Goal: Task Accomplishment & Management: Complete application form

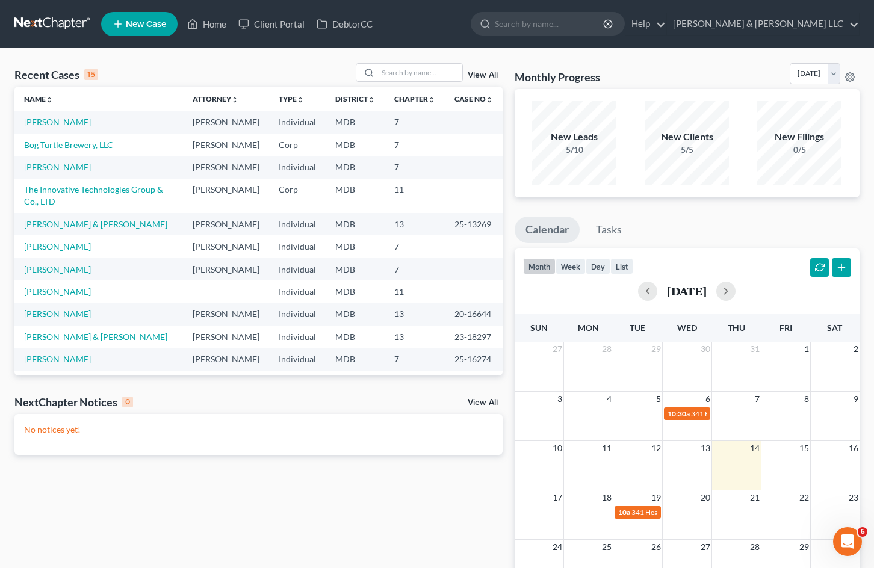
click at [55, 172] on link "[PERSON_NAME]" at bounding box center [57, 167] width 67 height 10
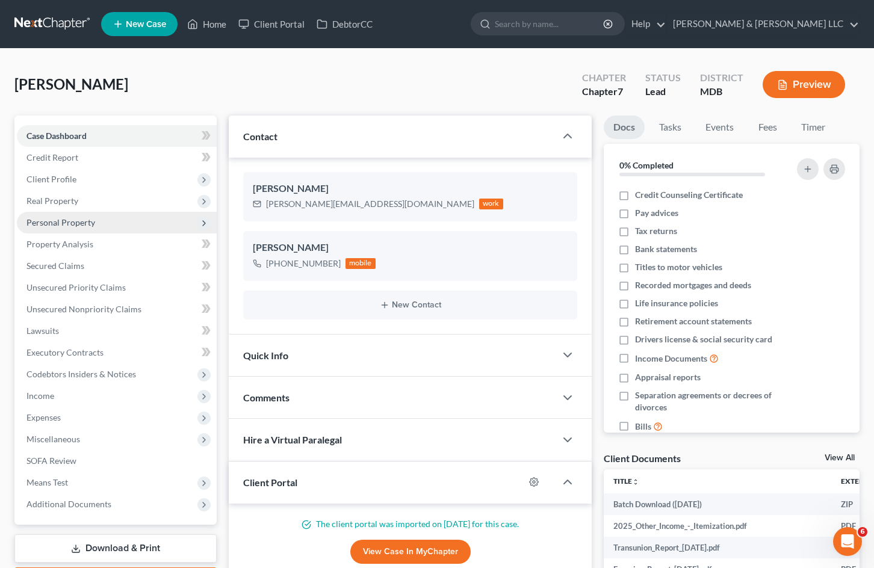
click at [126, 228] on span "Personal Property" at bounding box center [117, 223] width 200 height 22
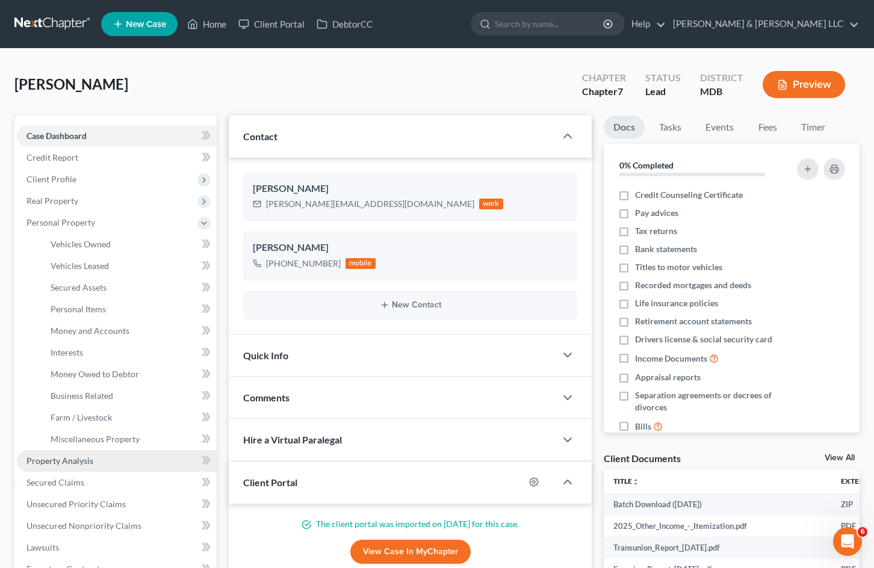
click at [97, 456] on link "Property Analysis" at bounding box center [117, 461] width 200 height 22
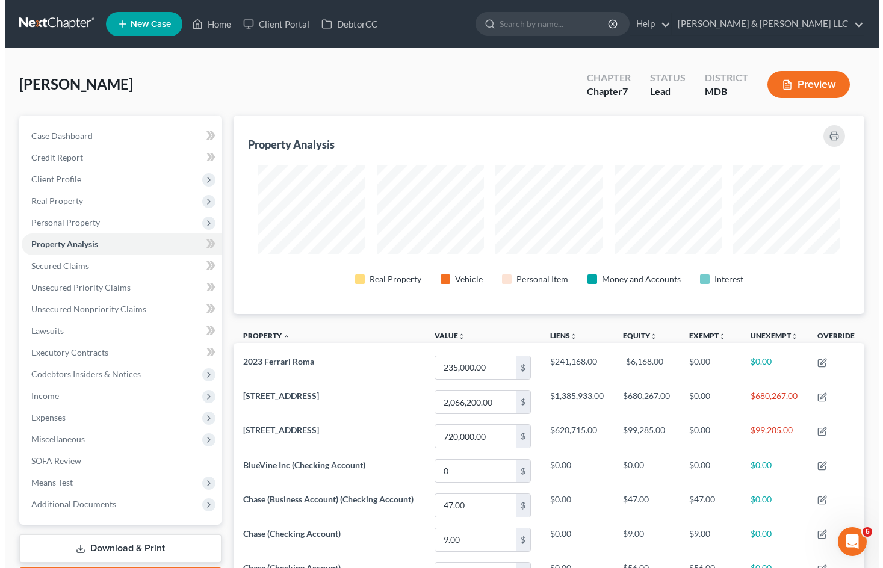
scroll to position [199, 631]
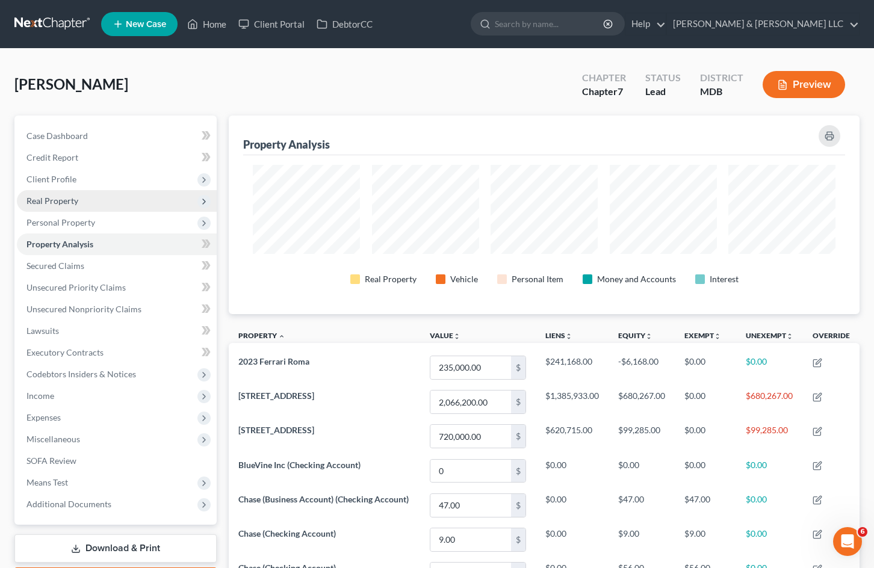
click at [75, 204] on span "Real Property" at bounding box center [52, 201] width 52 height 10
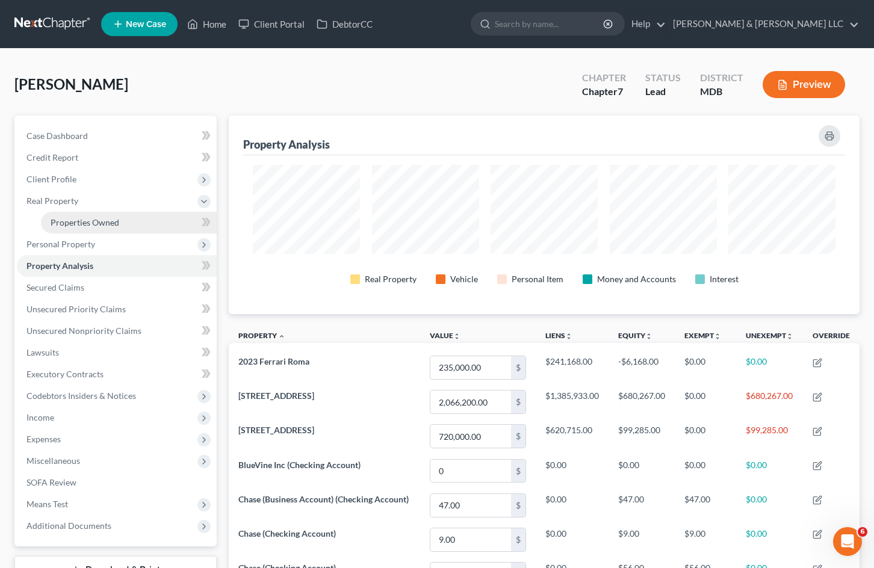
click at [79, 224] on span "Properties Owned" at bounding box center [85, 222] width 69 height 10
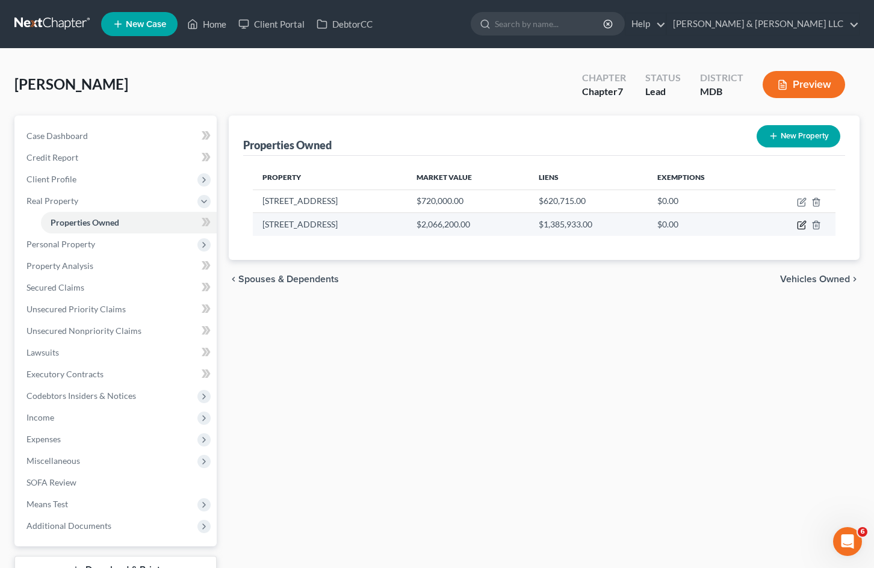
click at [804, 225] on icon "button" at bounding box center [802, 225] width 10 height 10
select select "21"
select select "2"
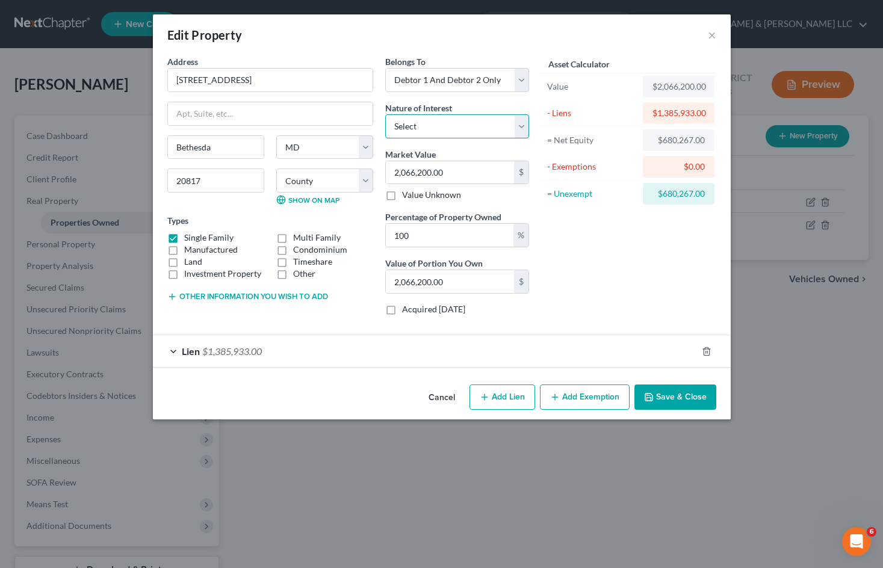
click at [515, 126] on select "Select Fee Simple Joint Tenant Life Estate Equitable Interest Future Interest T…" at bounding box center [457, 126] width 144 height 24
select select "5"
click at [385, 114] on select "Select Fee Simple Joint Tenant Life Estate Equitable Interest Future Interest T…" at bounding box center [457, 126] width 144 height 24
click at [591, 405] on button "Add Exemption" at bounding box center [585, 397] width 90 height 25
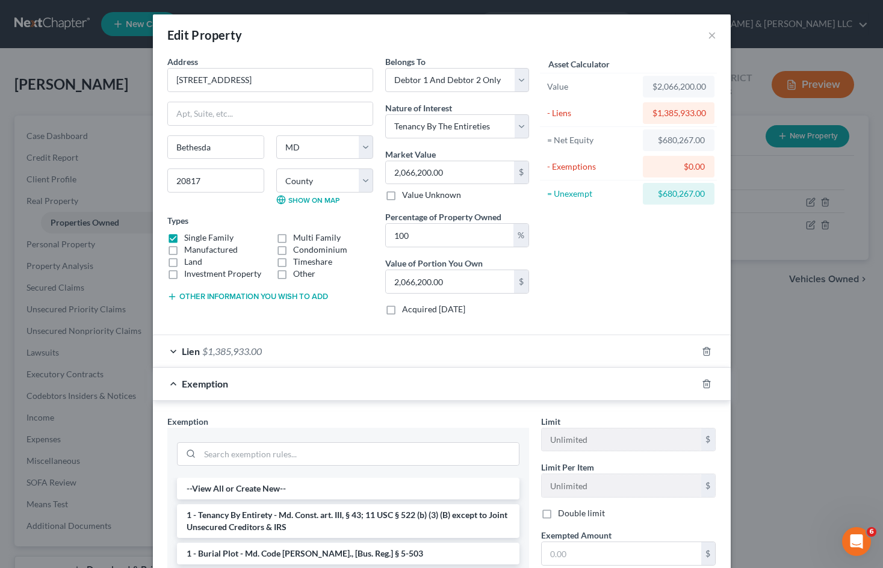
click at [320, 509] on li "1 - Tenancy By Entirety - Md. Const. art. III, § 43; 11 USC § 522 (b) (3) (B) e…" at bounding box center [348, 522] width 343 height 34
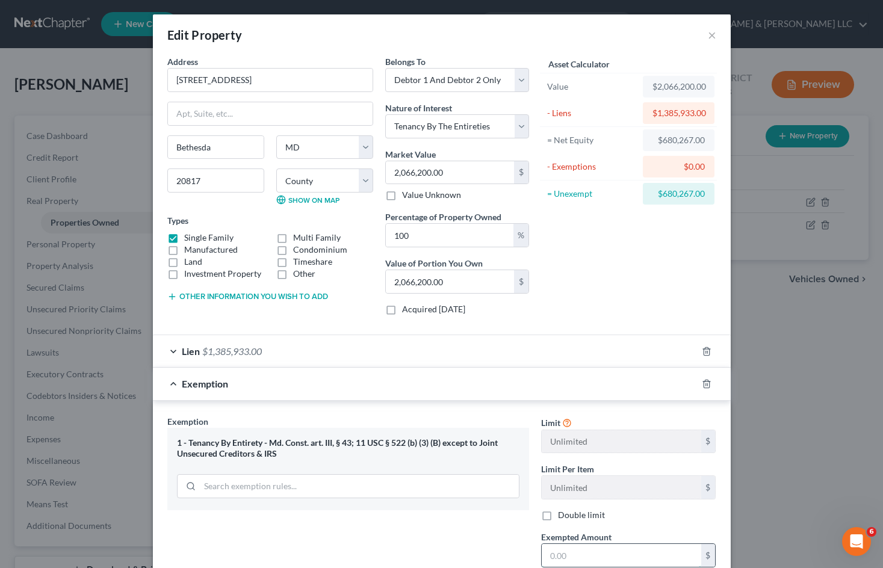
click at [580, 553] on input "text" at bounding box center [622, 555] width 160 height 23
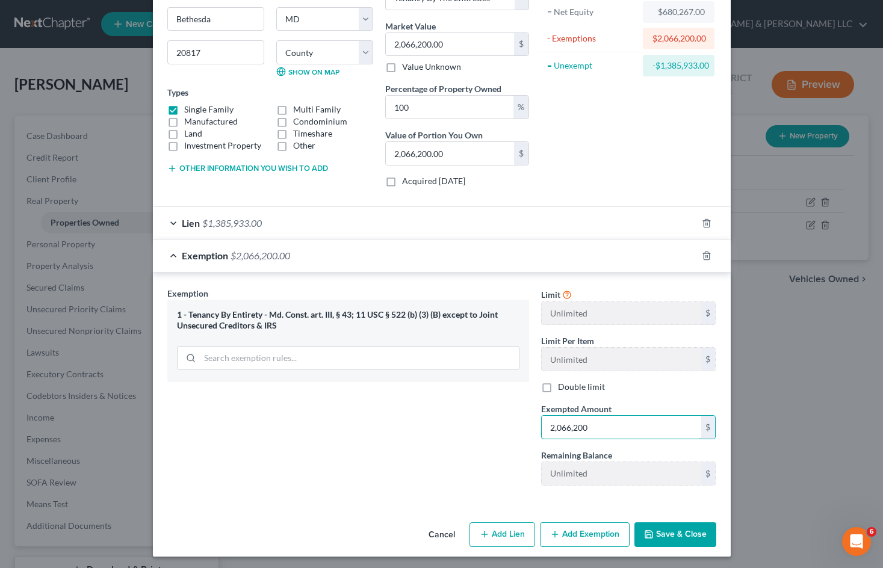
scroll to position [131, 0]
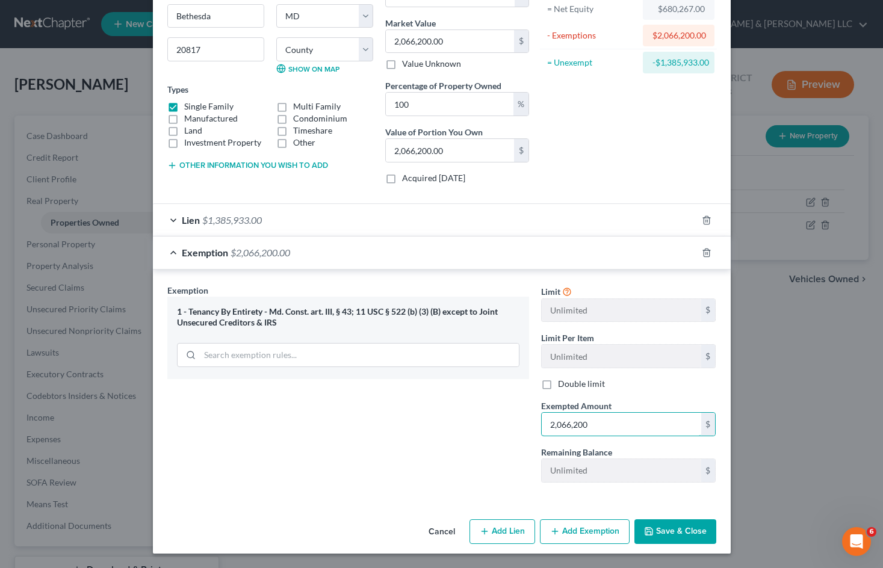
type input "2,066,200"
click at [668, 527] on button "Save & Close" at bounding box center [676, 532] width 82 height 25
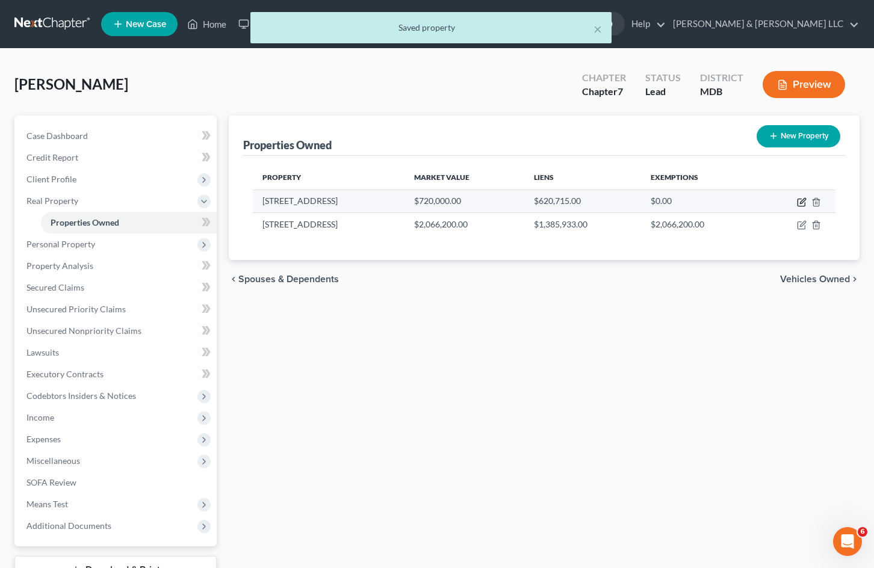
click at [801, 205] on icon "button" at bounding box center [802, 202] width 10 height 10
select select "21"
select select "2"
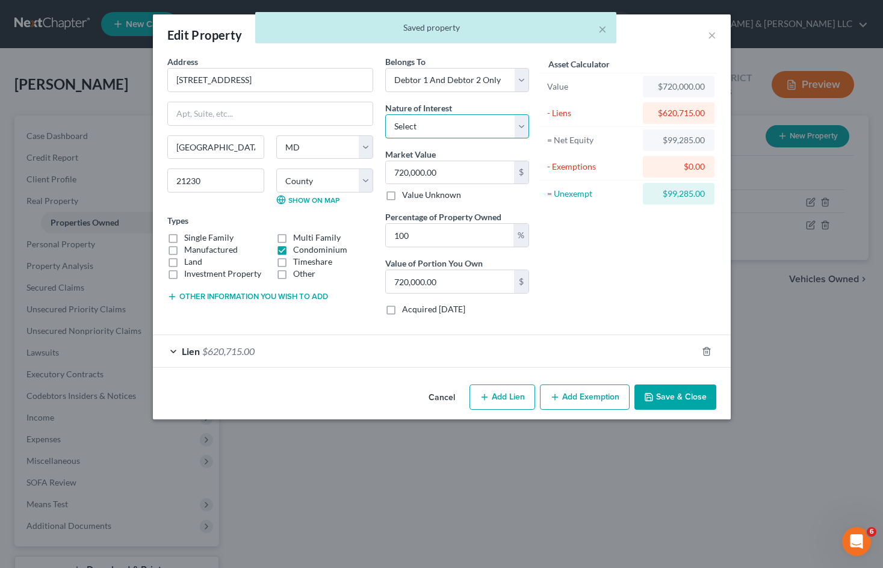
click at [515, 114] on select "Select Fee Simple Joint Tenant Life Estate Equitable Interest Future Interest T…" at bounding box center [457, 126] width 144 height 24
select select "5"
click at [385, 114] on select "Select Fee Simple Joint Tenant Life Estate Equitable Interest Future Interest T…" at bounding box center [457, 126] width 144 height 24
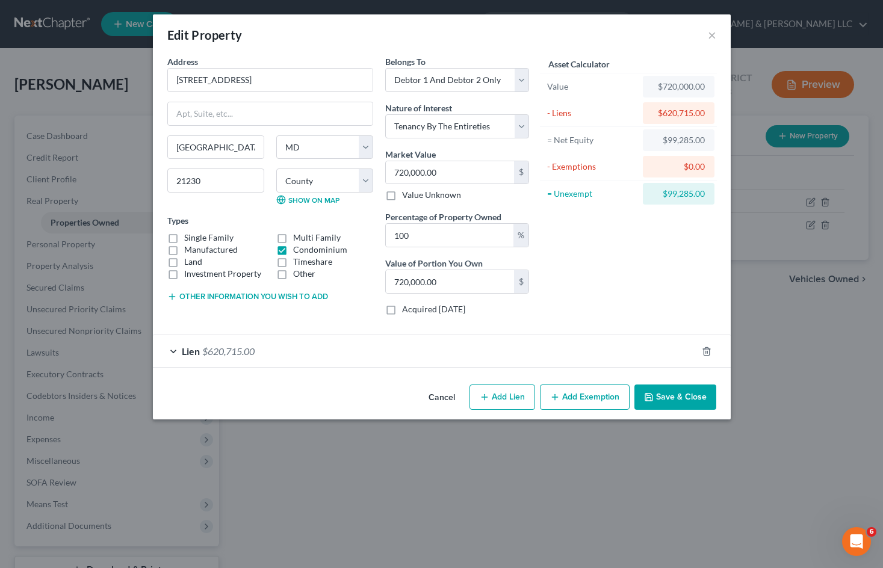
click at [589, 397] on button "Add Exemption" at bounding box center [585, 397] width 90 height 25
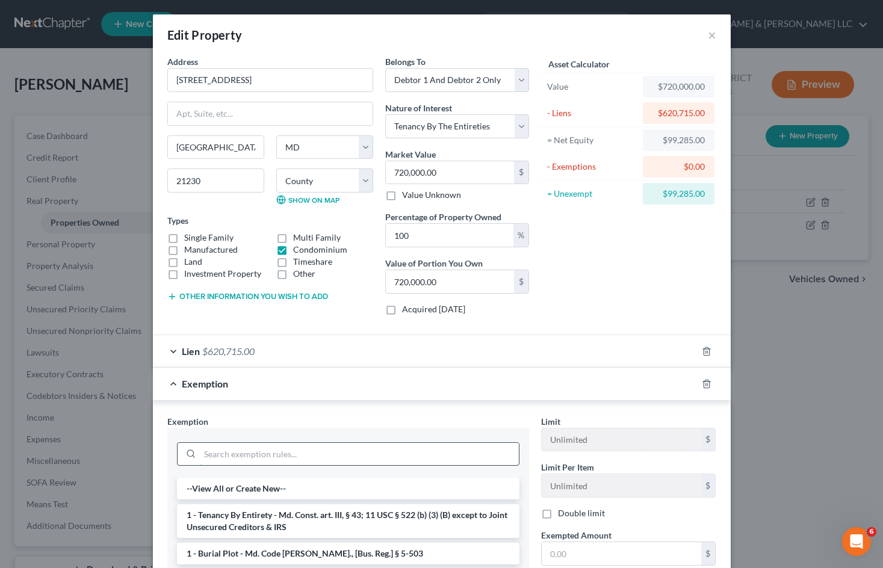
click at [361, 459] on input "search" at bounding box center [359, 454] width 319 height 23
click at [352, 520] on li "1 - Tenancy By Entirety - Md. Const. art. III, § 43; 11 USC § 522 (b) (3) (B) e…" at bounding box center [348, 522] width 343 height 34
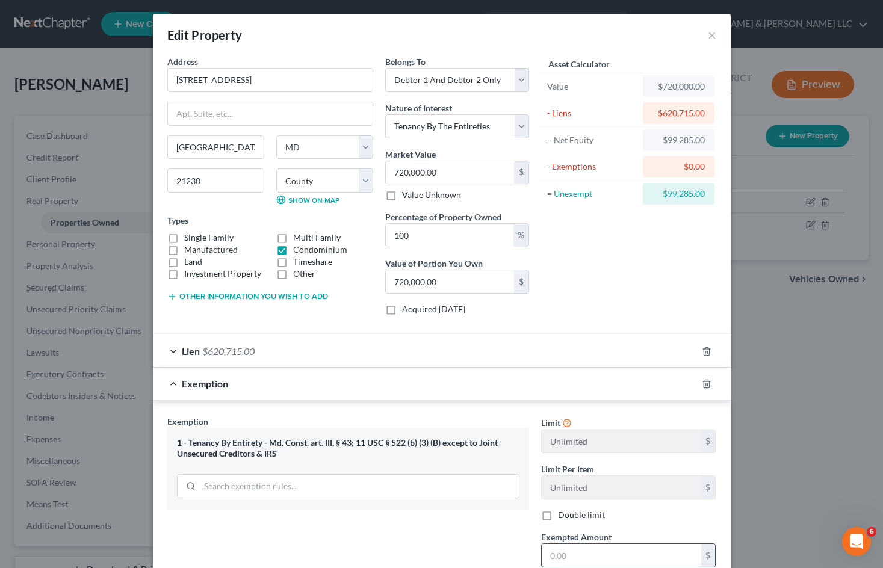
click at [608, 548] on input "text" at bounding box center [622, 555] width 160 height 23
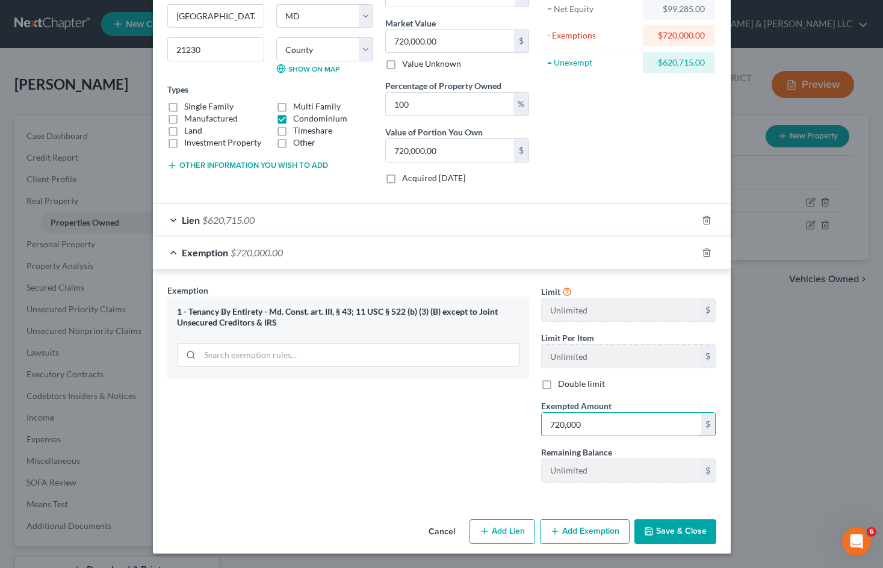
type input "720,000"
click at [666, 529] on button "Save & Close" at bounding box center [676, 532] width 82 height 25
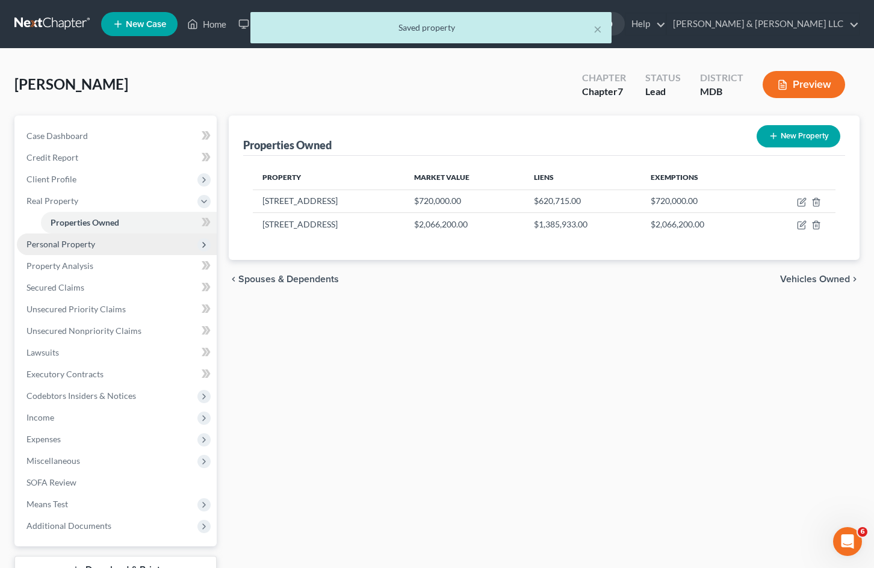
click at [118, 246] on span "Personal Property" at bounding box center [117, 245] width 200 height 22
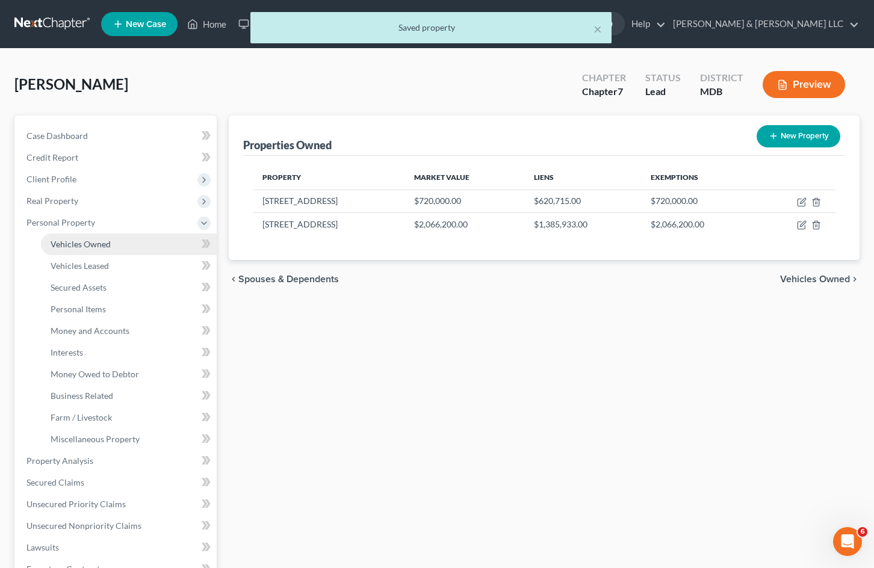
click at [125, 243] on link "Vehicles Owned" at bounding box center [129, 245] width 176 height 22
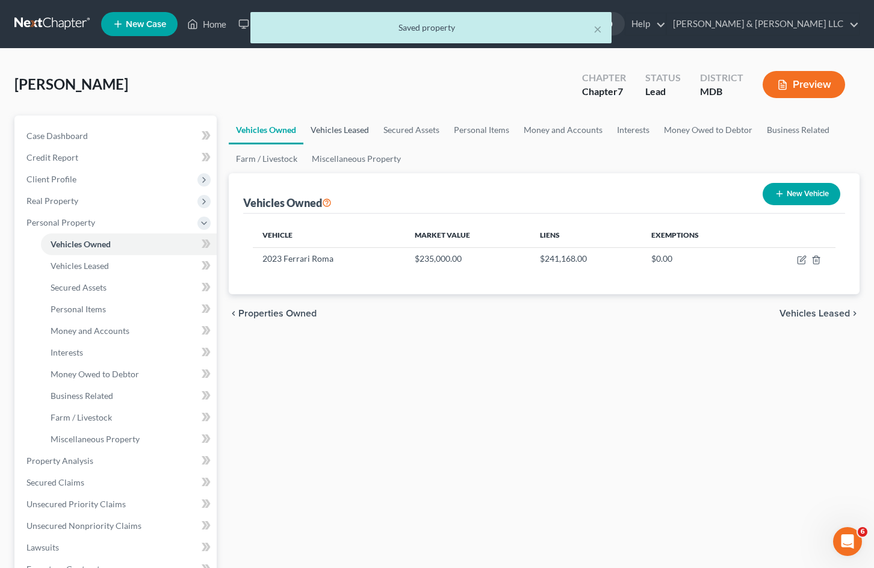
click at [341, 131] on link "Vehicles Leased" at bounding box center [339, 130] width 73 height 29
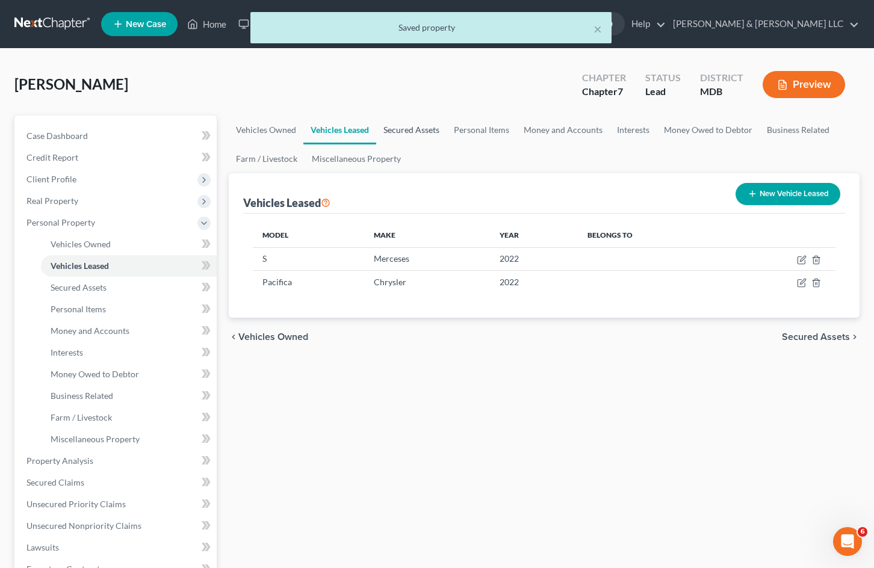
click at [424, 132] on link "Secured Assets" at bounding box center [411, 130] width 70 height 29
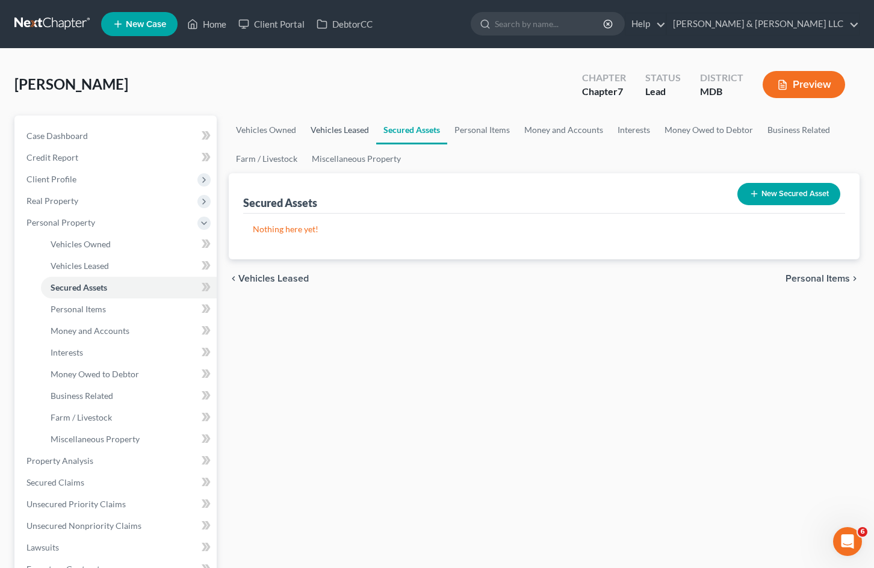
click at [338, 126] on link "Vehicles Leased" at bounding box center [339, 130] width 73 height 29
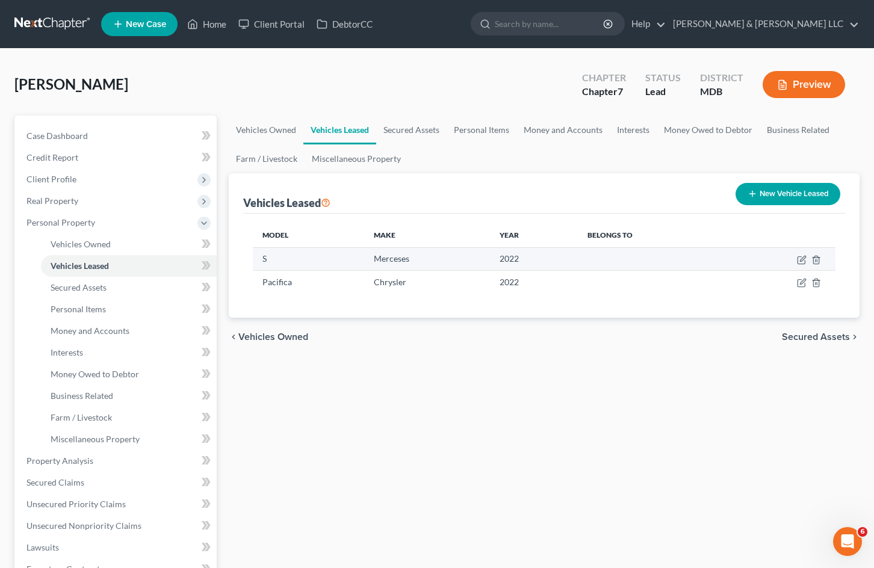
click at [795, 258] on td at bounding box center [780, 258] width 110 height 23
click at [800, 258] on icon "button" at bounding box center [802, 260] width 10 height 10
select select "4"
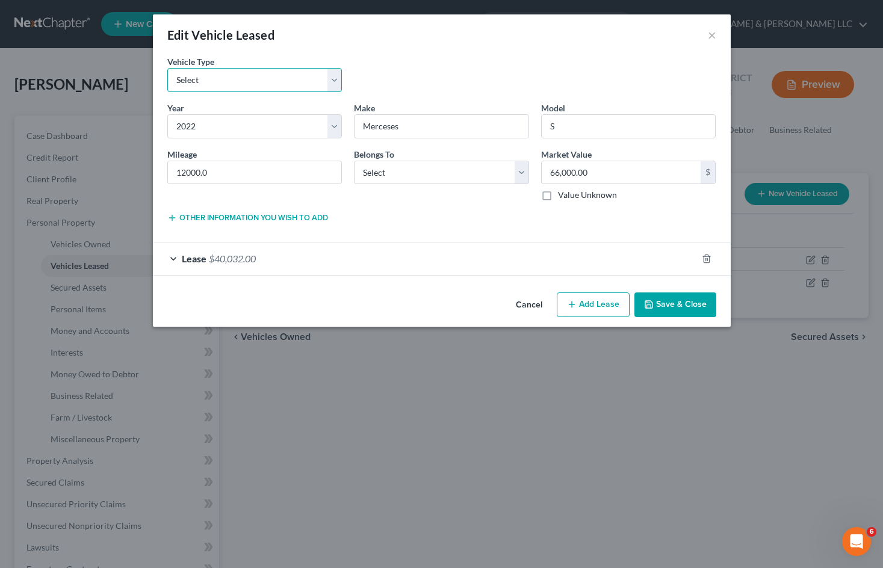
click at [329, 77] on select "Select Automobile Truck Trailer Watercraft Aircraft Motor Home Atv Other Vehicle" at bounding box center [254, 80] width 175 height 24
select select "0"
click at [167, 68] on select "Select Automobile Truck Trailer Watercraft Aircraft Motor Home Atv Other Vehicle" at bounding box center [254, 80] width 175 height 24
click at [447, 175] on select "Select Debtor 1 Only Debtor 2 Only Debtor 1 And Debtor 2 Only At Least One Of T…" at bounding box center [441, 173] width 175 height 24
click at [473, 175] on select "Select Debtor 1 Only Debtor 2 Only Debtor 1 And Debtor 2 Only At Least One Of T…" at bounding box center [441, 173] width 175 height 24
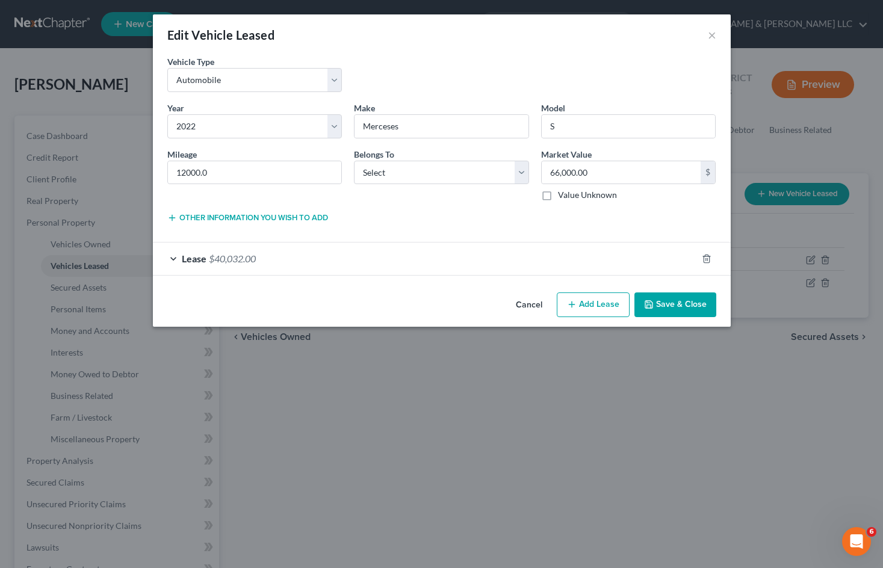
click at [666, 301] on button "Save & Close" at bounding box center [676, 305] width 82 height 25
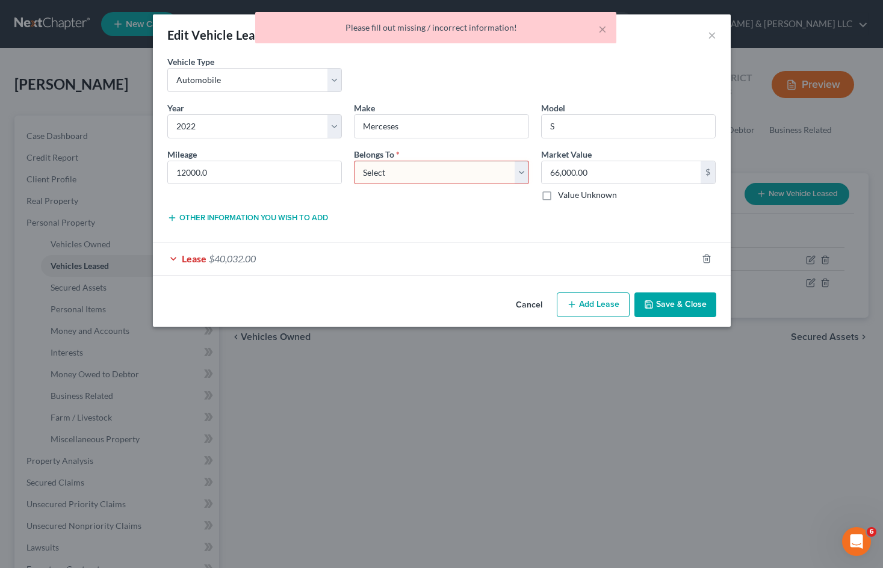
click at [436, 170] on select "Select Debtor 1 Only Debtor 2 Only Debtor 1 And Debtor 2 Only At Least One Of T…" at bounding box center [441, 173] width 175 height 24
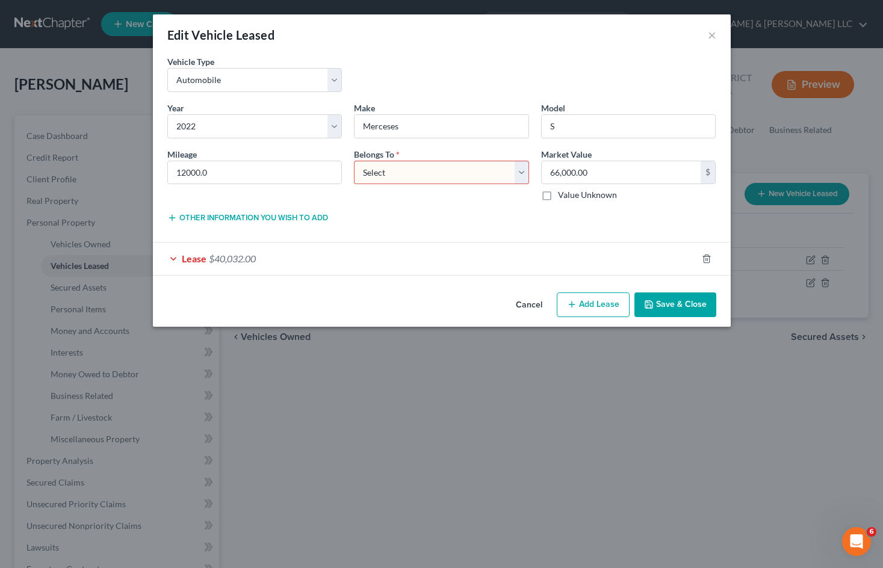
click at [436, 176] on select "Select Debtor 1 Only Debtor 2 Only Debtor 1 And Debtor 2 Only At Least One Of T…" at bounding box center [441, 173] width 175 height 24
select select "0"
click at [354, 161] on select "Select Debtor 1 Only Debtor 2 Only Debtor 1 And Debtor 2 Only At Least One Of T…" at bounding box center [441, 173] width 175 height 24
click at [657, 311] on button "Save & Close" at bounding box center [676, 305] width 82 height 25
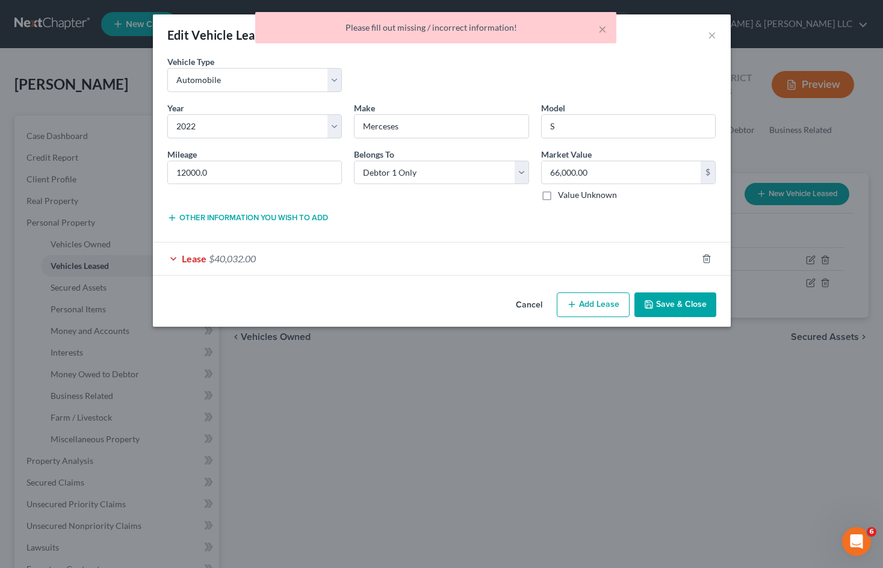
click at [236, 264] on div "Lease $40,032.00" at bounding box center [425, 259] width 544 height 32
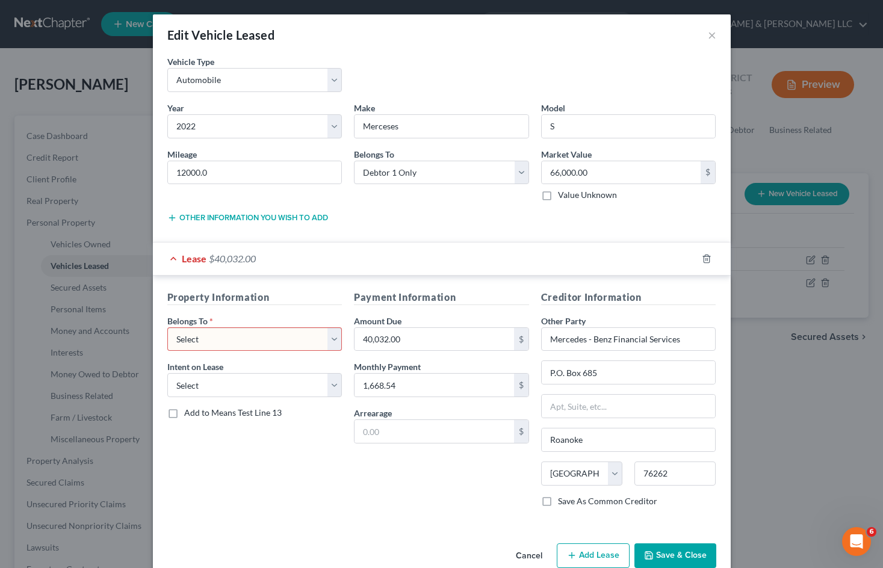
click at [318, 341] on select "Select Debtor 1 Only Debtor 2 Only Debtor 1 And Debtor 2 Only At Least One Of T…" at bounding box center [254, 340] width 175 height 24
select select "0"
click at [167, 328] on select "Select Debtor 1 Only Debtor 2 Only Debtor 1 And Debtor 2 Only At Least One Of T…" at bounding box center [254, 340] width 175 height 24
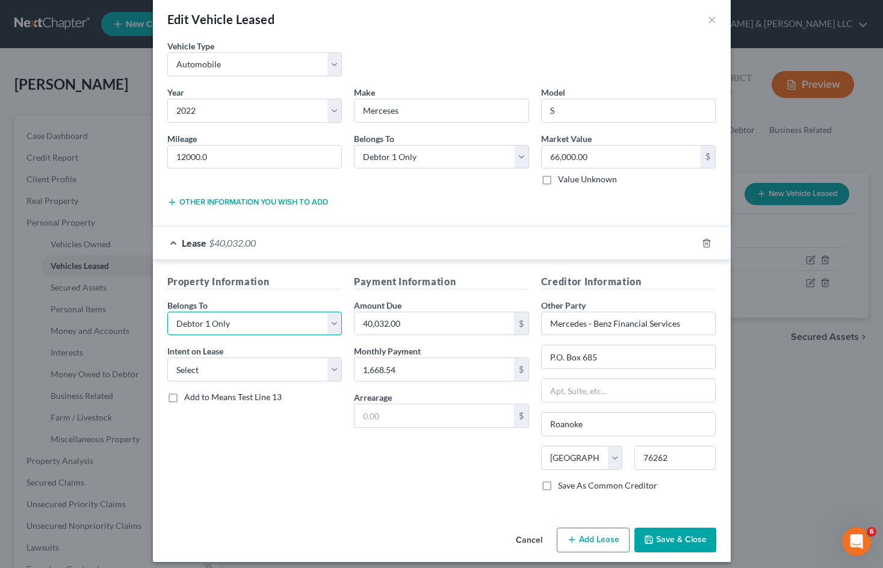
scroll to position [24, 0]
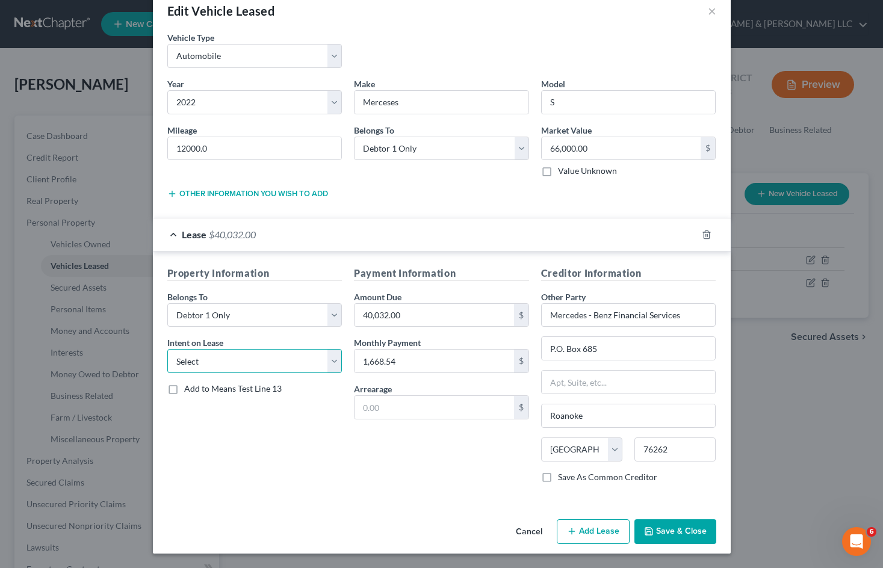
click at [303, 368] on select "Select None Assume Reject" at bounding box center [254, 361] width 175 height 24
select select "1"
click at [167, 349] on select "Select None Assume Reject" at bounding box center [254, 361] width 175 height 24
click at [666, 527] on button "Save & Close" at bounding box center [676, 532] width 82 height 25
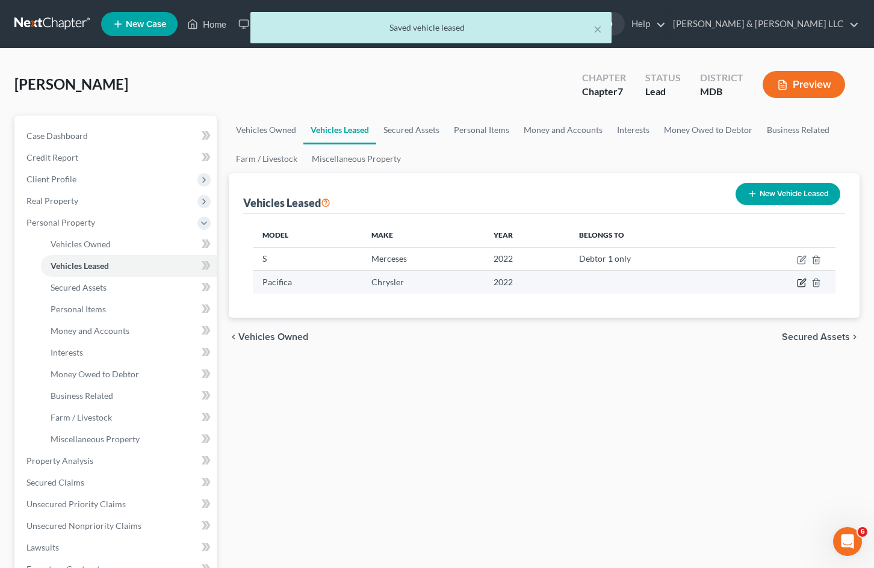
click at [801, 285] on icon "button" at bounding box center [802, 281] width 5 height 5
select select "4"
select select "45"
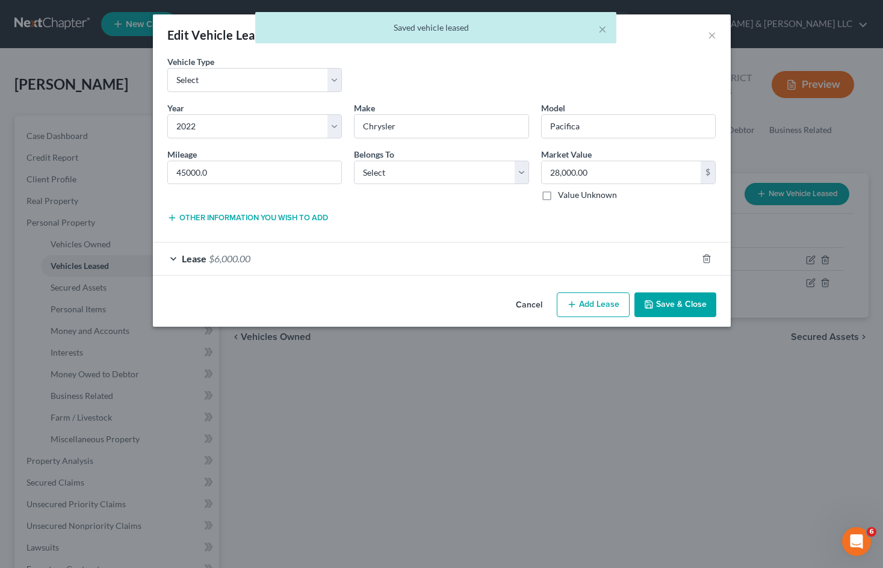
click at [331, 256] on div "Lease $6,000.00" at bounding box center [425, 259] width 544 height 32
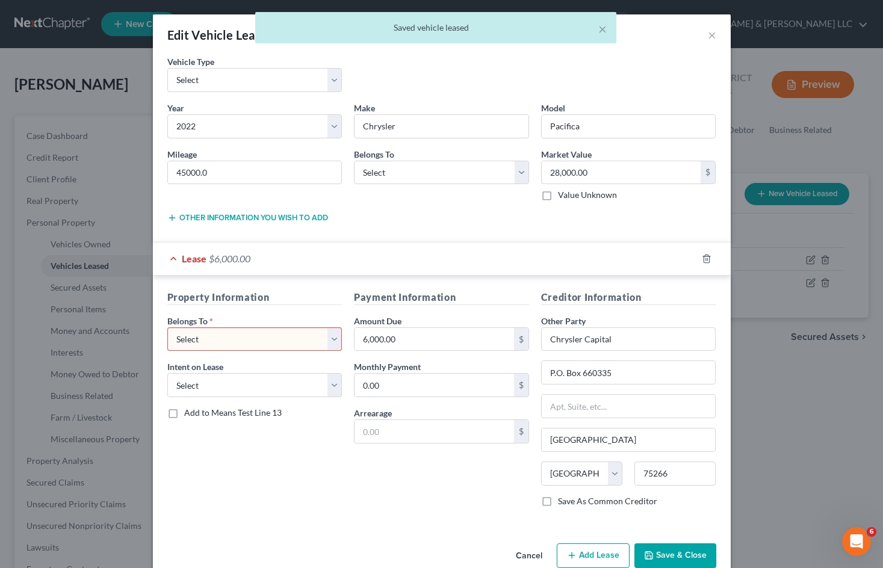
click at [409, 157] on div "Belongs To * Select Debtor 1 Only Debtor 2 Only Debtor 1 And Debtor 2 Only At L…" at bounding box center [441, 175] width 187 height 54
click at [409, 170] on select "Select Debtor 1 Only Debtor 2 Only Debtor 1 And Debtor 2 Only At Least One Of T…" at bounding box center [441, 173] width 175 height 24
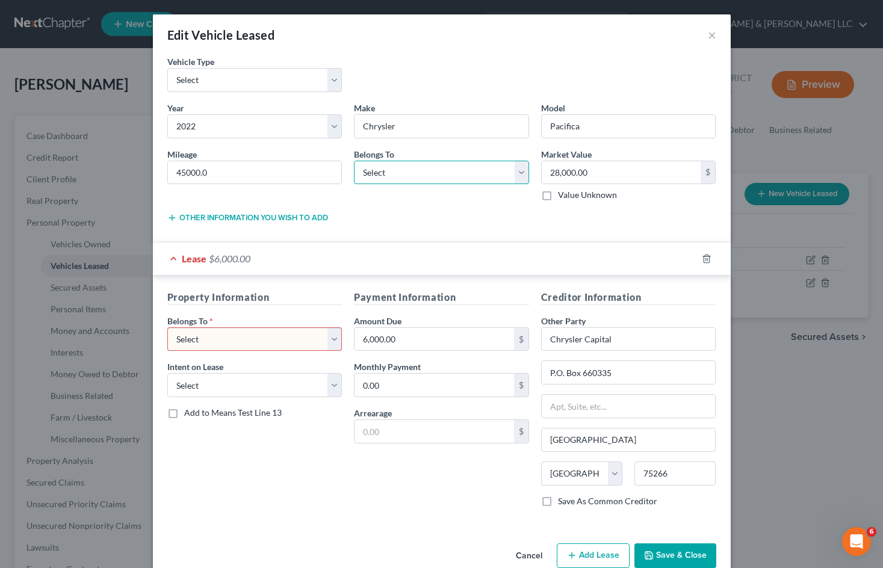
select select "0"
click at [354, 161] on select "Select Debtor 1 Only Debtor 2 Only Debtor 1 And Debtor 2 Only At Least One Of T…" at bounding box center [441, 173] width 175 height 24
click at [297, 335] on select "Select Debtor 1 Only Debtor 2 Only Debtor 1 And Debtor 2 Only At Least One Of T…" at bounding box center [254, 340] width 175 height 24
select select "0"
click at [167, 328] on select "Select Debtor 1 Only Debtor 2 Only Debtor 1 And Debtor 2 Only At Least One Of T…" at bounding box center [254, 340] width 175 height 24
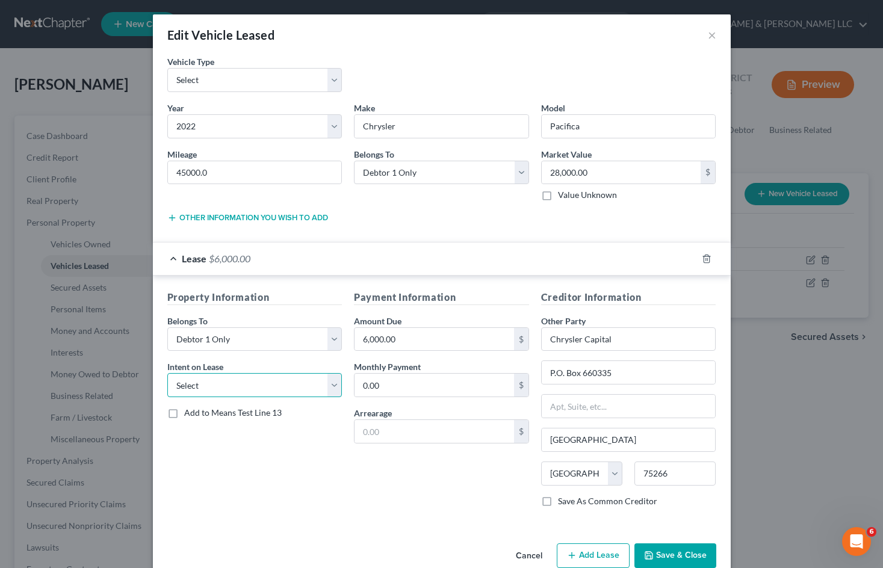
click at [291, 380] on select "Select None Assume Reject" at bounding box center [254, 385] width 175 height 24
select select "1"
click at [167, 373] on select "Select None Assume Reject" at bounding box center [254, 385] width 175 height 24
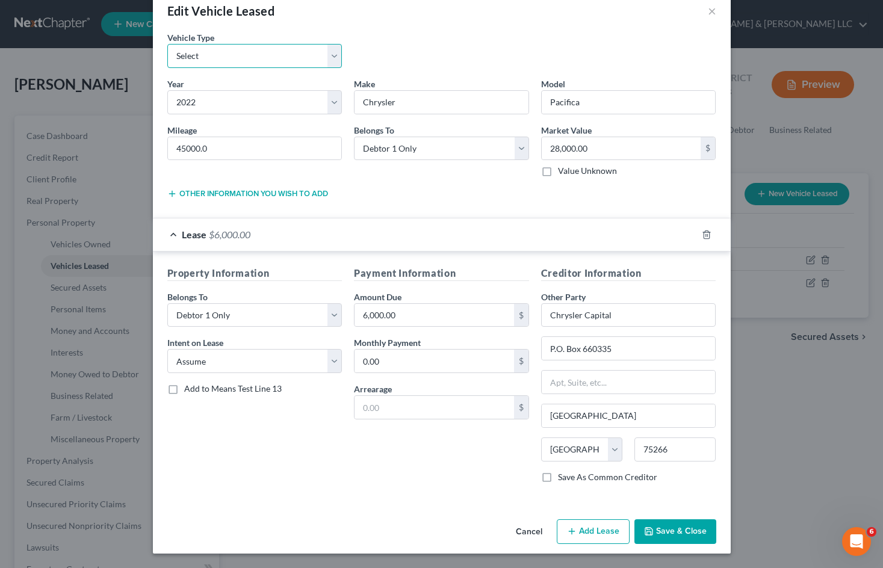
click at [273, 54] on select "Select Automobile Truck Trailer Watercraft Aircraft Motor Home Atv Other Vehicle" at bounding box center [254, 56] width 175 height 24
select select "0"
click at [167, 44] on select "Select Automobile Truck Trailer Watercraft Aircraft Motor Home Atv Other Vehicle" at bounding box center [254, 56] width 175 height 24
click at [660, 532] on button "Save & Close" at bounding box center [676, 532] width 82 height 25
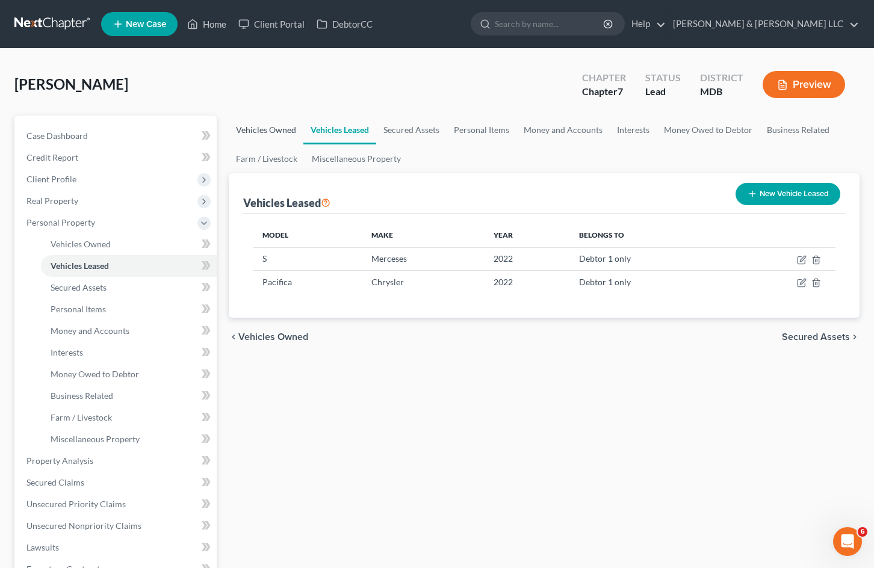
click at [269, 127] on link "Vehicles Owned" at bounding box center [266, 130] width 75 height 29
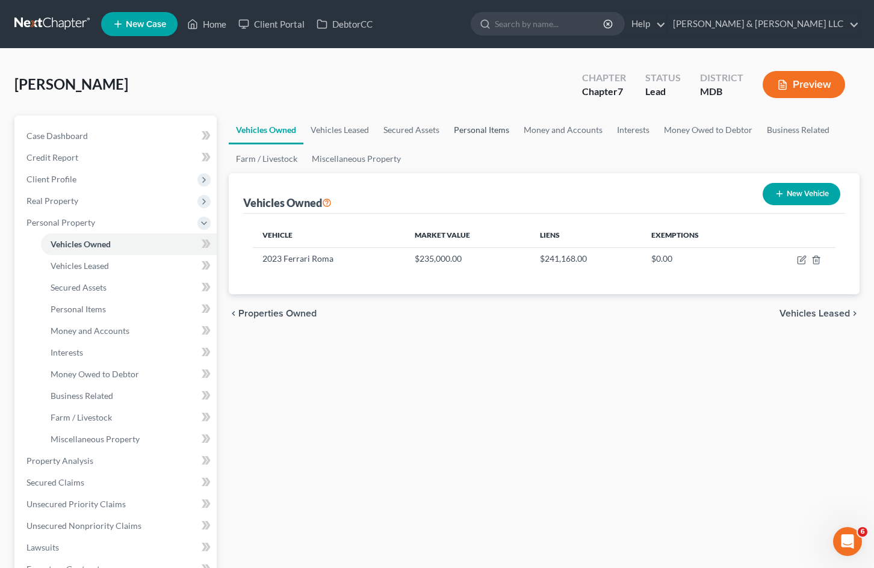
click at [471, 129] on link "Personal Items" at bounding box center [482, 130] width 70 height 29
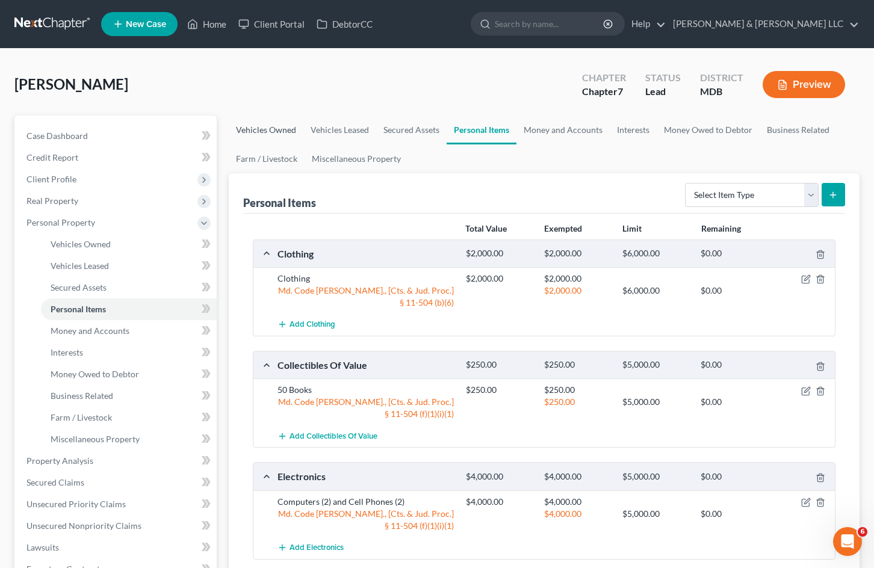
click at [275, 127] on link "Vehicles Owned" at bounding box center [266, 130] width 75 height 29
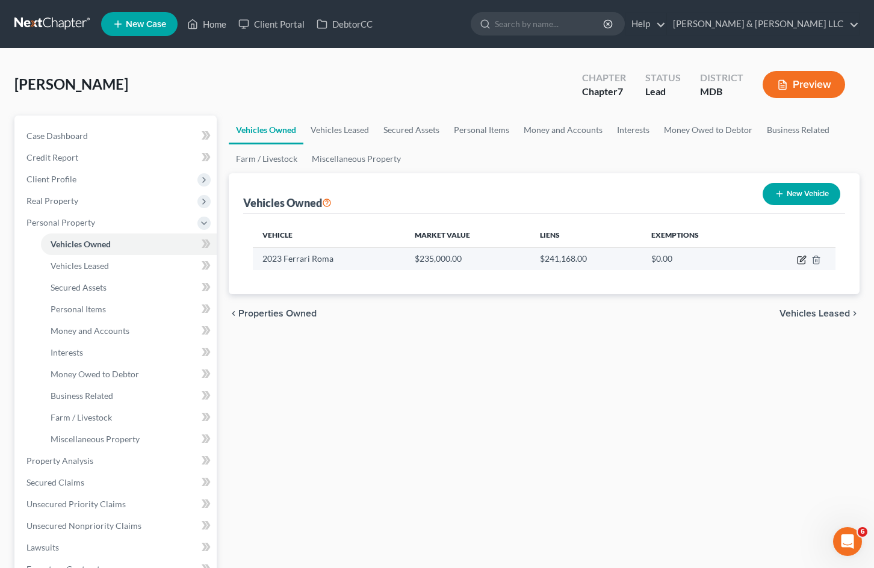
click at [803, 262] on icon "button" at bounding box center [802, 260] width 10 height 10
select select "0"
select select "3"
select select "0"
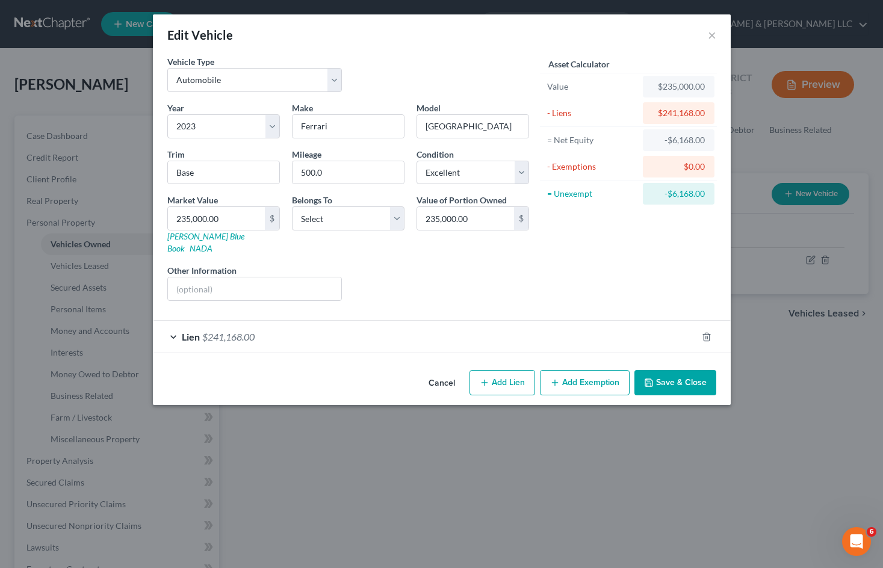
click at [582, 370] on button "Add Exemption" at bounding box center [585, 382] width 90 height 25
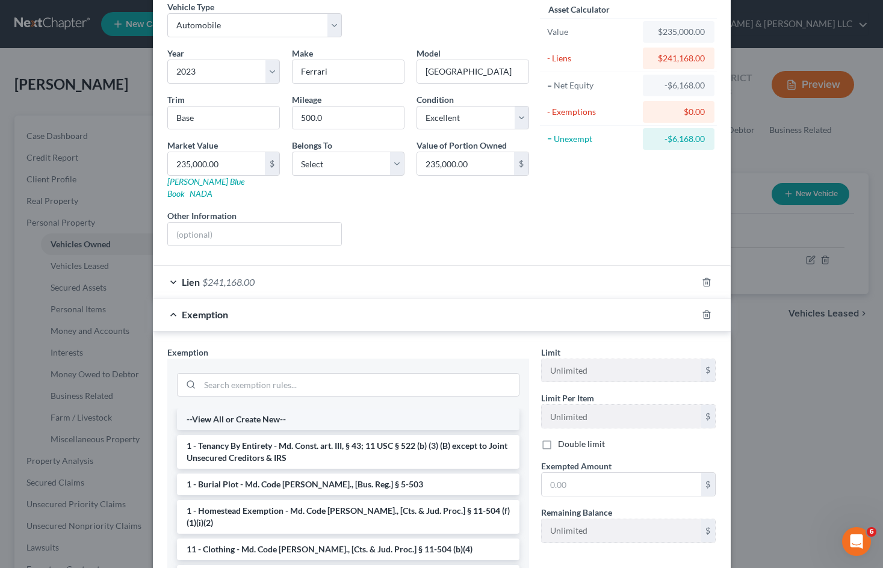
scroll to position [162, 0]
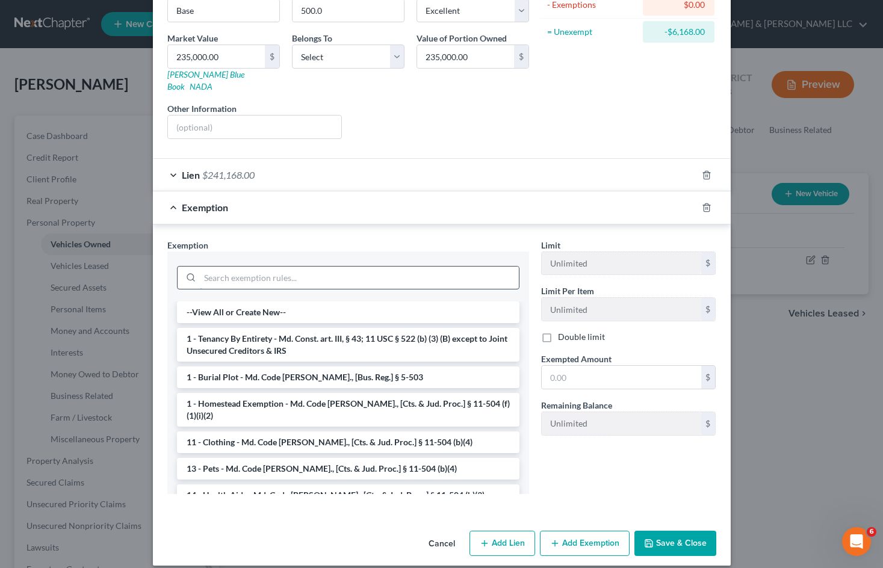
click at [399, 268] on input "search" at bounding box center [359, 278] width 319 height 23
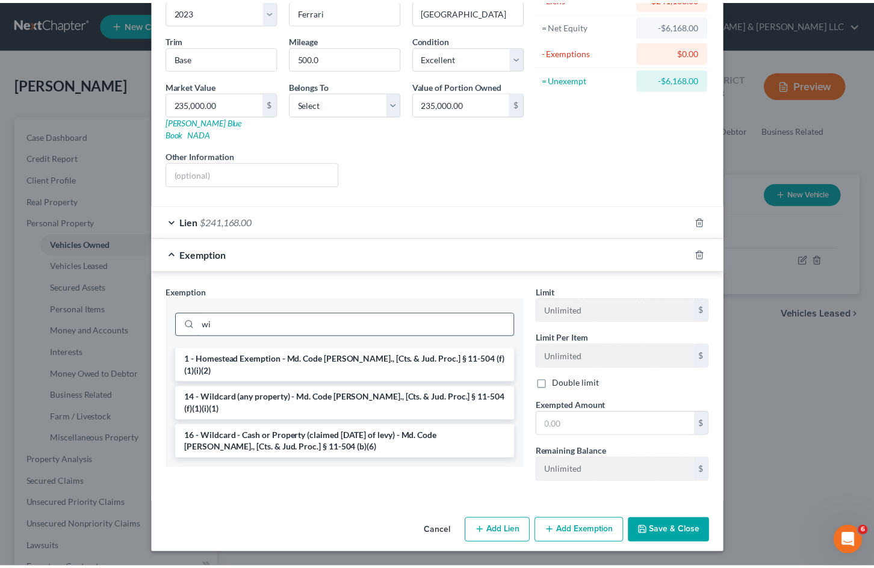
scroll to position [103, 0]
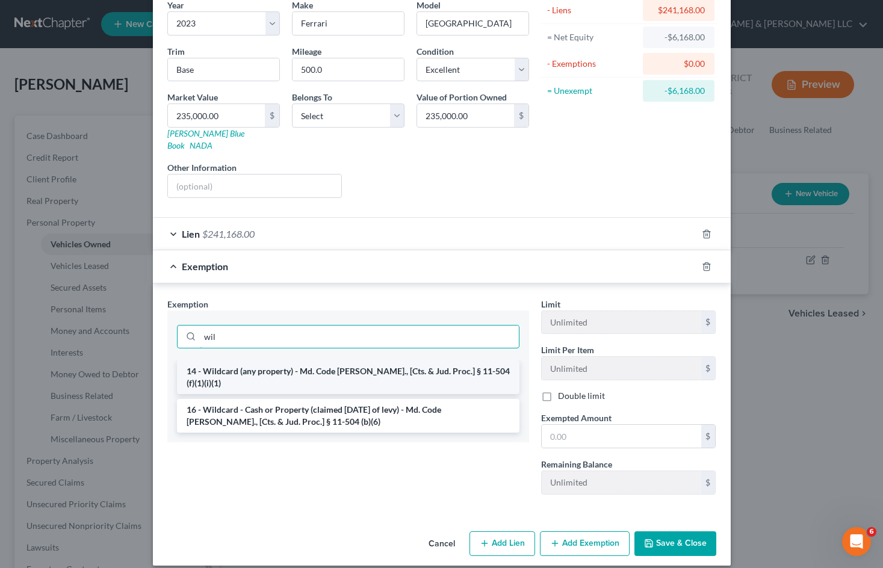
type input "wil"
click at [327, 361] on li "14 - Wildcard (any property) - Md. Code [PERSON_NAME]., [Cts. & Jud. Proc.] § 1…" at bounding box center [348, 378] width 343 height 34
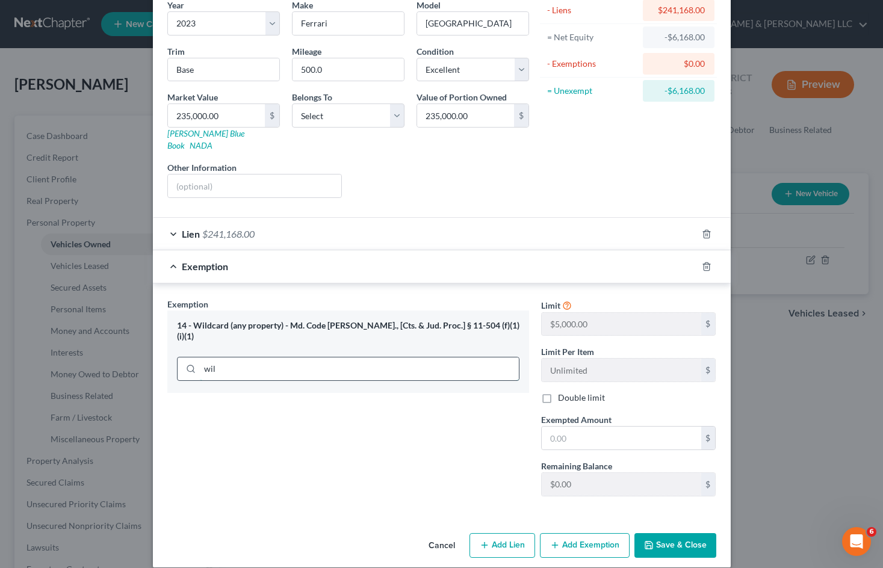
click at [404, 358] on input "wil" at bounding box center [359, 369] width 319 height 23
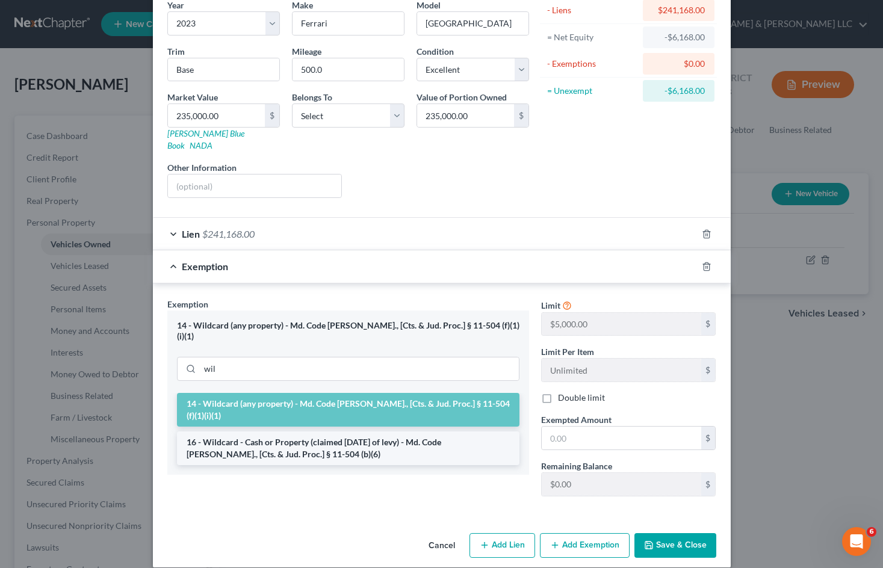
click at [340, 432] on li "16 - Wildcard - Cash or Property (claimed [DATE] of levy) - Md. Code [PERSON_NA…" at bounding box center [348, 449] width 343 height 34
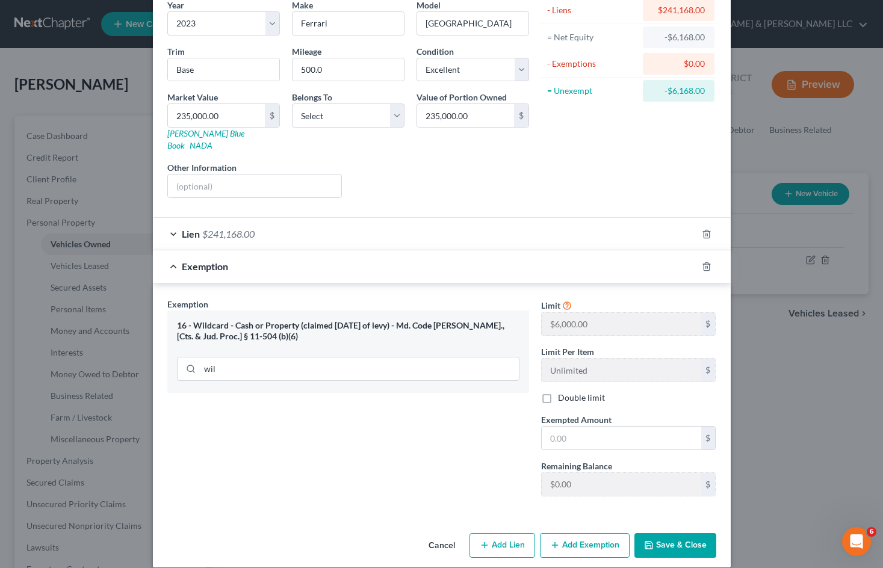
click at [437, 535] on button "Cancel" at bounding box center [442, 547] width 46 height 24
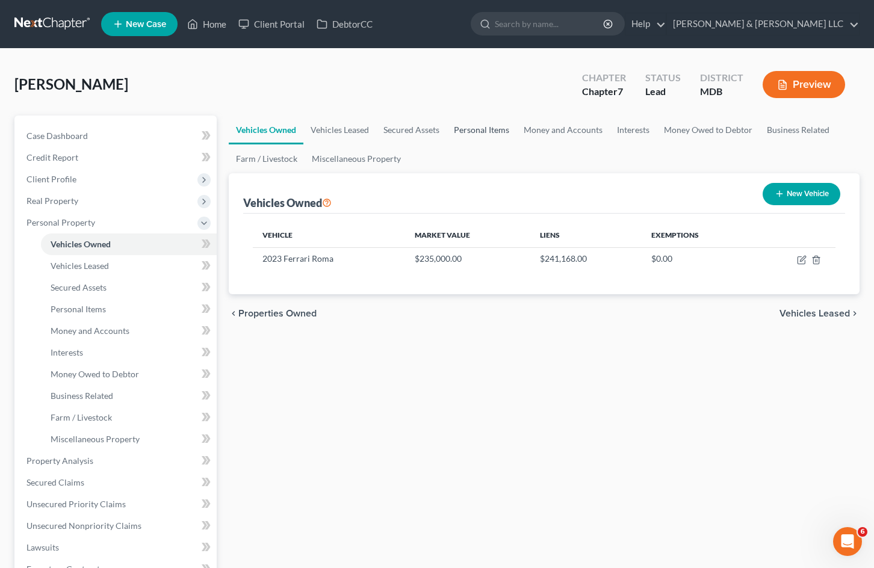
click at [475, 132] on link "Personal Items" at bounding box center [482, 130] width 70 height 29
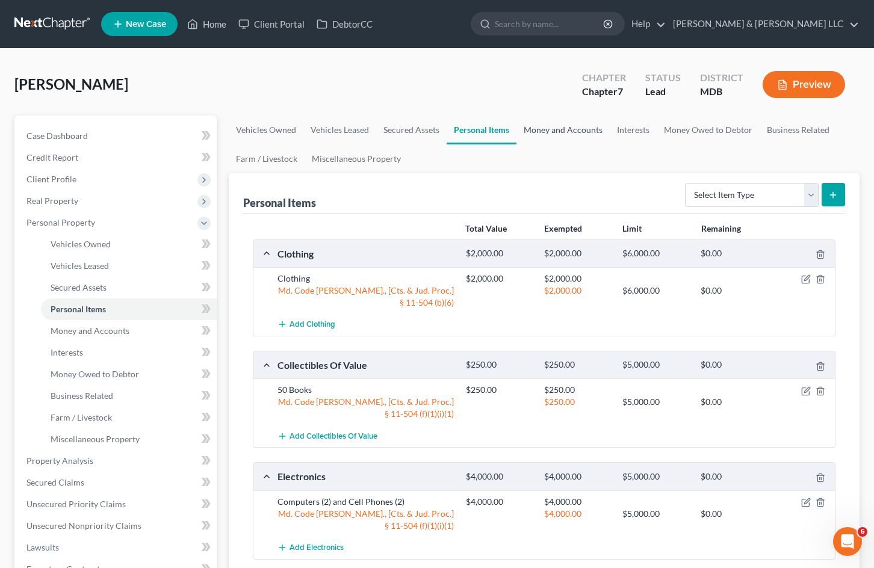
click at [574, 128] on link "Money and Accounts" at bounding box center [563, 130] width 93 height 29
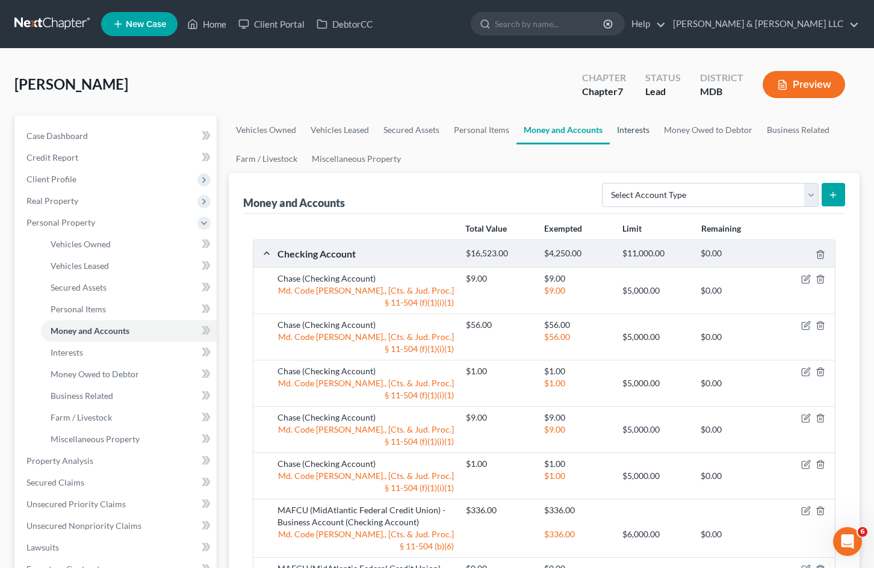
click at [632, 132] on link "Interests" at bounding box center [633, 130] width 47 height 29
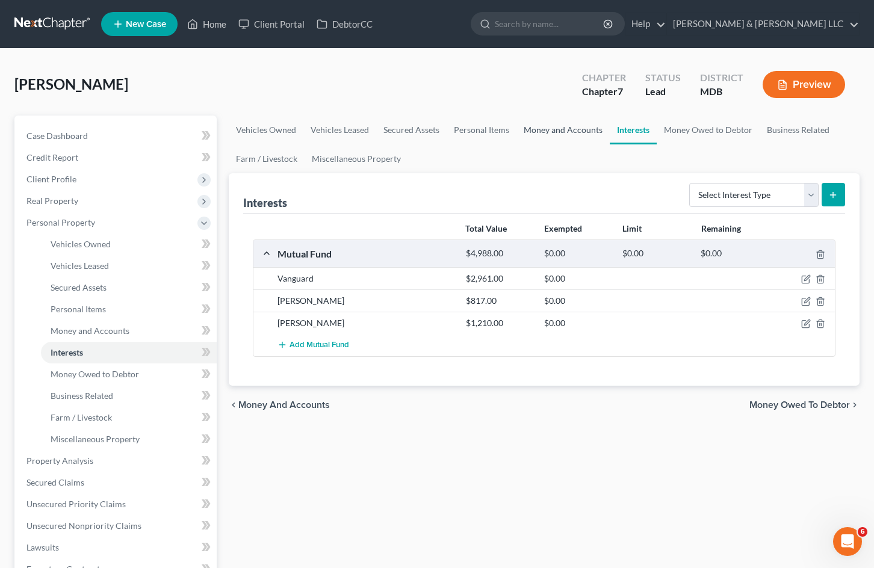
click at [565, 132] on link "Money and Accounts" at bounding box center [563, 130] width 93 height 29
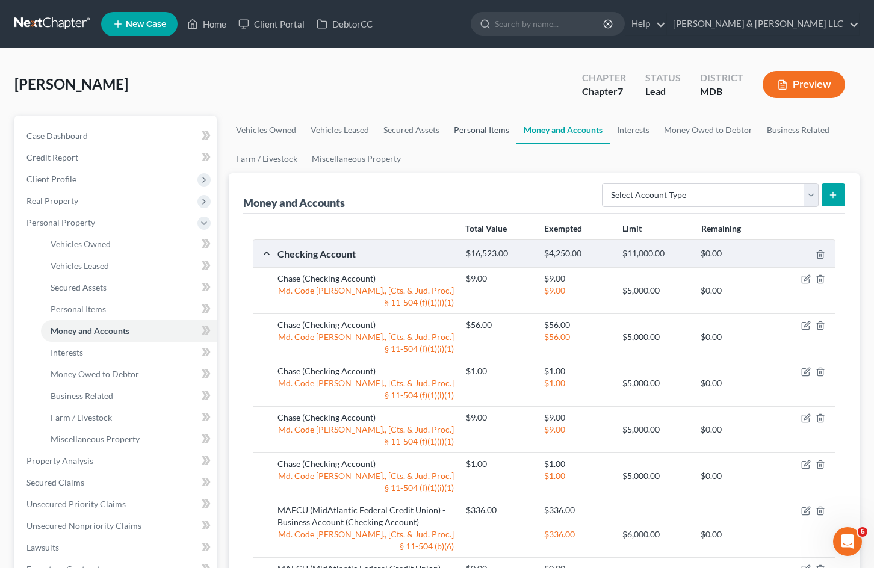
click at [480, 125] on link "Personal Items" at bounding box center [482, 130] width 70 height 29
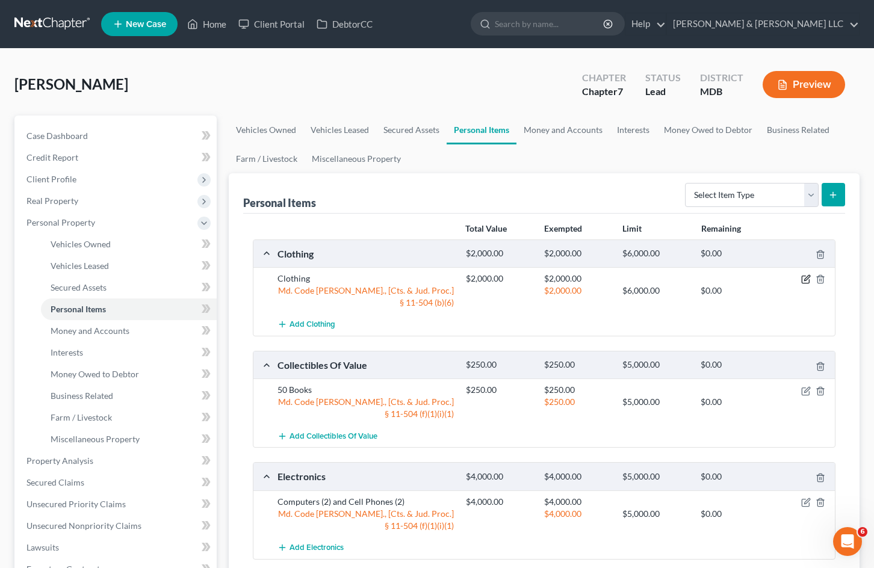
click at [806, 278] on icon "button" at bounding box center [806, 280] width 10 height 10
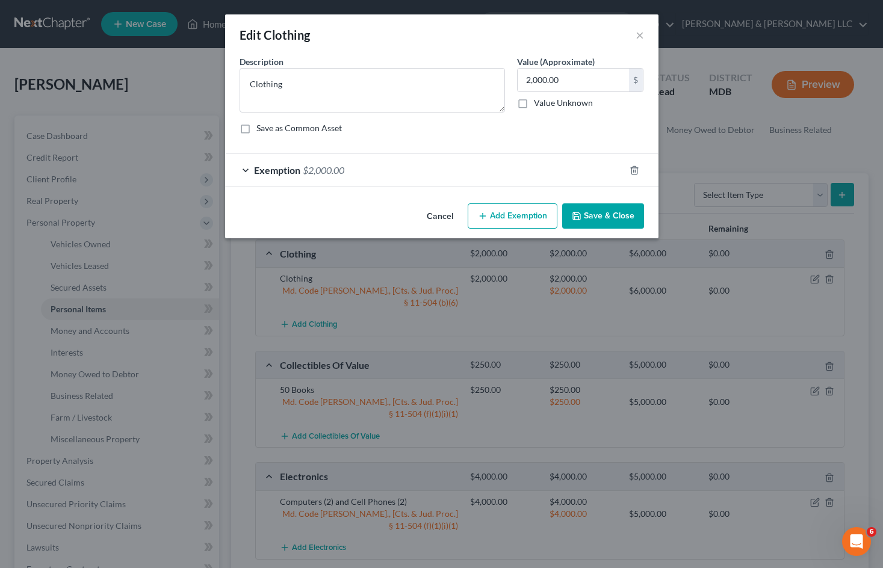
click at [356, 168] on div "Exemption $2,000.00" at bounding box center [425, 170] width 400 height 32
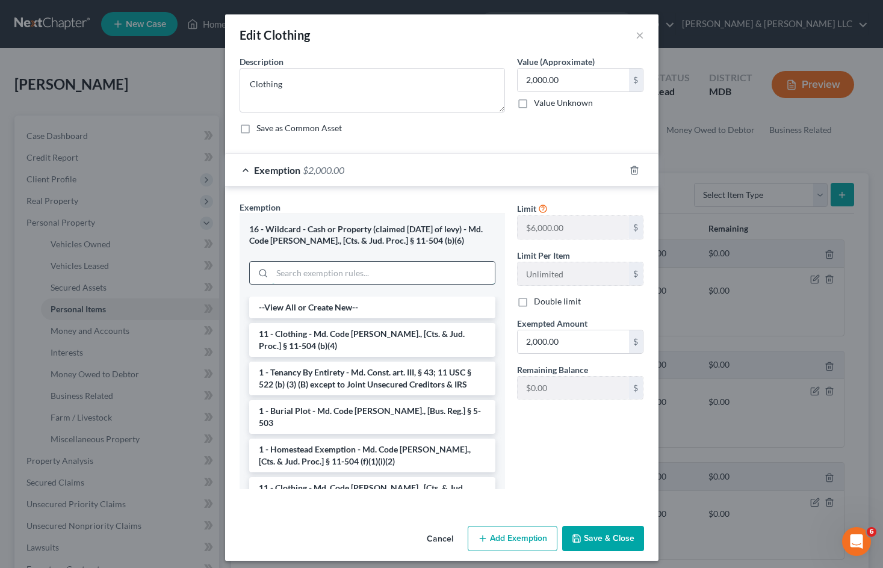
click at [358, 273] on input "search" at bounding box center [383, 273] width 223 height 23
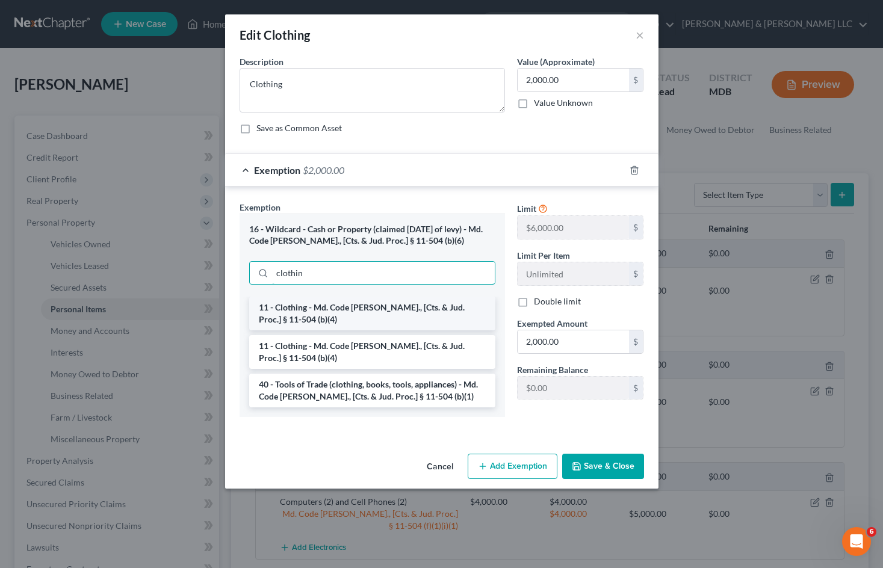
type input "clothin"
click at [402, 306] on li "11 - Clothing - Md. Code [PERSON_NAME]., [Cts. & Jud. Proc.] § 11-504 (b)(4)" at bounding box center [372, 314] width 246 height 34
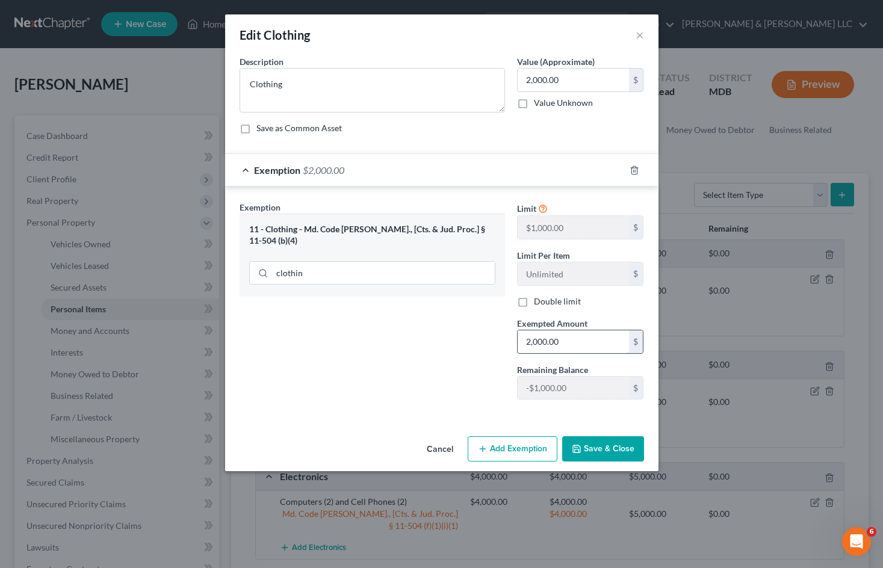
click at [533, 341] on input "2,000.00" at bounding box center [573, 342] width 111 height 23
click at [526, 340] on input "000.00" at bounding box center [573, 342] width 111 height 23
type input "1,000.00"
click at [599, 449] on button "Save & Close" at bounding box center [603, 448] width 82 height 25
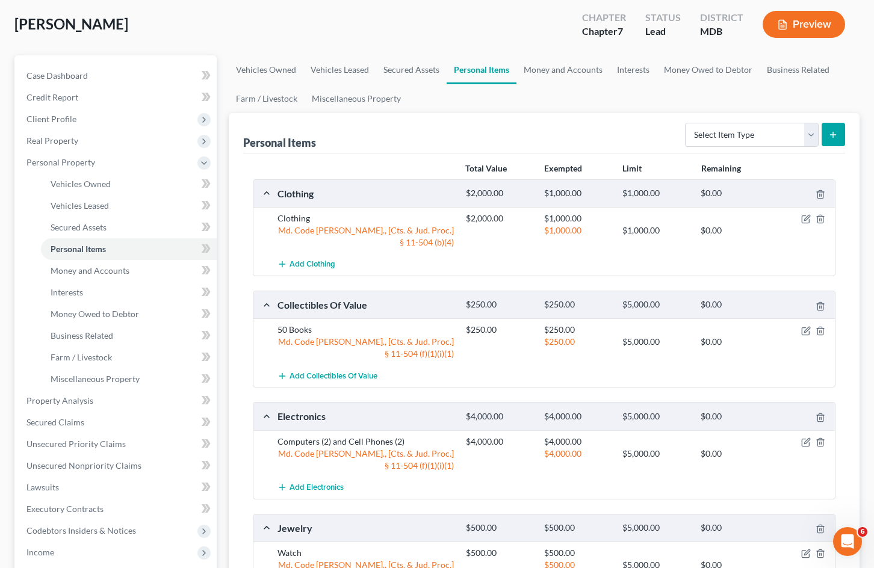
scroll to position [120, 0]
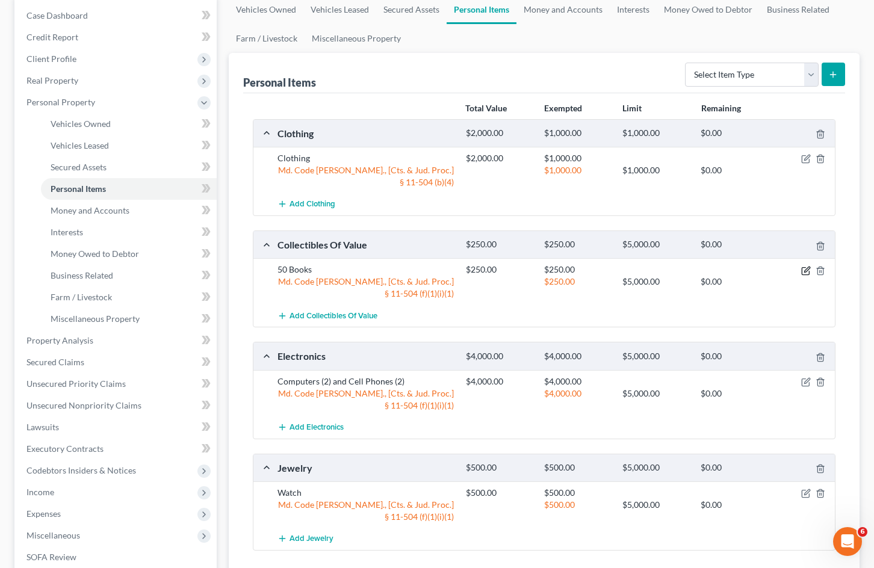
click at [803, 274] on icon "button" at bounding box center [806, 271] width 10 height 10
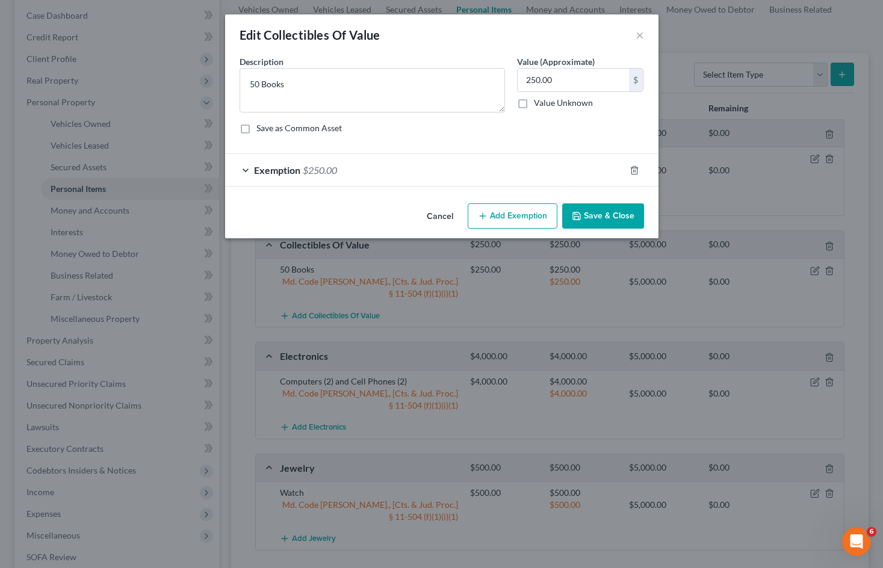
click at [415, 172] on div "Exemption $250.00" at bounding box center [425, 170] width 400 height 32
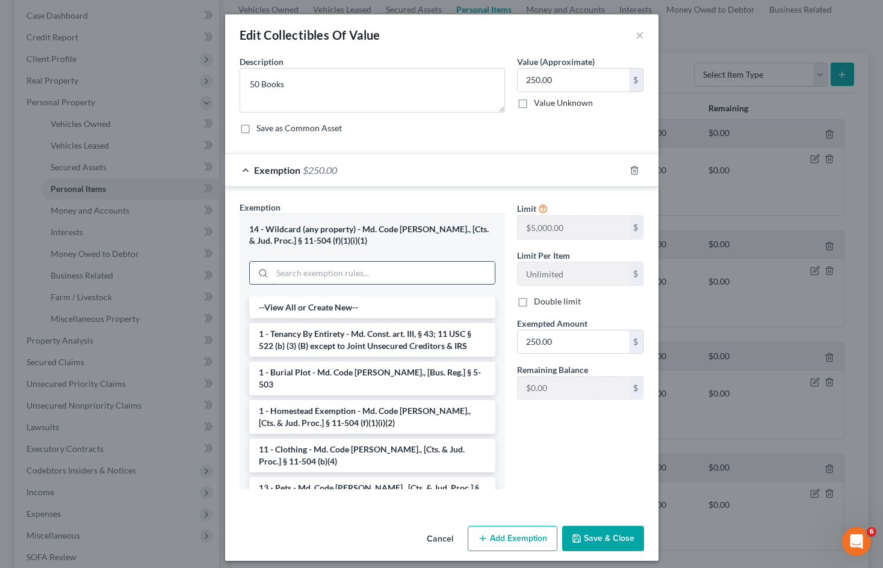
click at [352, 282] on input "search" at bounding box center [383, 273] width 223 height 23
click at [346, 334] on li "1 - Tenancy By Entirety - Md. Const. art. III, § 43; 11 USC § 522 (b) (3) (B) e…" at bounding box center [372, 340] width 246 height 34
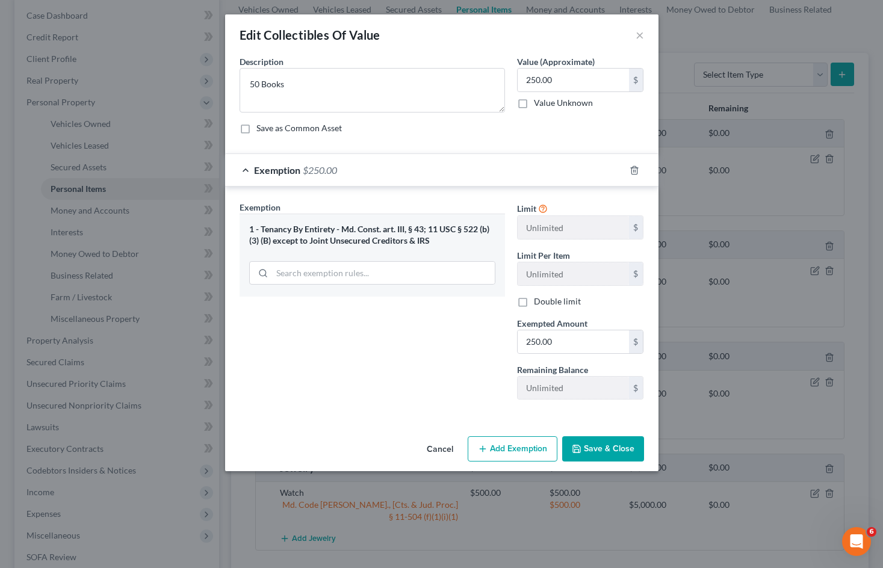
click at [608, 459] on button "Save & Close" at bounding box center [603, 448] width 82 height 25
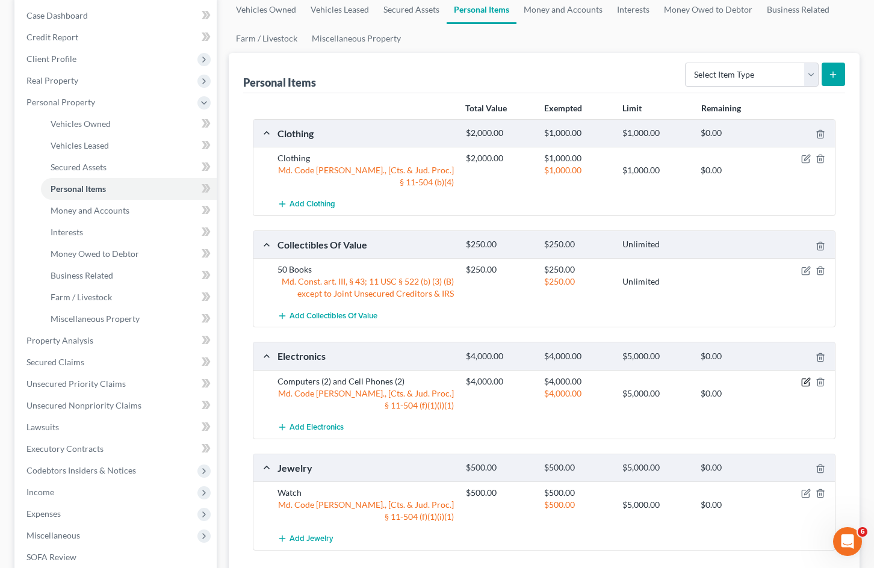
click at [808, 381] on icon "button" at bounding box center [806, 382] width 10 height 10
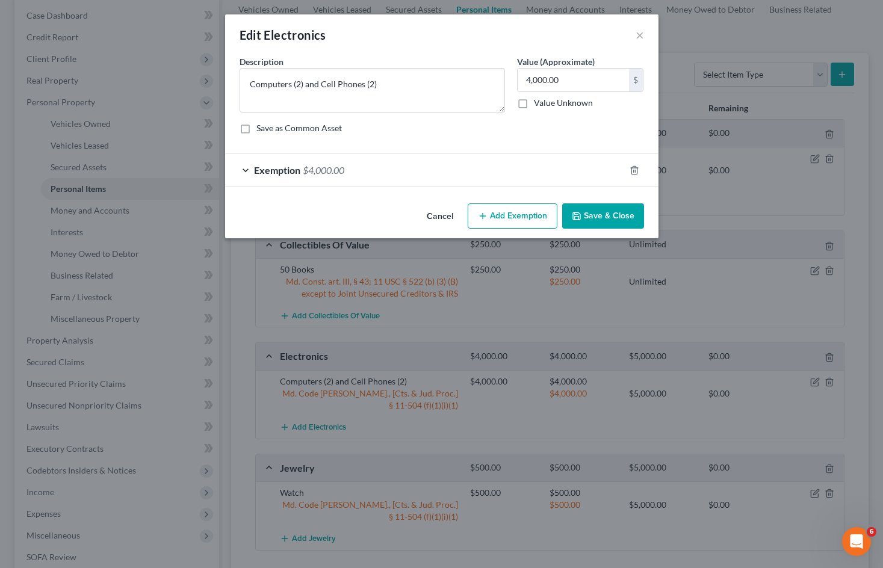
click at [382, 181] on div "Exemption $4,000.00" at bounding box center [425, 170] width 400 height 32
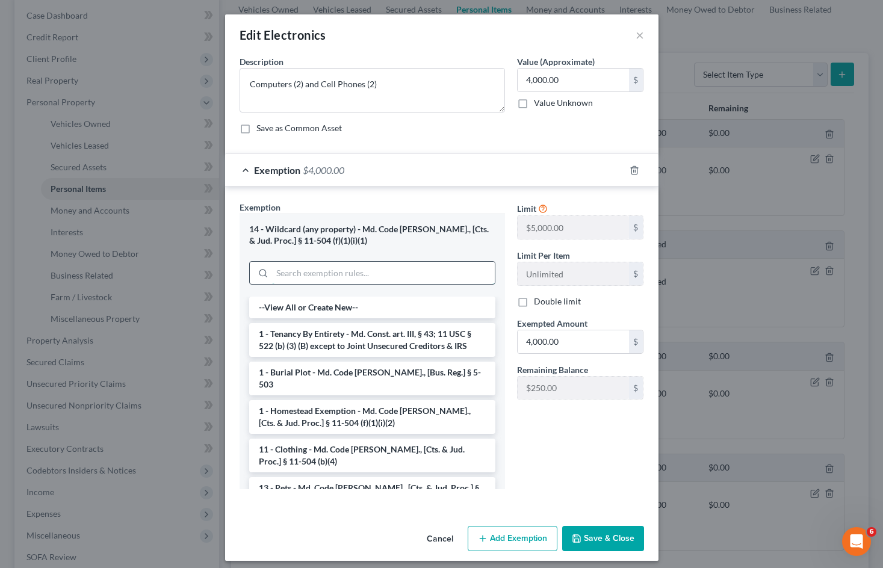
click at [355, 282] on input "search" at bounding box center [383, 273] width 223 height 23
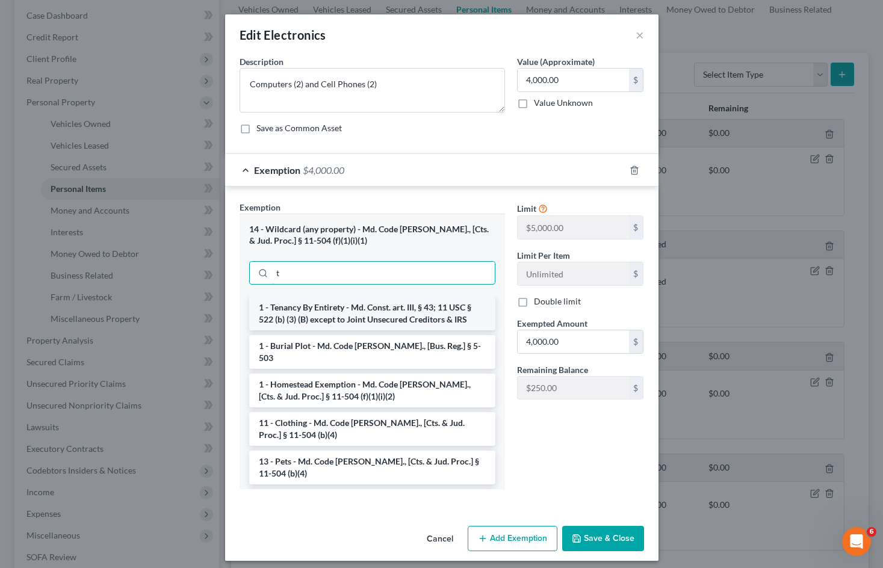
type input "t"
click at [352, 307] on li "1 - Tenancy By Entirety - Md. Const. art. III, § 43; 11 USC § 522 (b) (3) (B) e…" at bounding box center [372, 314] width 246 height 34
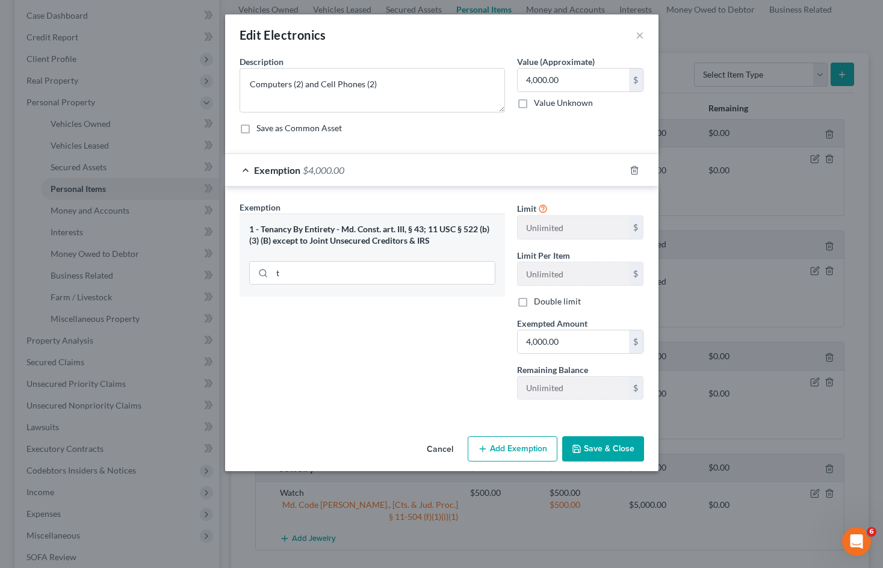
click at [532, 447] on button "Add Exemption" at bounding box center [513, 448] width 90 height 25
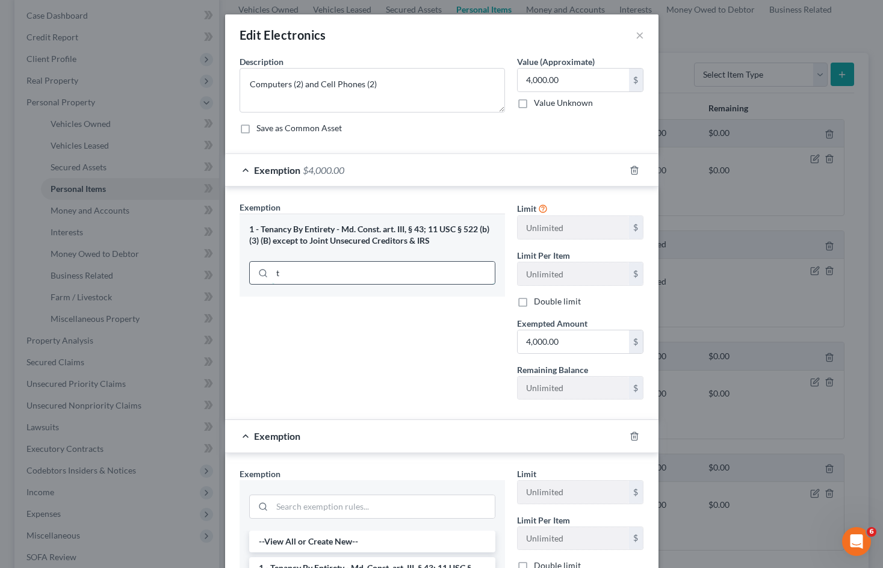
click at [397, 272] on input "t" at bounding box center [383, 273] width 223 height 23
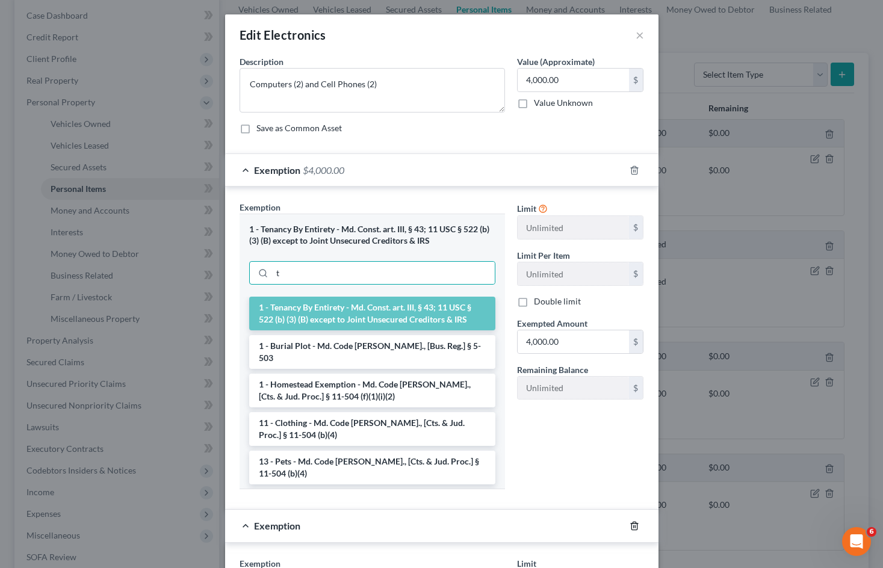
click at [635, 527] on line "button" at bounding box center [635, 527] width 0 height 2
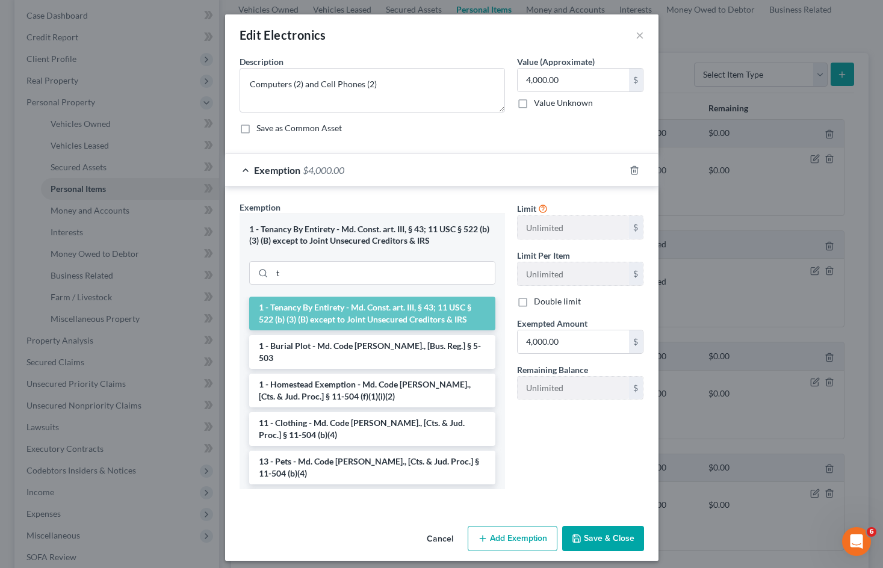
click at [613, 532] on button "Save & Close" at bounding box center [603, 538] width 82 height 25
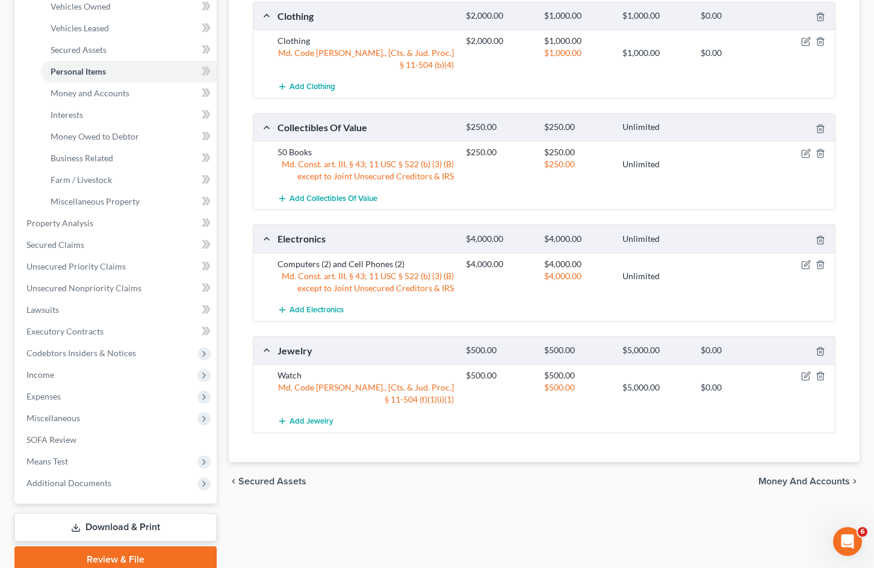
scroll to position [288, 0]
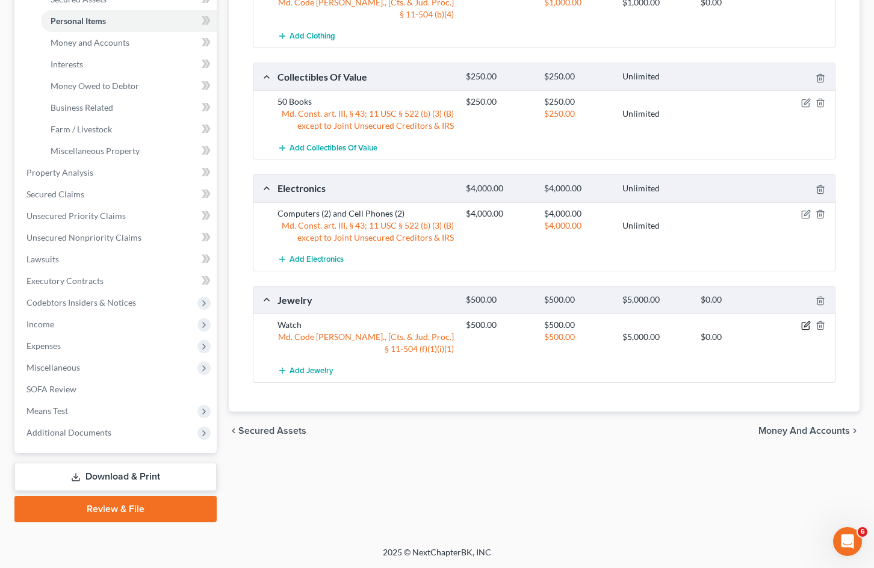
click at [804, 324] on icon "button" at bounding box center [806, 326] width 10 height 10
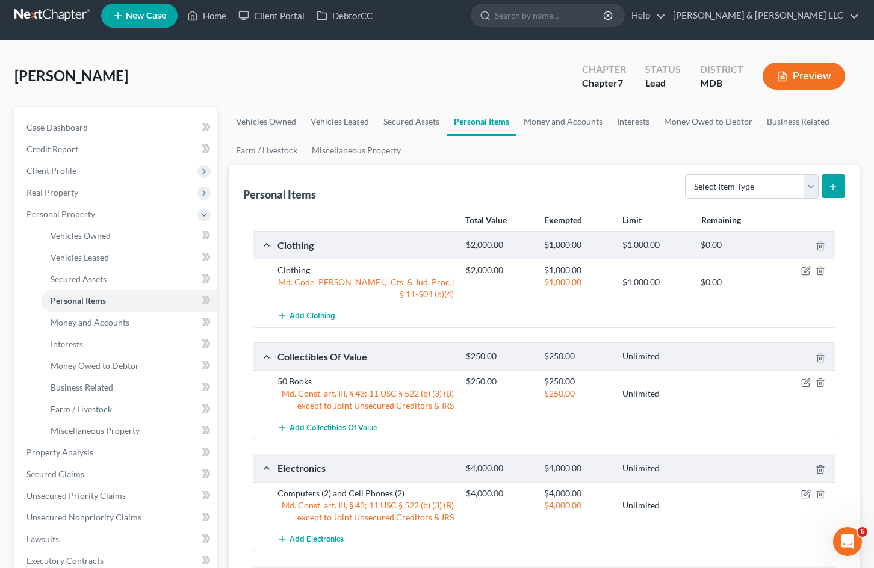
scroll to position [0, 0]
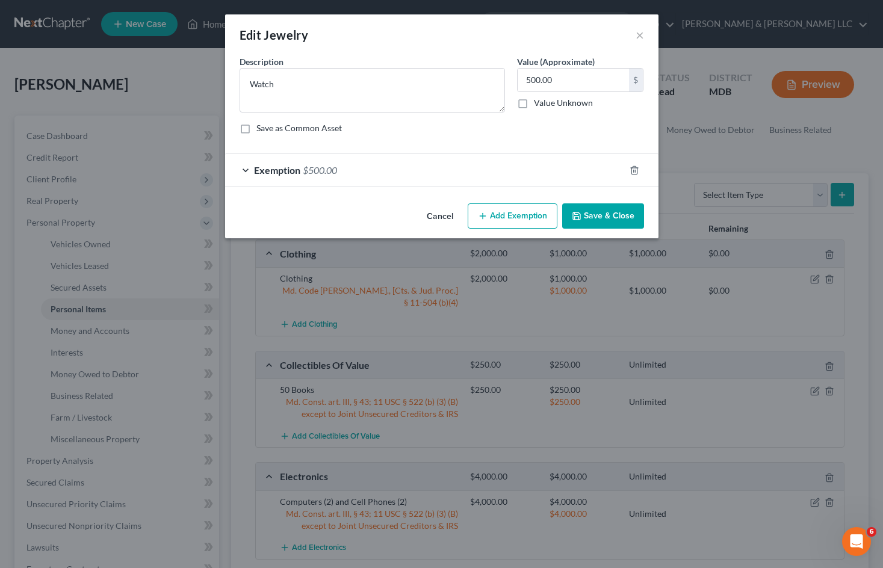
click at [431, 212] on button "Cancel" at bounding box center [440, 217] width 46 height 24
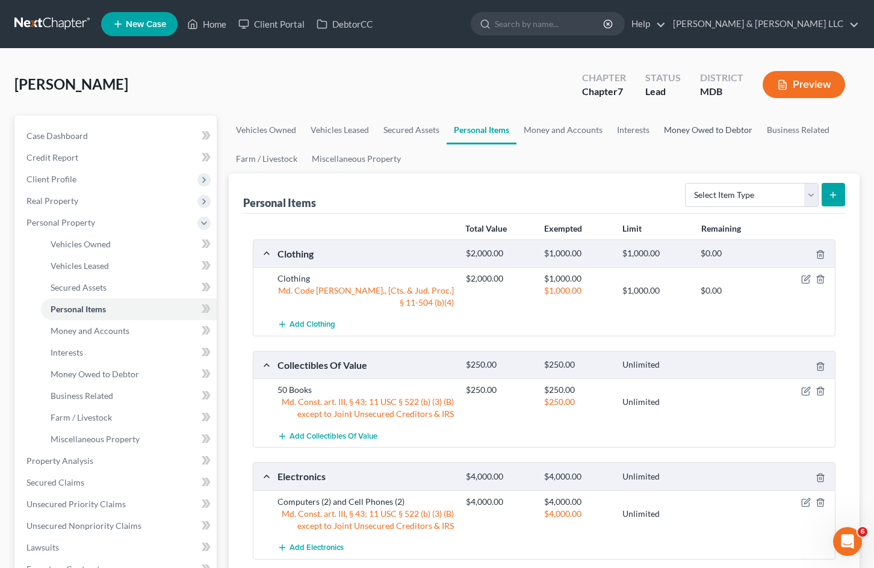
click at [719, 134] on link "Money Owed to Debtor" at bounding box center [708, 130] width 103 height 29
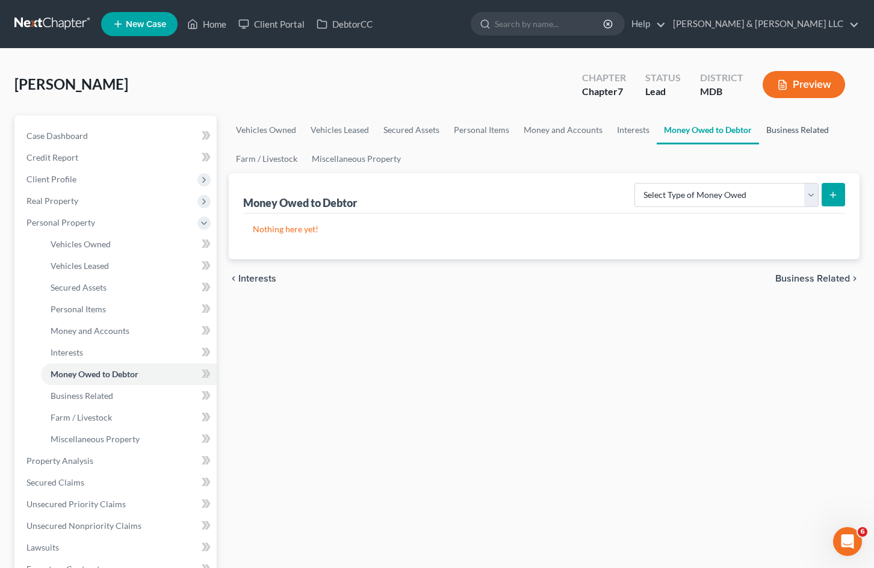
click at [774, 129] on link "Business Related" at bounding box center [797, 130] width 77 height 29
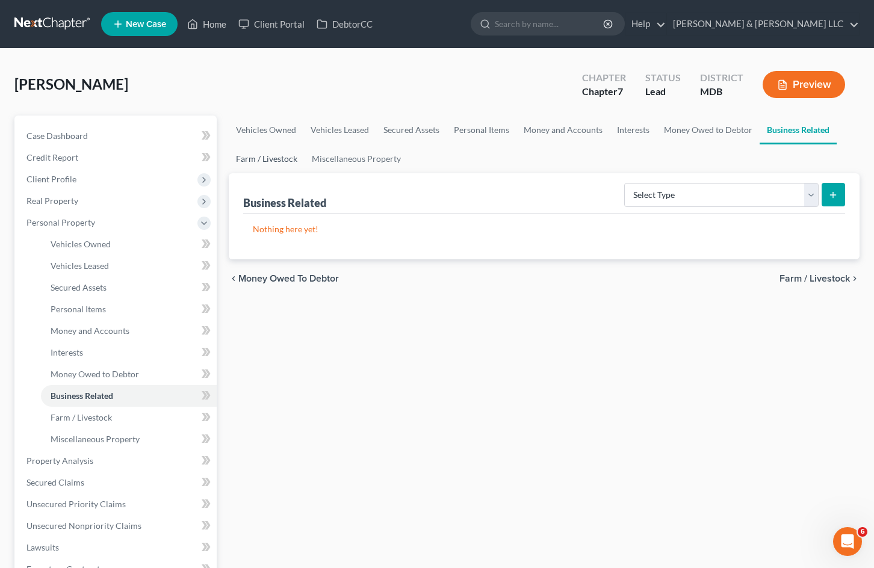
click at [266, 151] on link "Farm / Livestock" at bounding box center [267, 158] width 76 height 29
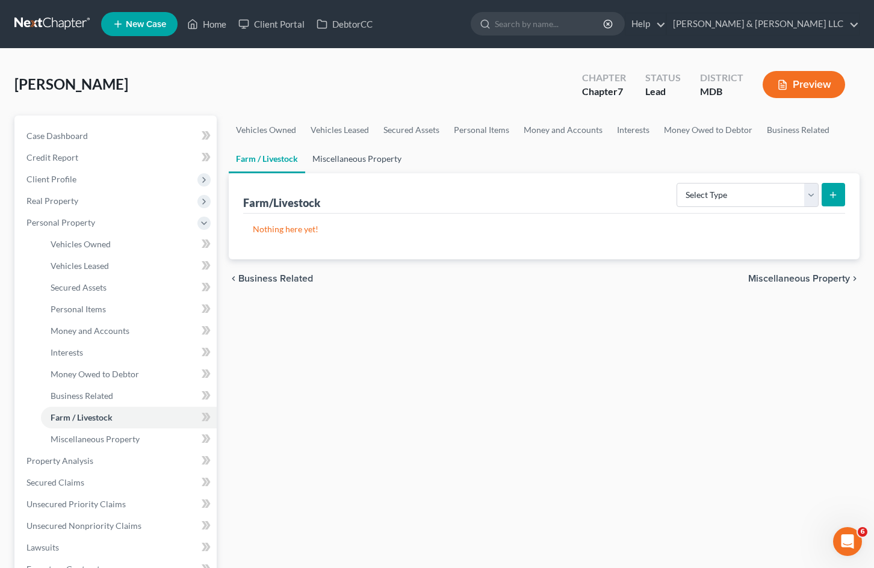
click at [346, 161] on link "Miscellaneous Property" at bounding box center [357, 158] width 104 height 29
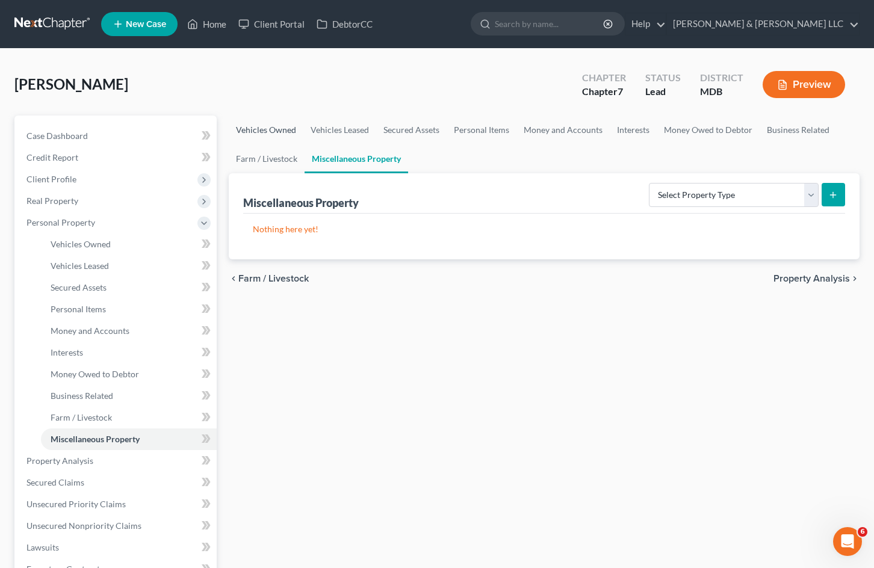
click at [281, 128] on link "Vehicles Owned" at bounding box center [266, 130] width 75 height 29
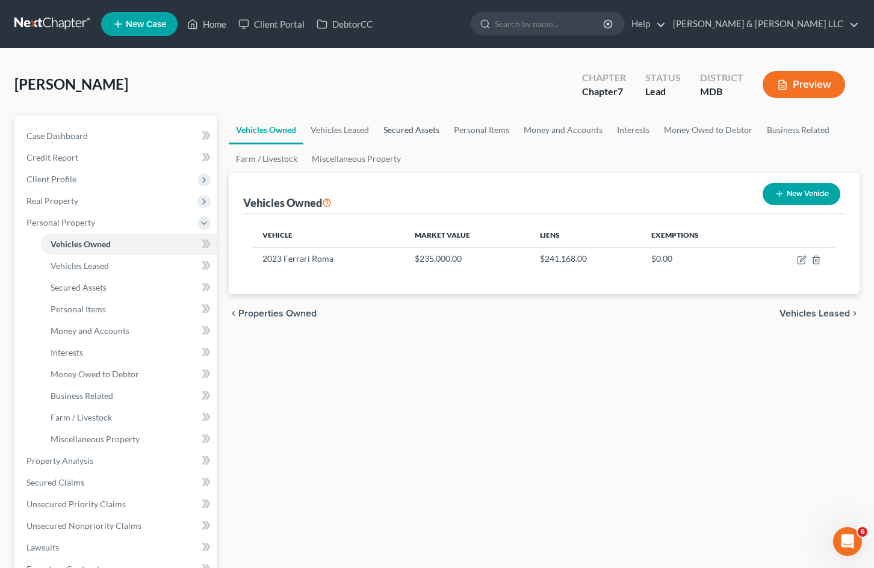
click at [424, 123] on link "Secured Assets" at bounding box center [411, 130] width 70 height 29
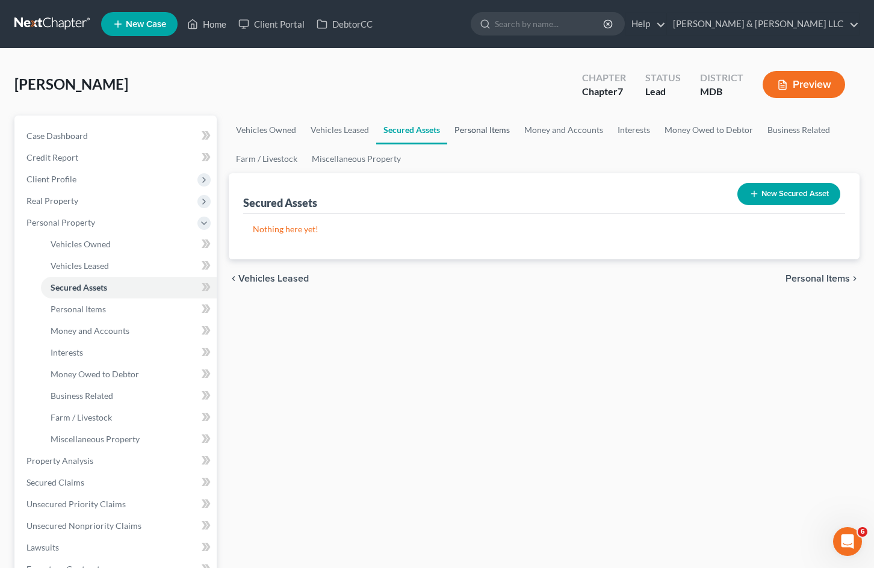
click at [495, 129] on link "Personal Items" at bounding box center [482, 130] width 70 height 29
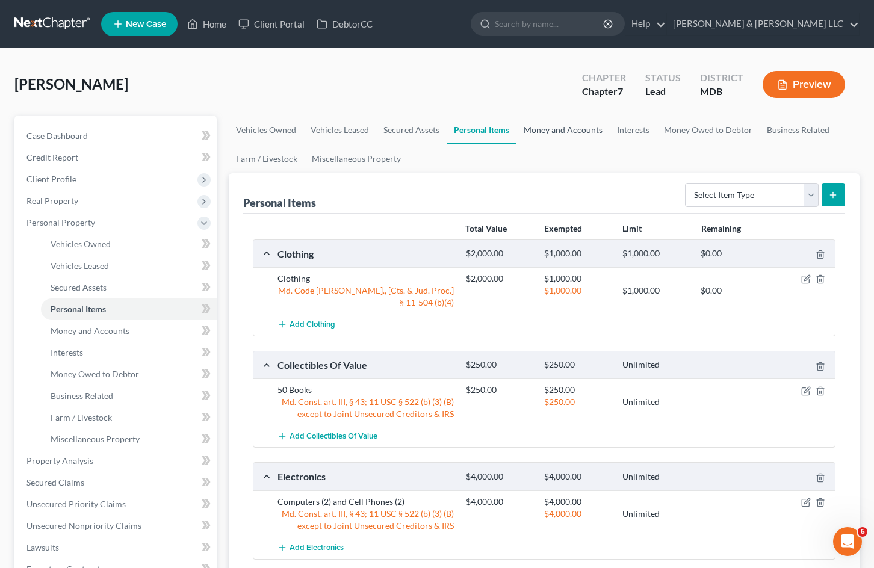
click at [563, 126] on link "Money and Accounts" at bounding box center [563, 130] width 93 height 29
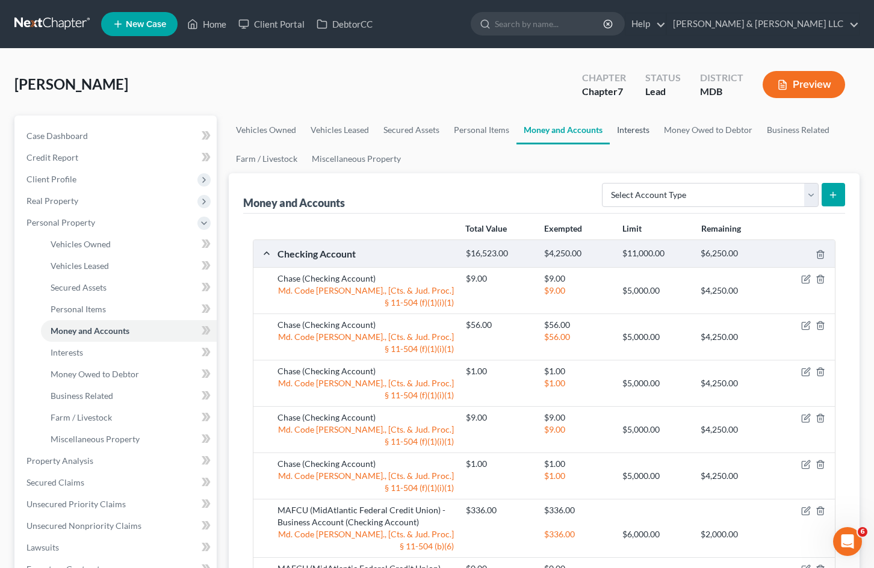
click at [635, 131] on link "Interests" at bounding box center [633, 130] width 47 height 29
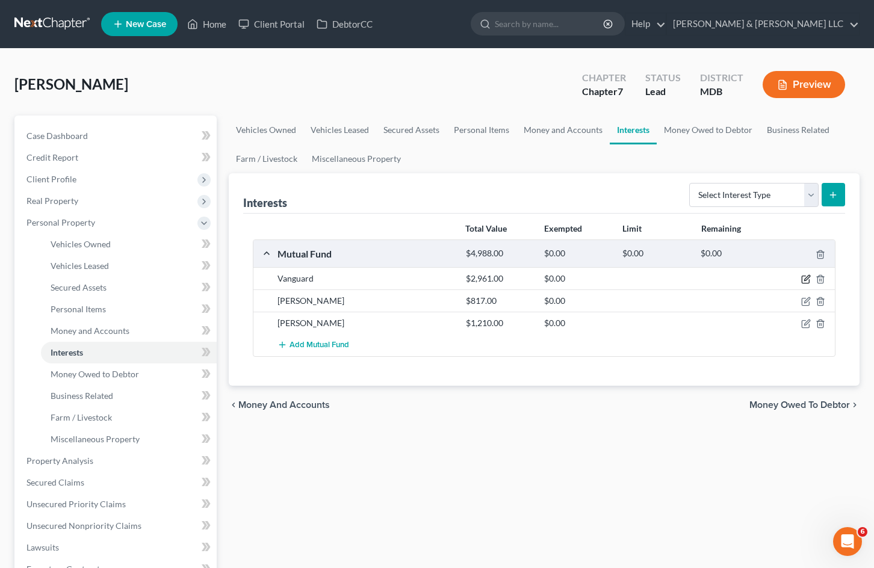
click at [803, 280] on icon "button" at bounding box center [806, 280] width 10 height 10
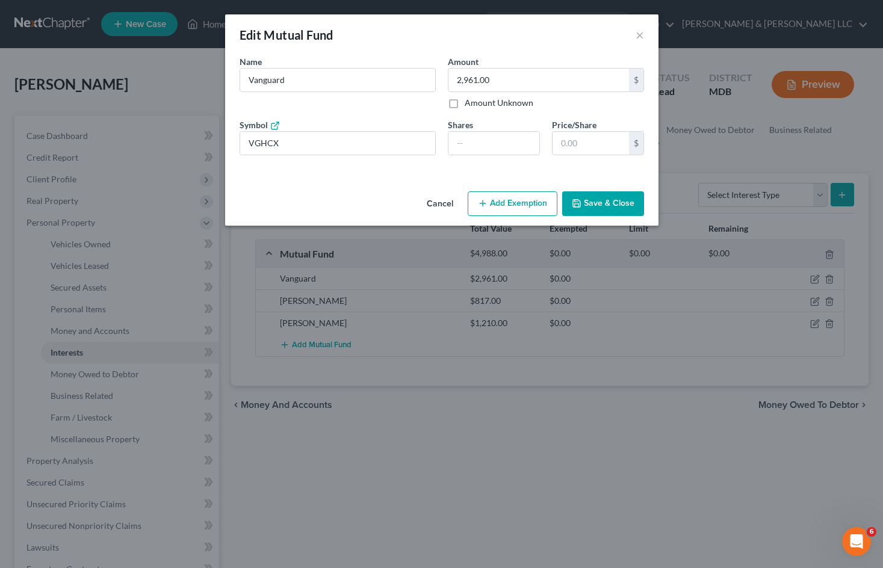
click at [502, 197] on button "Add Exemption" at bounding box center [513, 203] width 90 height 25
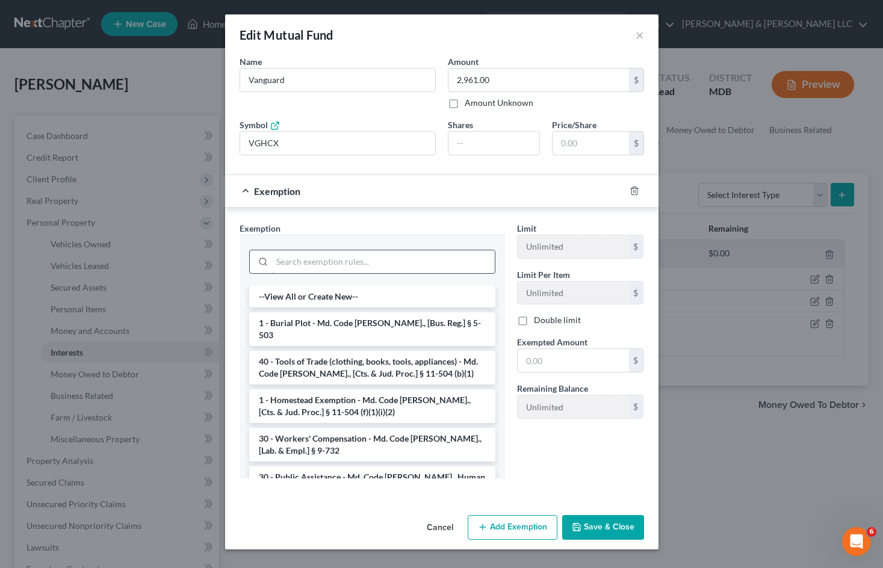
click at [376, 263] on input "search" at bounding box center [383, 261] width 223 height 23
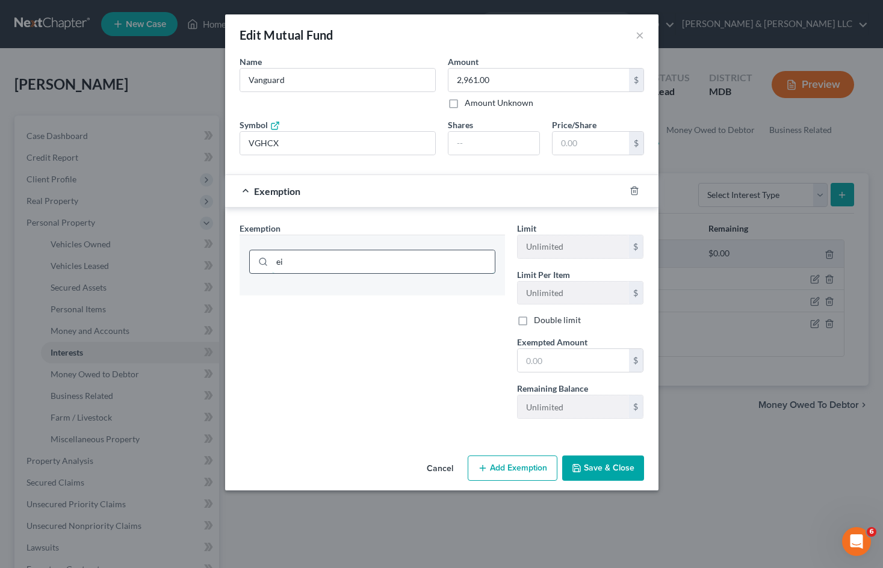
type input "e"
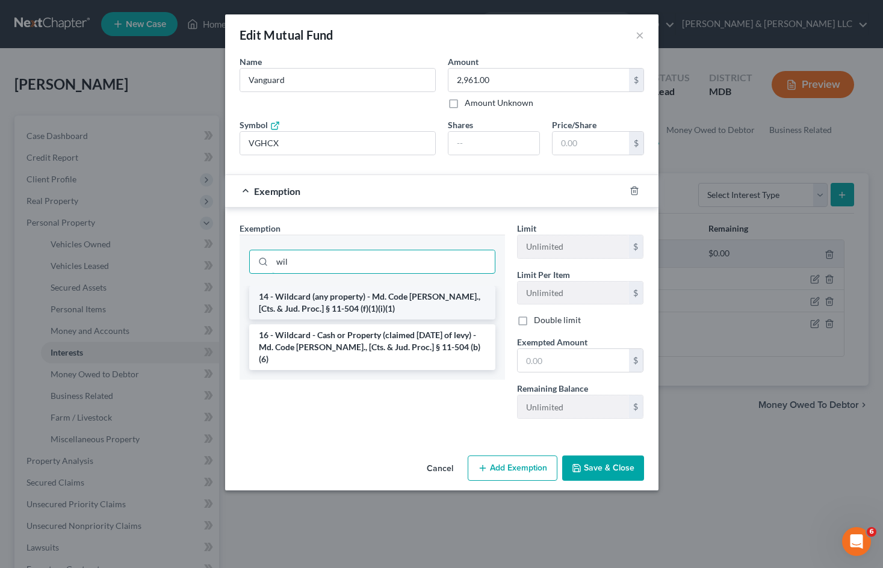
type input "wil"
click at [380, 300] on li "14 - Wildcard (any property) - Md. Code [PERSON_NAME]., [Cts. & Jud. Proc.] § 1…" at bounding box center [372, 303] width 246 height 34
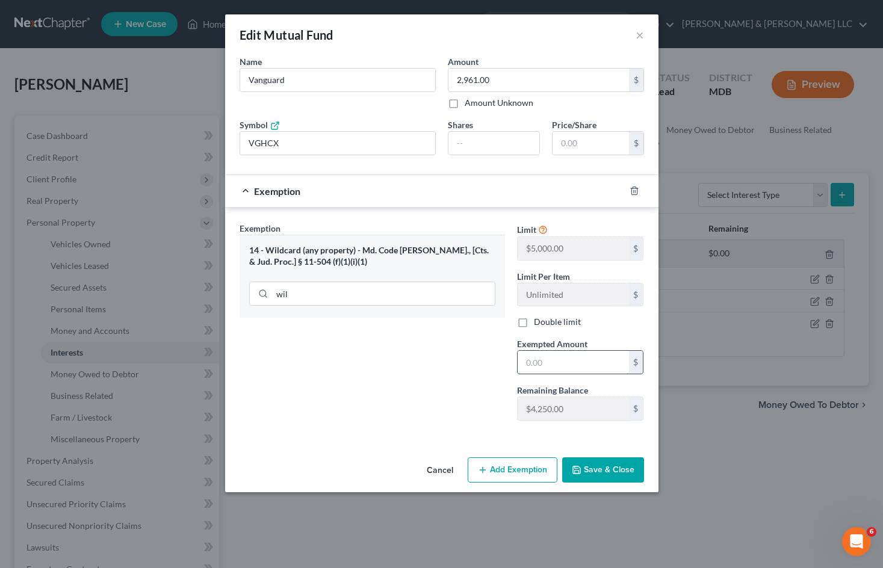
click at [574, 368] on input "text" at bounding box center [573, 362] width 111 height 23
type input "1,961"
click at [616, 468] on button "Save & Close" at bounding box center [603, 470] width 82 height 25
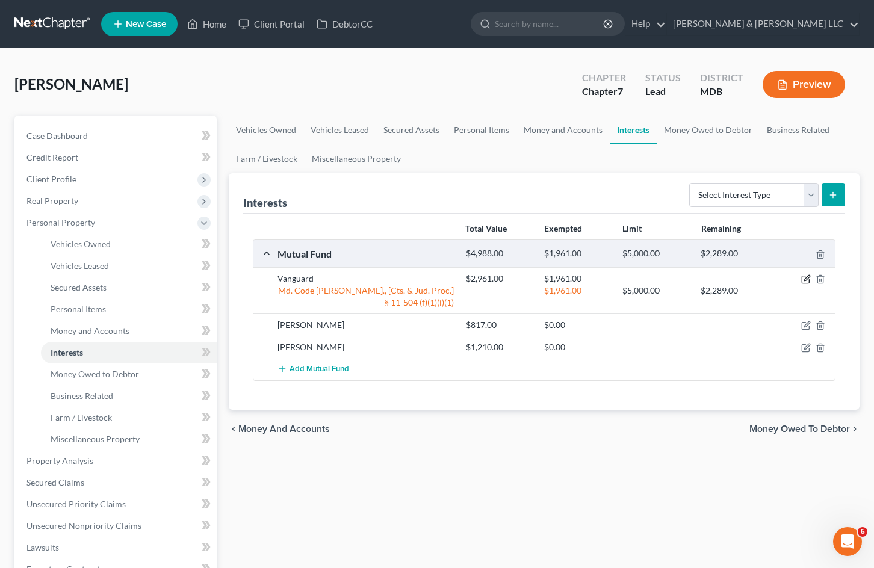
click at [801, 278] on icon "button" at bounding box center [806, 280] width 10 height 10
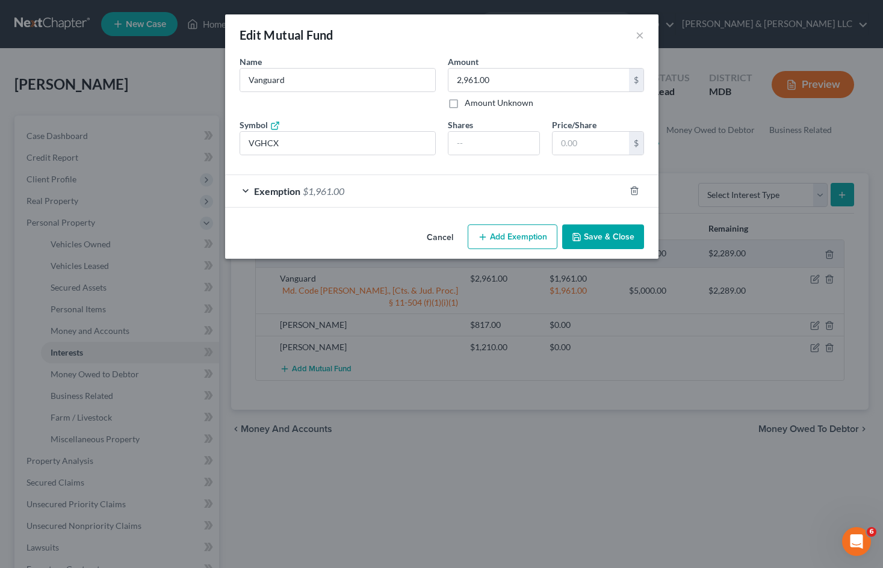
click at [467, 200] on div "Exemption $1,961.00" at bounding box center [425, 191] width 400 height 32
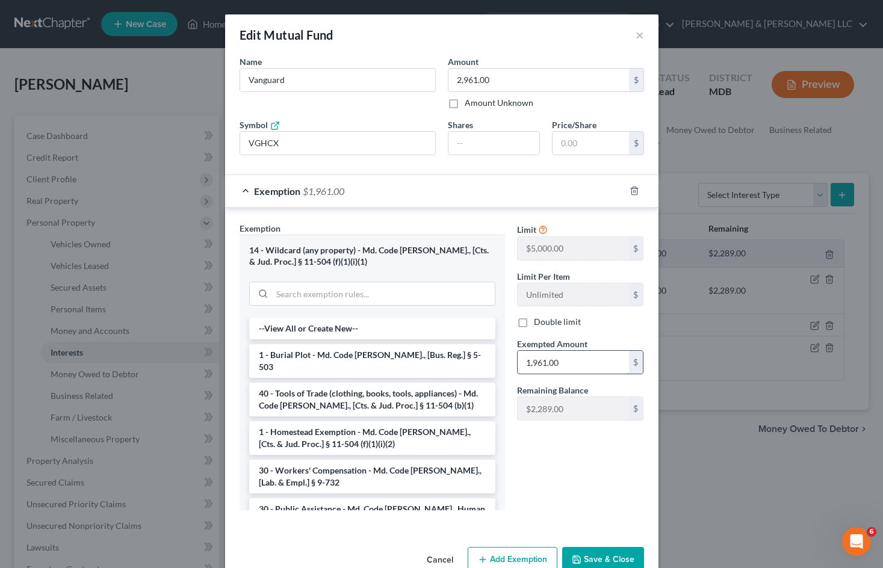
click at [526, 362] on input "1,961.00" at bounding box center [573, 362] width 111 height 23
drag, startPoint x: 512, startPoint y: 356, endPoint x: 481, endPoint y: 347, distance: 31.8
click at [483, 350] on div "Exemption Set must be selected for CA. Exemption * 14 - Wildcard (any property)…" at bounding box center [442, 371] width 417 height 299
type input "2,961"
click at [600, 553] on button "Save & Close" at bounding box center [603, 559] width 82 height 25
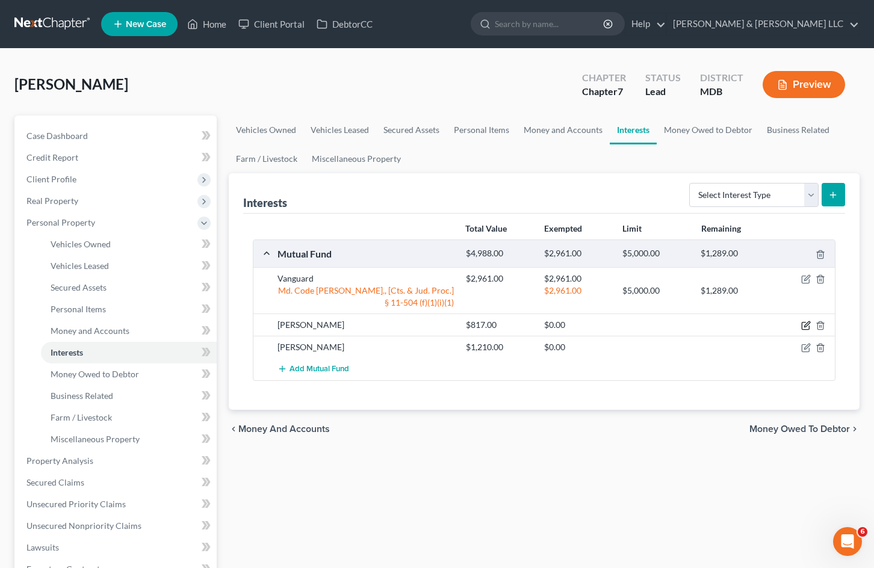
click at [804, 328] on icon "button" at bounding box center [806, 326] width 10 height 10
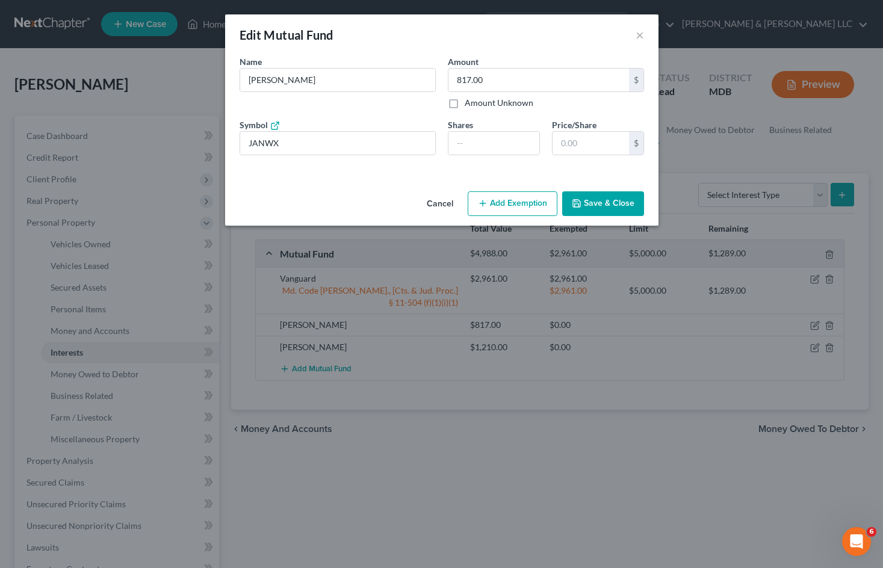
click at [499, 196] on button "Add Exemption" at bounding box center [513, 203] width 90 height 25
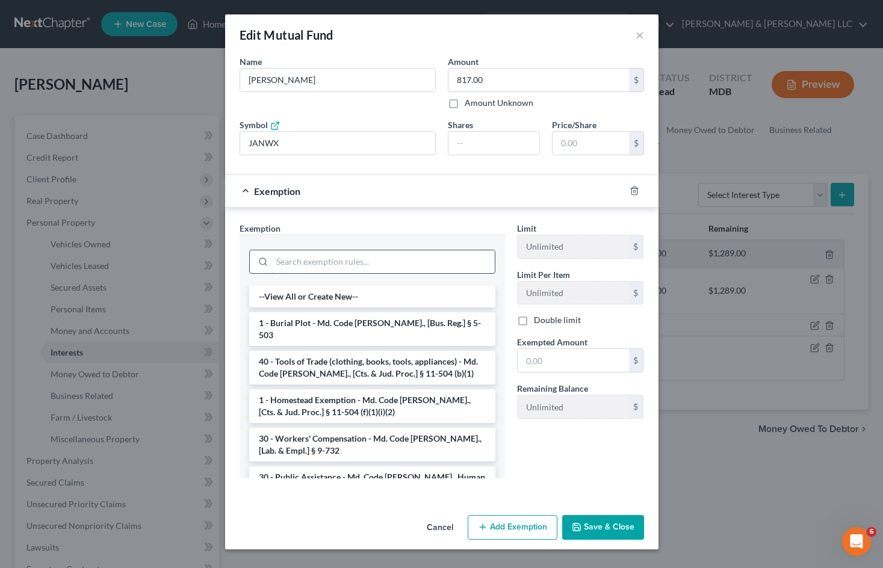
click at [374, 267] on input "search" at bounding box center [383, 261] width 223 height 23
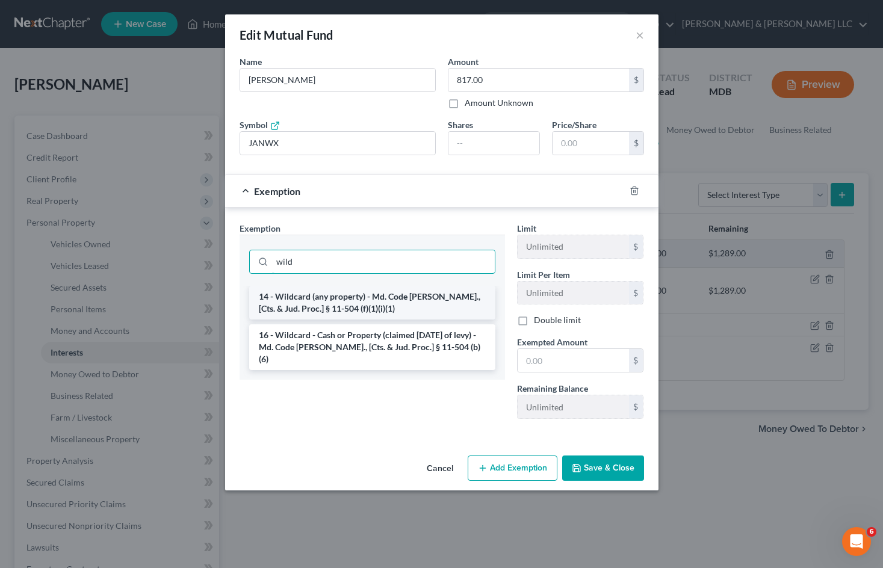
type input "wild"
click at [391, 293] on li "14 - Wildcard (any property) - Md. Code [PERSON_NAME]., [Cts. & Jud. Proc.] § 1…" at bounding box center [372, 303] width 246 height 34
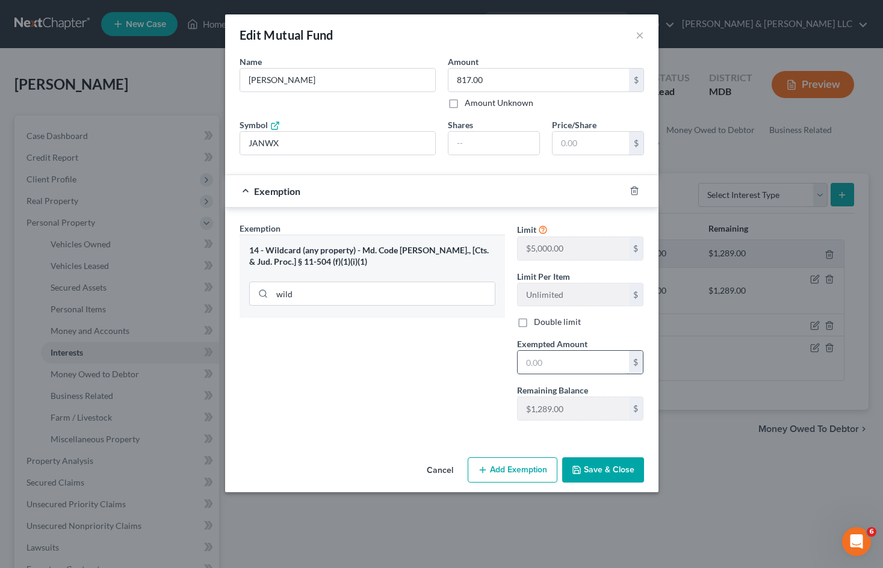
click at [589, 362] on input "text" at bounding box center [573, 362] width 111 height 23
type input "817"
click at [604, 469] on button "Save & Close" at bounding box center [603, 470] width 82 height 25
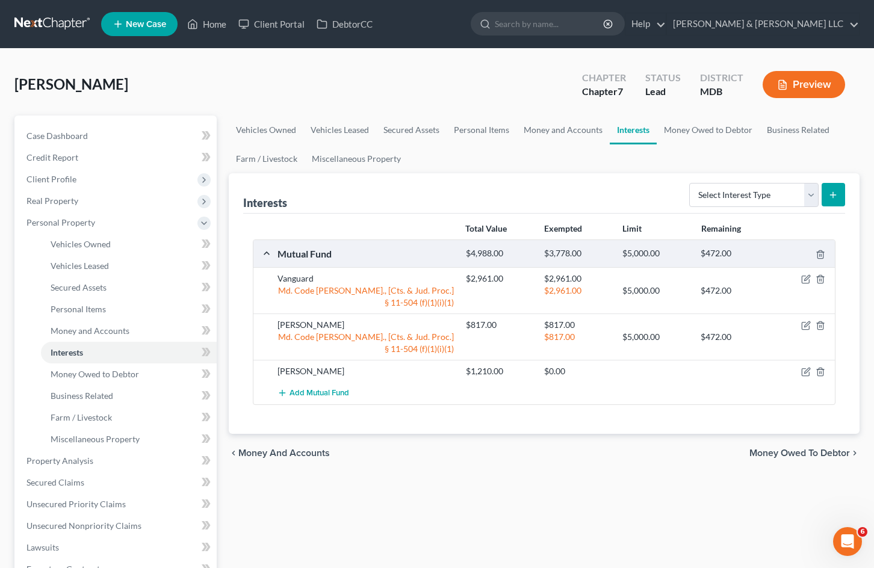
click at [798, 375] on div at bounding box center [805, 371] width 63 height 12
click at [806, 377] on icon "button" at bounding box center [806, 372] width 10 height 10
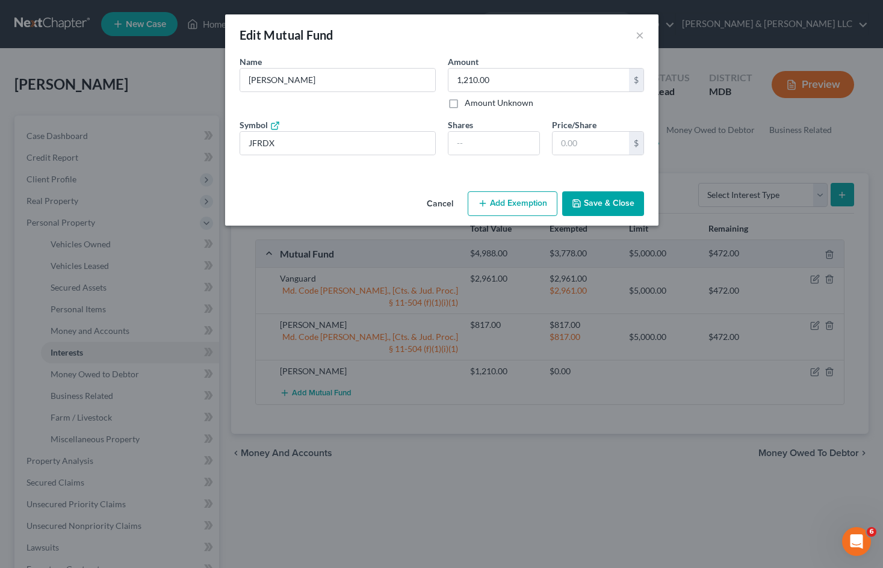
click at [498, 205] on button "Add Exemption" at bounding box center [513, 203] width 90 height 25
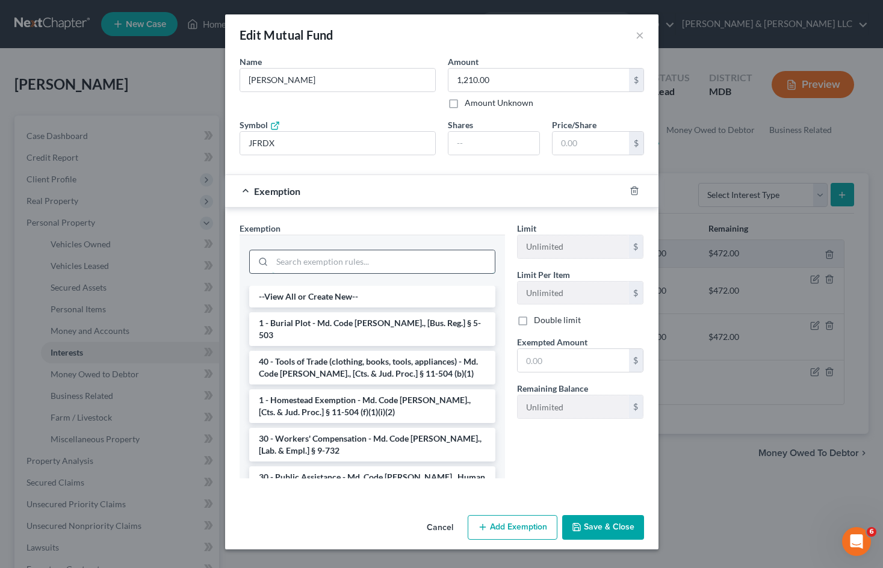
click at [353, 266] on input "search" at bounding box center [383, 261] width 223 height 23
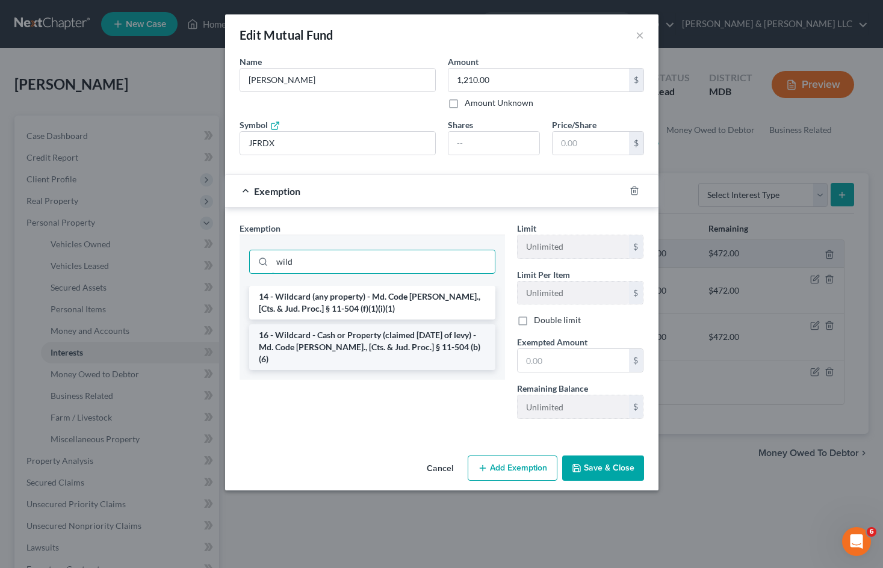
type input "wild"
click at [346, 329] on li "16 - Wildcard - Cash or Property (claimed [DATE] of levy) - Md. Code [PERSON_NA…" at bounding box center [372, 348] width 246 height 46
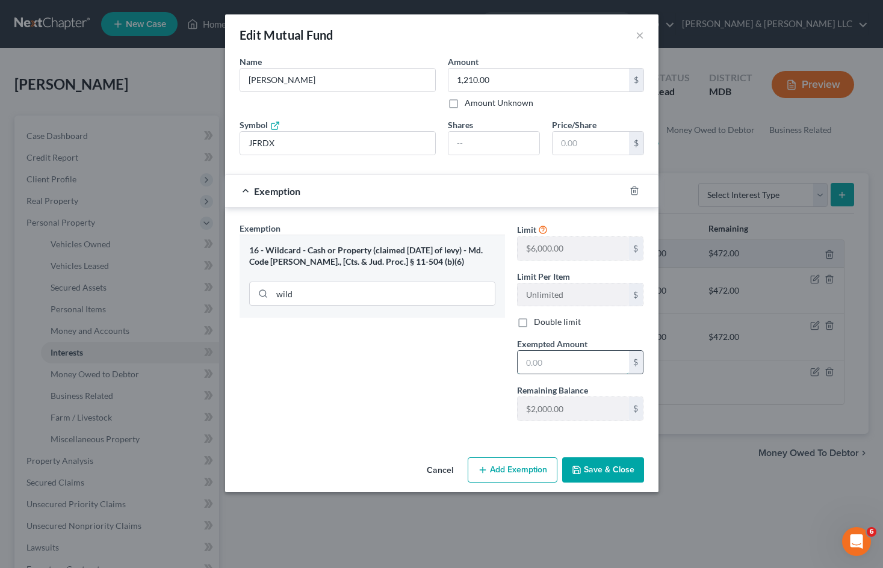
click at [535, 363] on input "text" at bounding box center [573, 362] width 111 height 23
type input "2"
type input "1,210"
click at [433, 365] on div "Exemption Set must be selected for CA. Exemption * 16 - Wildcard - Cash or Prop…" at bounding box center [373, 326] width 278 height 208
click at [597, 461] on button "Save & Close" at bounding box center [603, 470] width 82 height 25
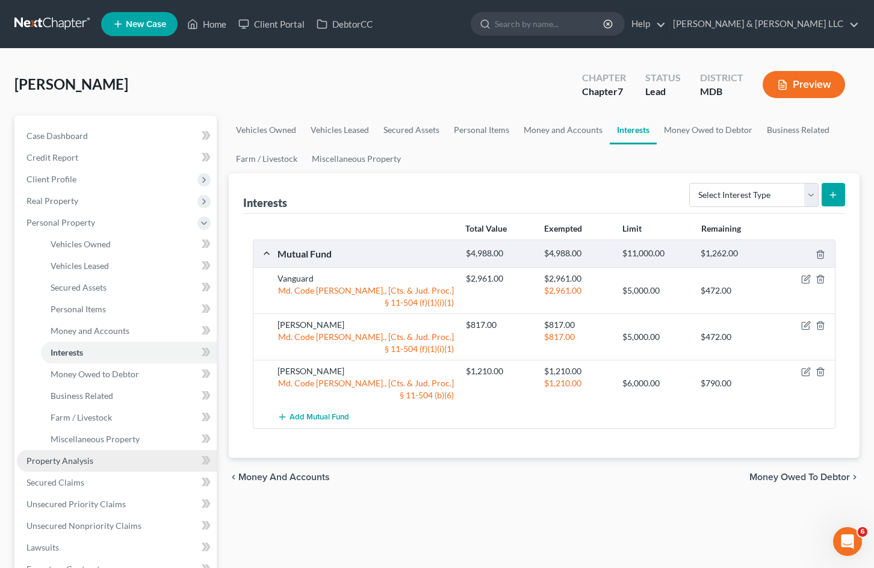
click at [134, 465] on link "Property Analysis" at bounding box center [117, 461] width 200 height 22
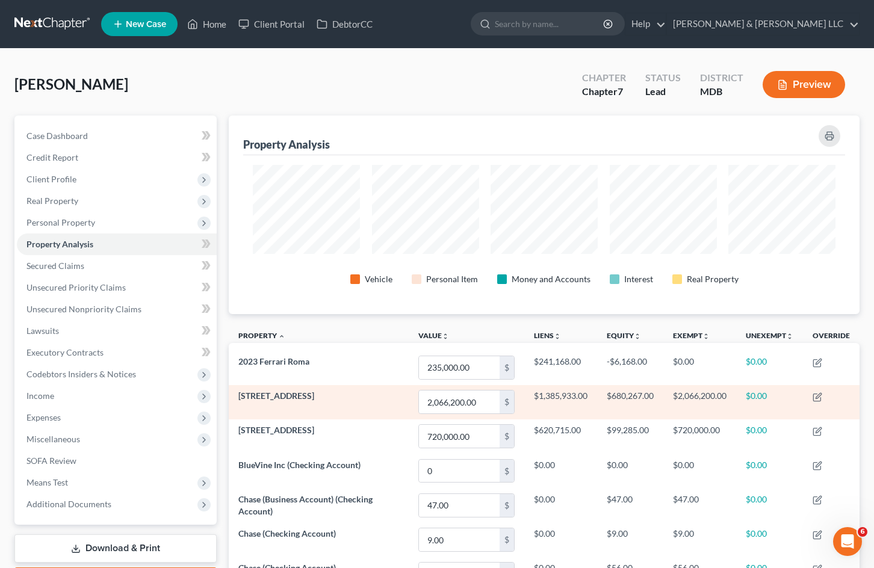
scroll to position [199, 631]
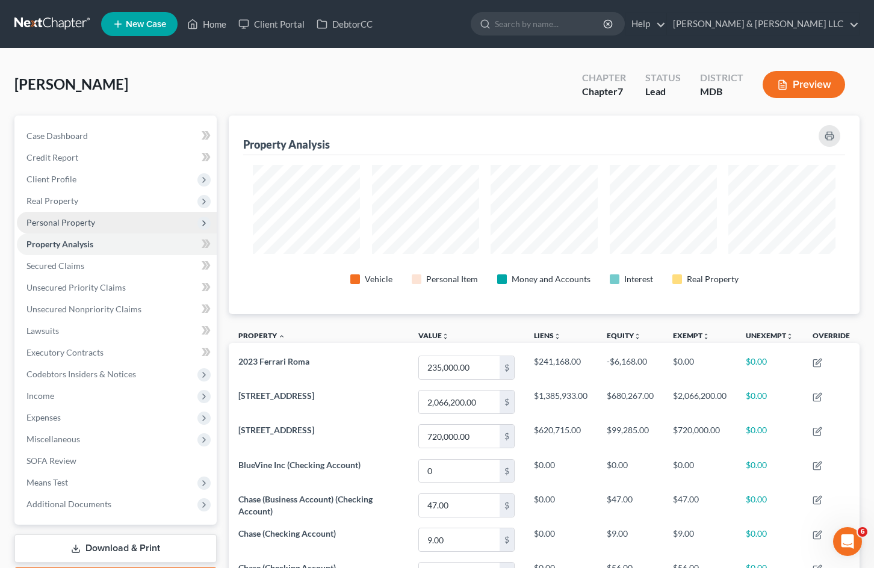
click at [94, 225] on span "Personal Property" at bounding box center [117, 223] width 200 height 22
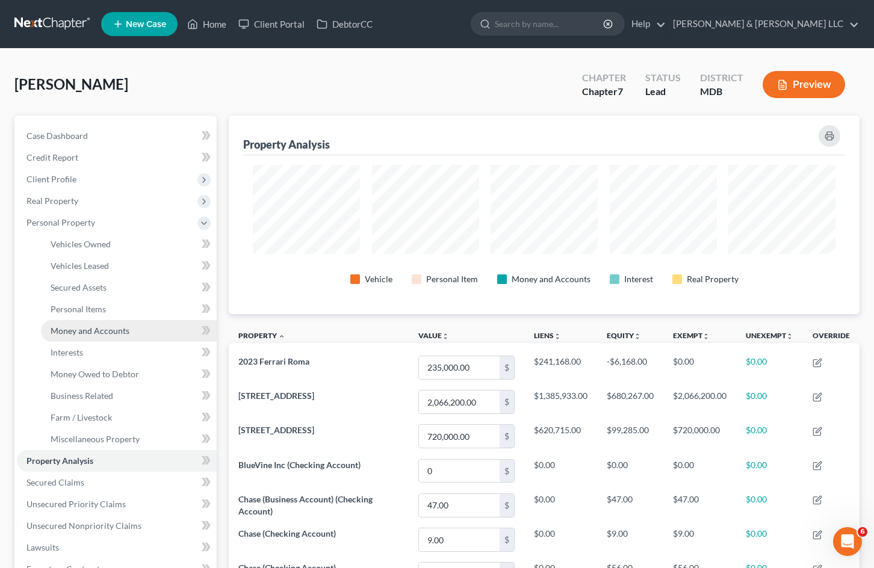
click at [122, 330] on span "Money and Accounts" at bounding box center [90, 331] width 79 height 10
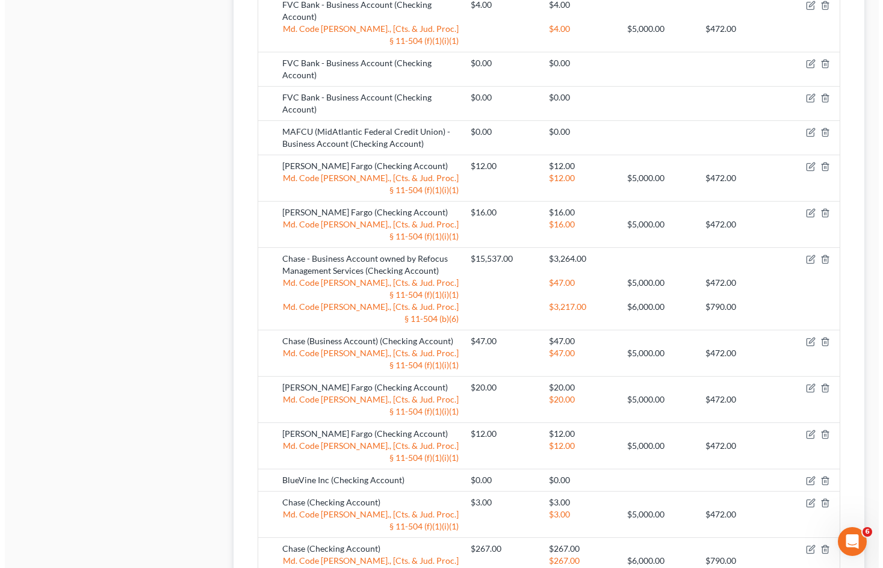
scroll to position [843, 0]
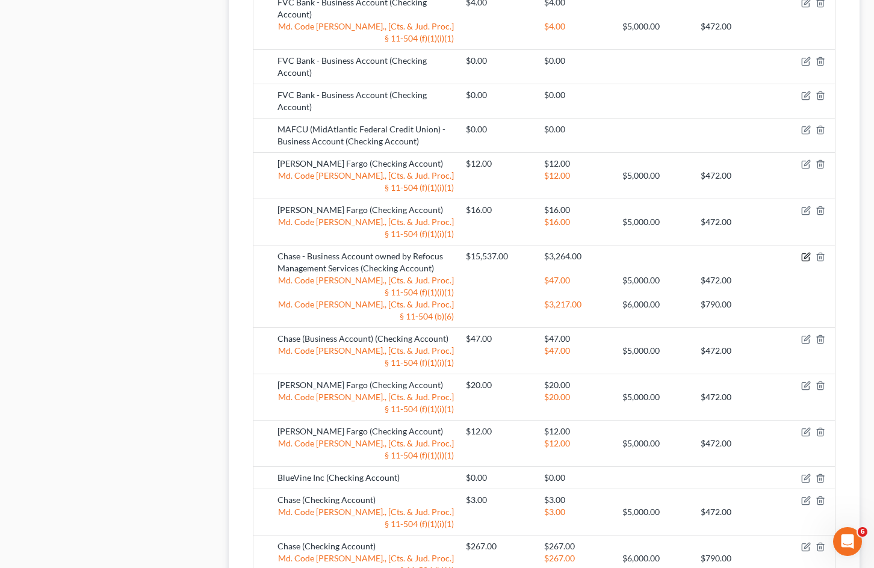
click at [806, 259] on icon "button" at bounding box center [806, 257] width 10 height 10
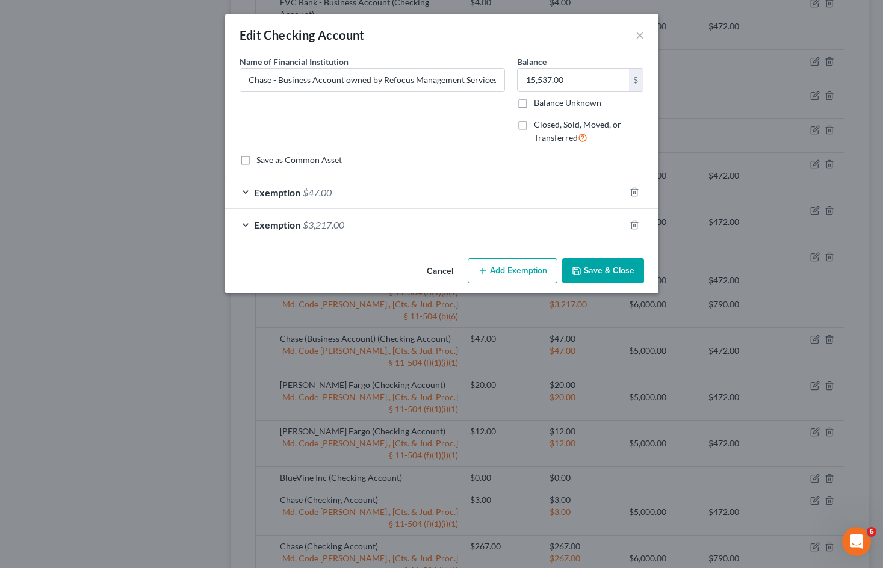
click at [323, 222] on span "$3,217.00" at bounding box center [324, 224] width 42 height 11
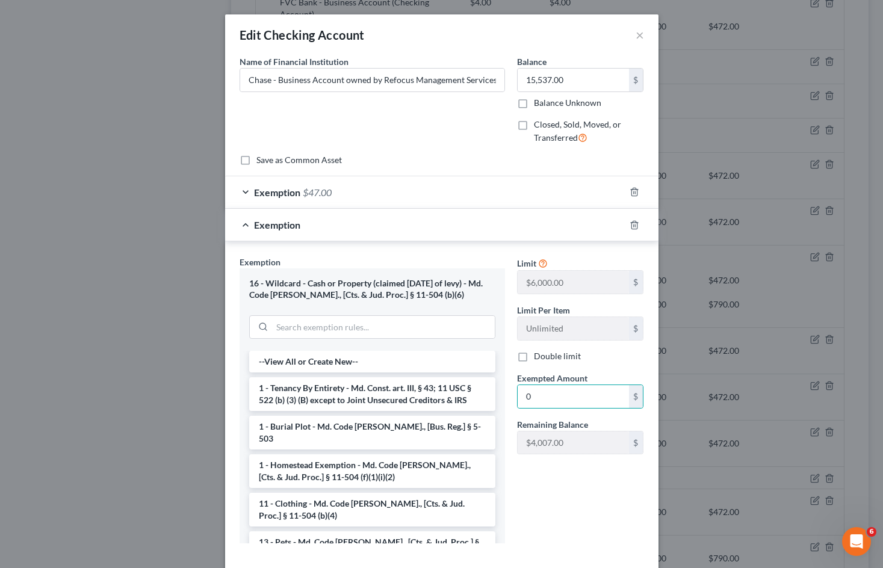
click at [523, 523] on div "Limit $6,000.00 $ Limit Per Item Unlimited $ Double limit Exempted Amount * 0 $…" at bounding box center [580, 404] width 139 height 297
type input "4,007"
click at [537, 514] on div "Limit $6,000.00 $ Limit Per Item Unlimited $ Double limit Exempted Amount * 4,0…" at bounding box center [580, 404] width 139 height 297
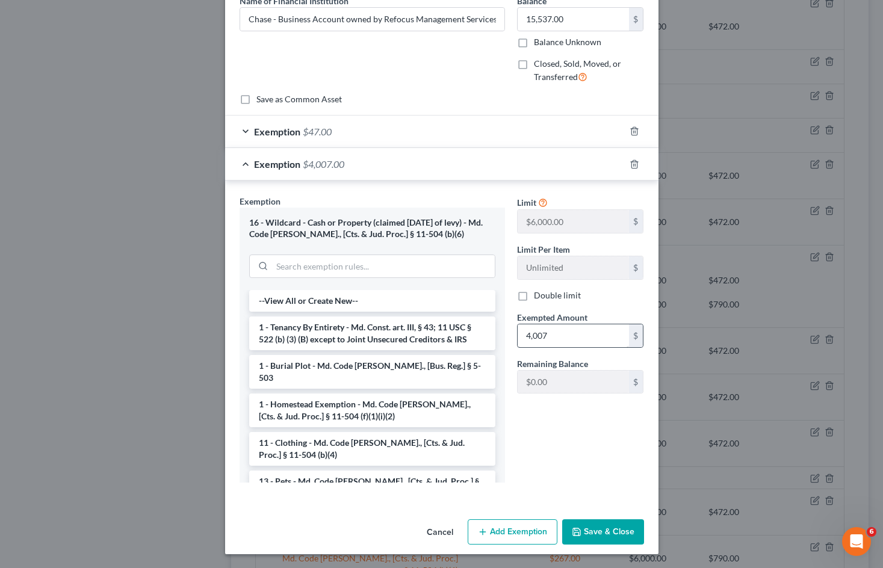
scroll to position [61, 0]
click at [443, 134] on div "Exemption $47.00" at bounding box center [425, 131] width 400 height 32
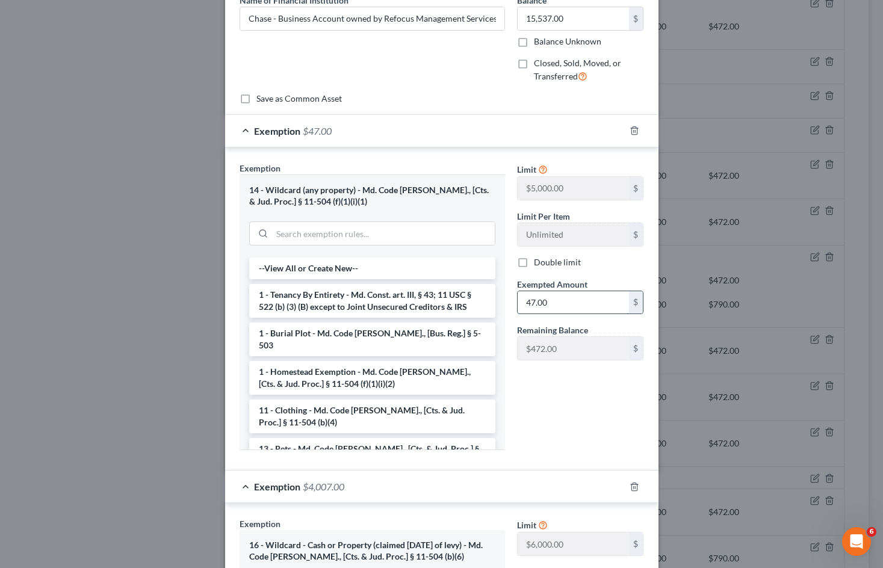
click at [554, 307] on input "47.00" at bounding box center [573, 302] width 111 height 23
click at [564, 450] on div "Limit $5,000.00 $ Limit Per Item Unlimited $ Double limit Exempted Amount * $ R…" at bounding box center [580, 311] width 139 height 298
click at [539, 297] on input "text" at bounding box center [573, 302] width 111 height 23
type input "519"
click at [555, 418] on div "Limit $5,000.00 $ Limit Per Item Unlimited $ Double limit Exempted Amount * 519…" at bounding box center [580, 311] width 139 height 298
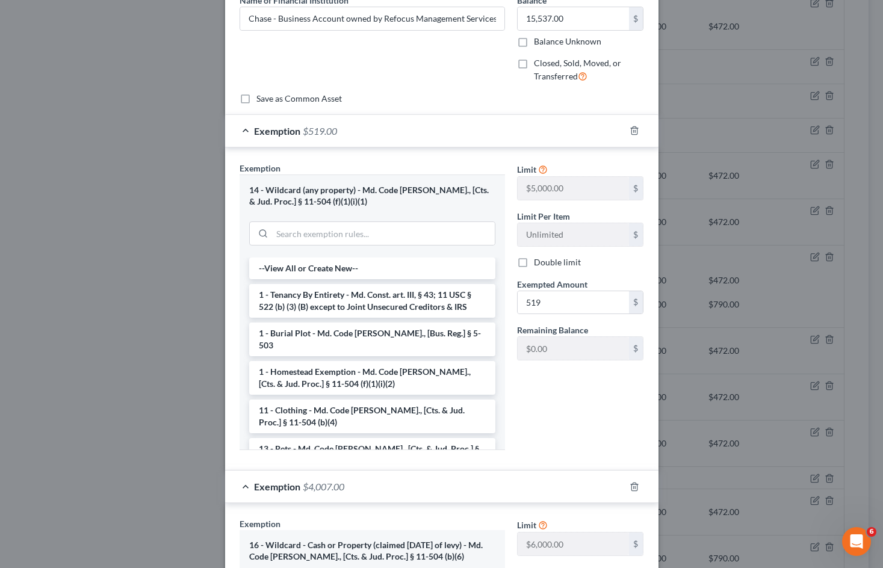
click at [375, 131] on div "Exemption $519.00" at bounding box center [425, 131] width 400 height 32
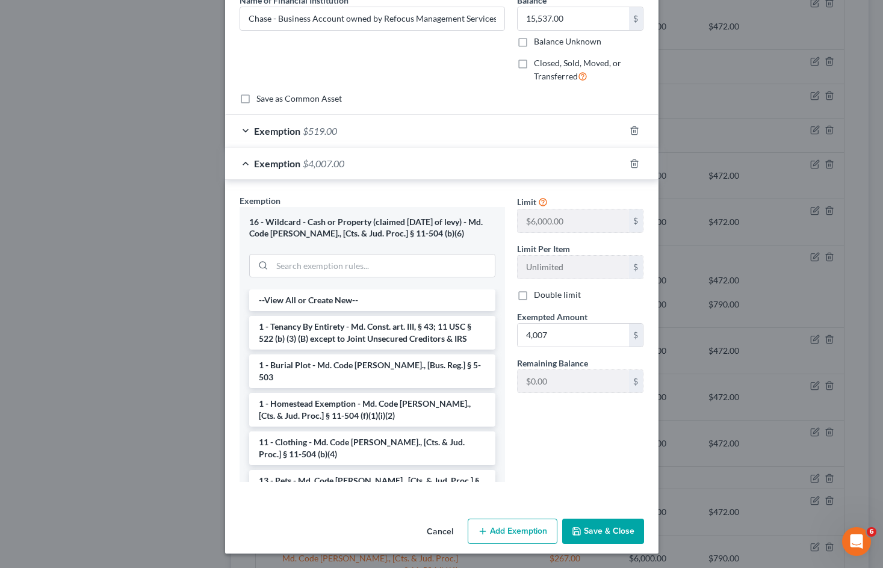
click at [368, 157] on div "Exemption $4,007.00" at bounding box center [425, 164] width 400 height 32
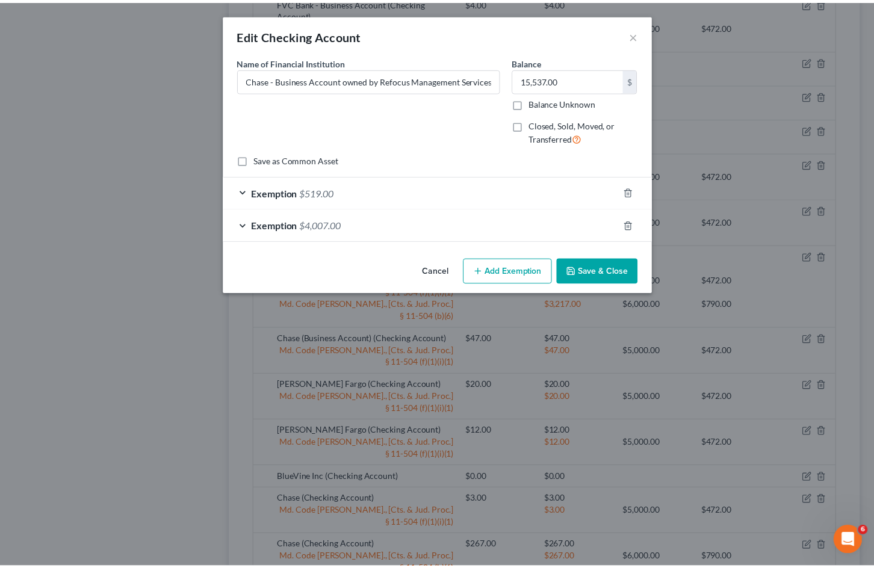
scroll to position [0, 0]
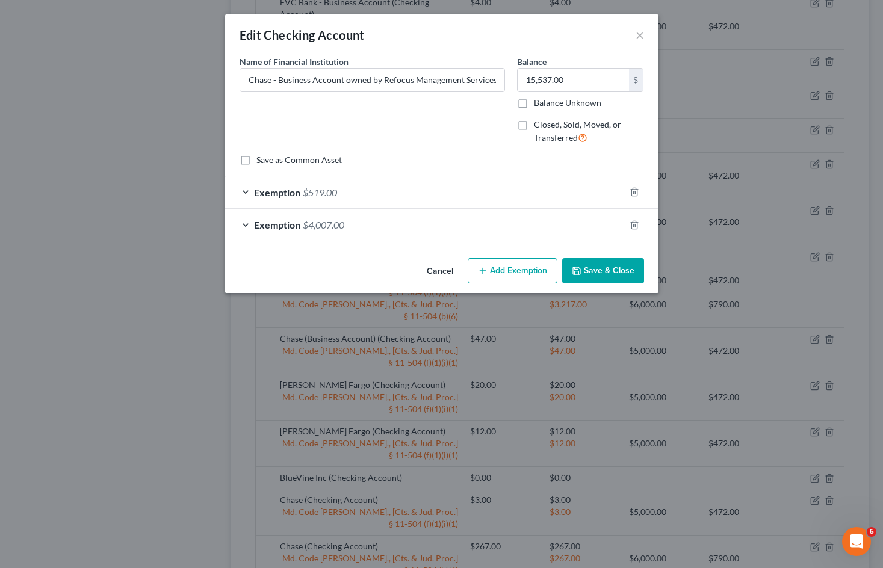
click at [601, 272] on button "Save & Close" at bounding box center [603, 270] width 82 height 25
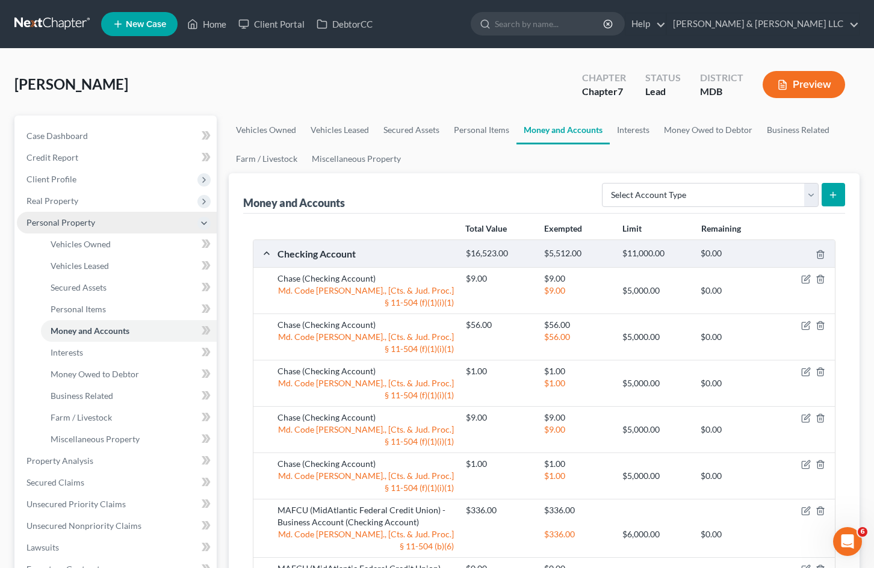
click at [80, 222] on span "Personal Property" at bounding box center [60, 222] width 69 height 10
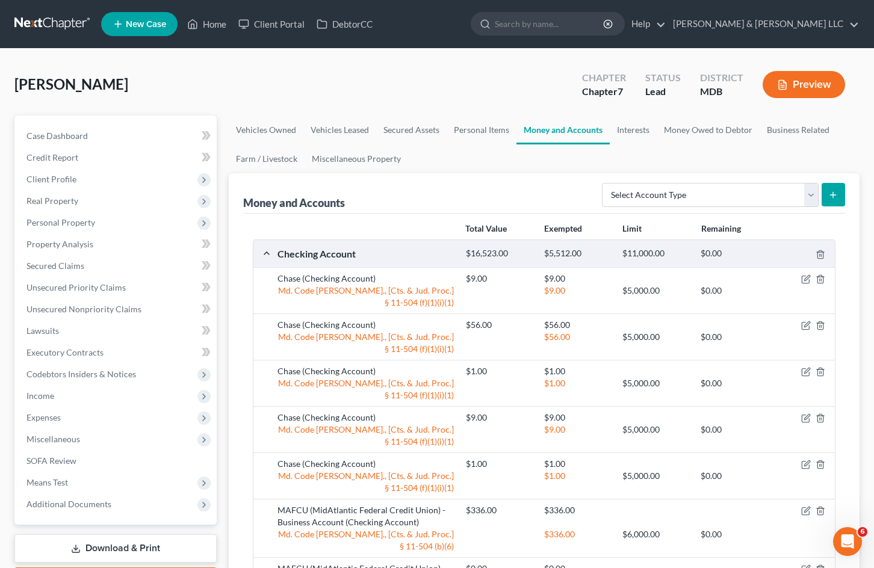
click at [819, 87] on button "Preview" at bounding box center [804, 84] width 82 height 27
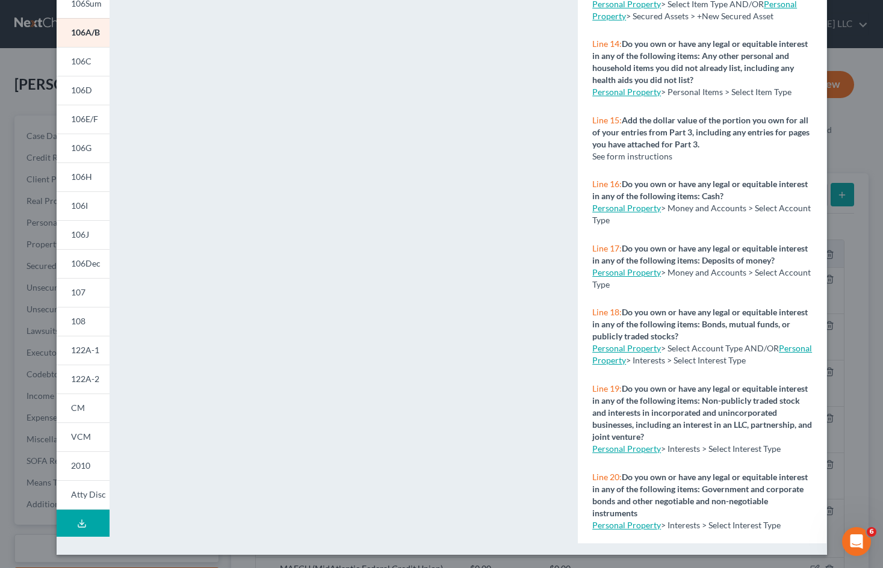
scroll to position [111, 0]
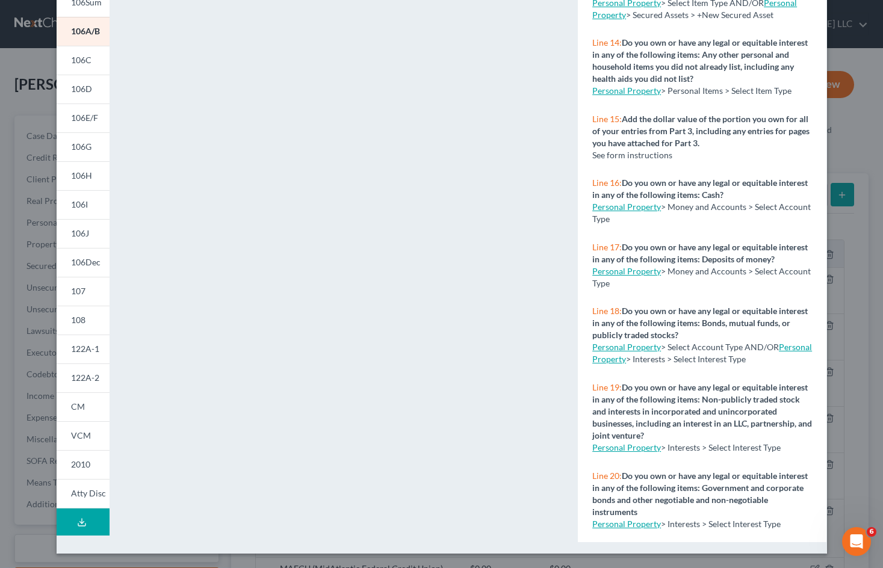
click at [75, 532] on button "Download Draft" at bounding box center [83, 522] width 53 height 27
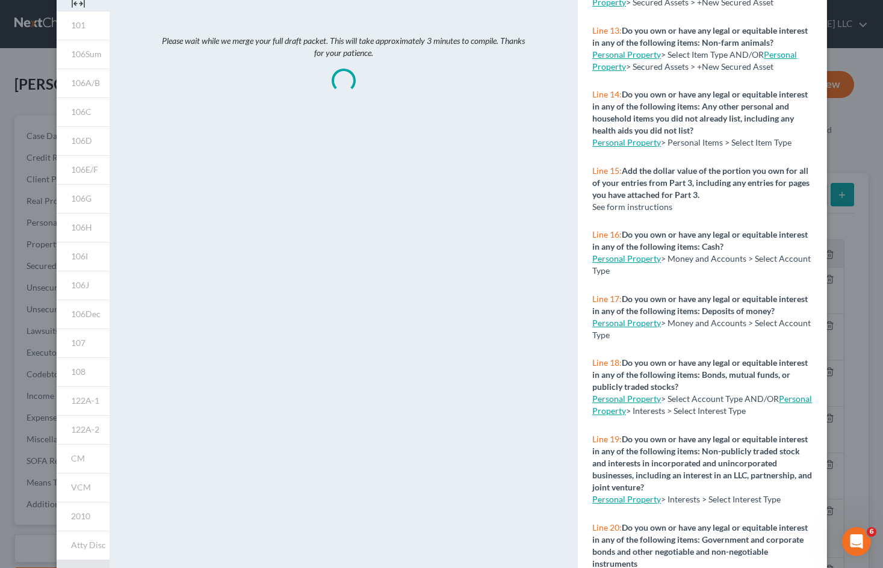
scroll to position [0, 0]
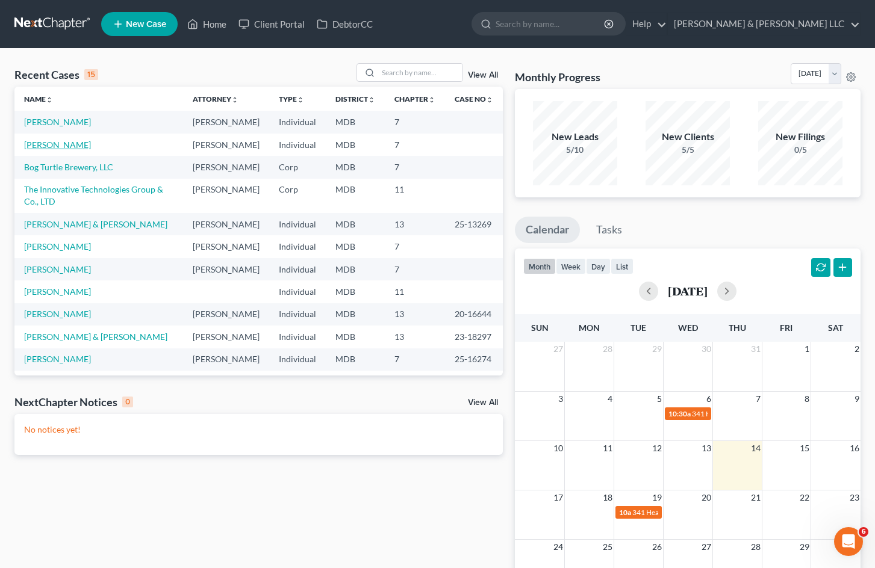
click at [60, 150] on link "[PERSON_NAME]" at bounding box center [57, 145] width 67 height 10
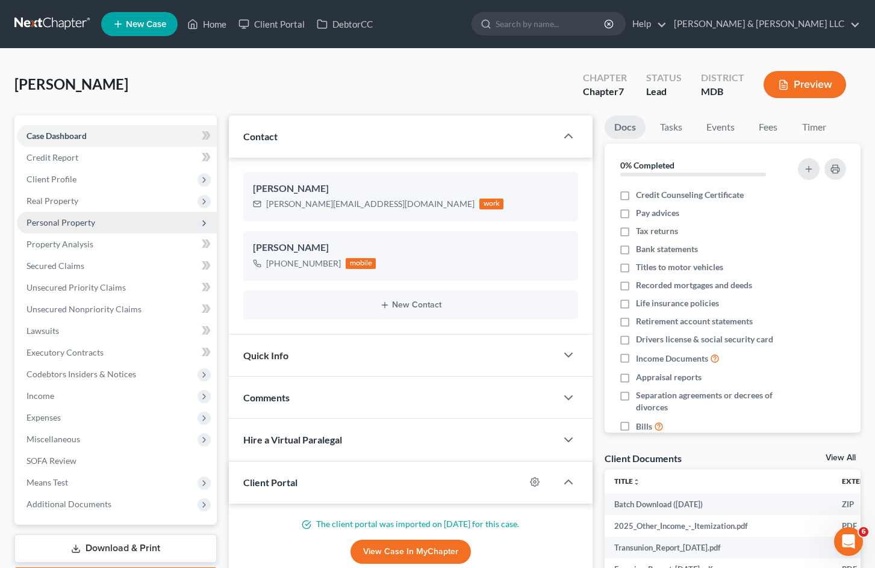
click at [81, 216] on span "Personal Property" at bounding box center [117, 223] width 200 height 22
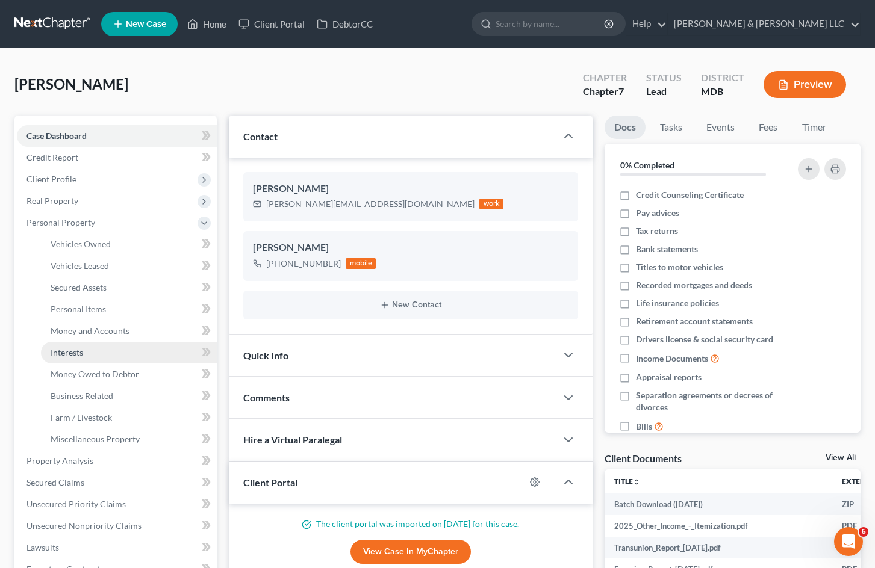
click at [108, 355] on link "Interests" at bounding box center [129, 353] width 176 height 22
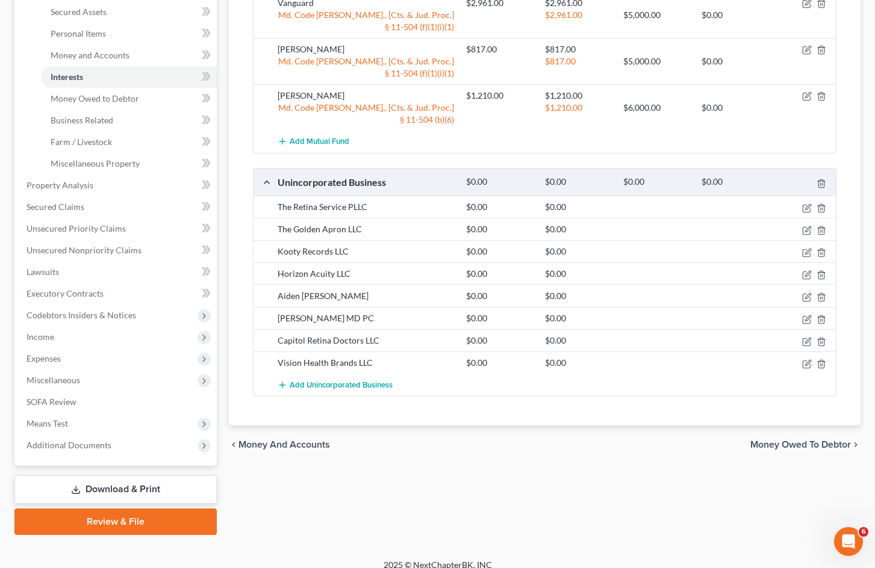
scroll to position [288, 0]
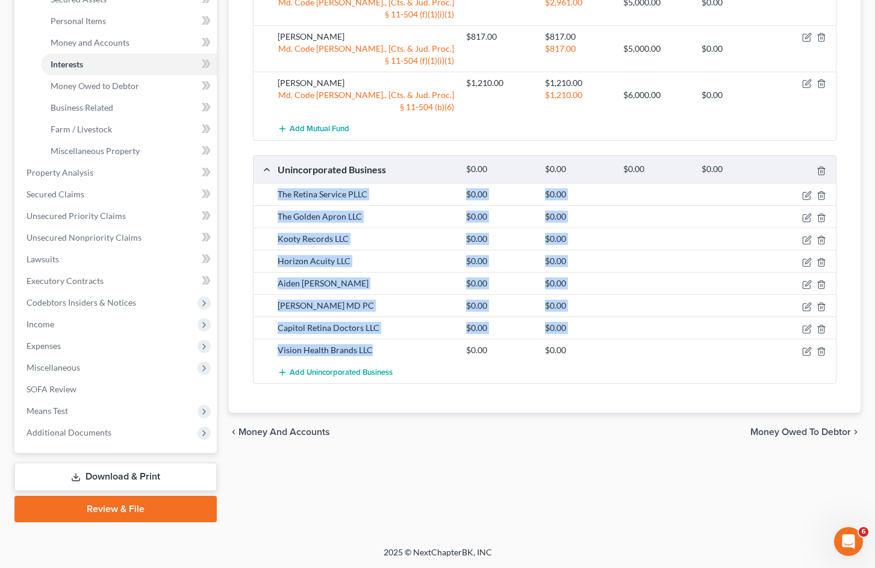
drag, startPoint x: 371, startPoint y: 354, endPoint x: 277, endPoint y: 200, distance: 180.5
click at [277, 200] on div "The Retina Service PLLC $0.00 $0.00 The Golden Apron LLC $0.00 $0.00 Kooty Reco…" at bounding box center [544, 283] width 582 height 200
click at [323, 215] on div "The Golden Apron LLC" at bounding box center [366, 217] width 188 height 12
drag, startPoint x: 281, startPoint y: 194, endPoint x: 570, endPoint y: 356, distance: 331.0
click at [570, 356] on div "The Retina Service PLLC $0.00 $0.00 The Golden Apron LLC $0.00 $0.00 Kooty Reco…" at bounding box center [544, 283] width 582 height 200
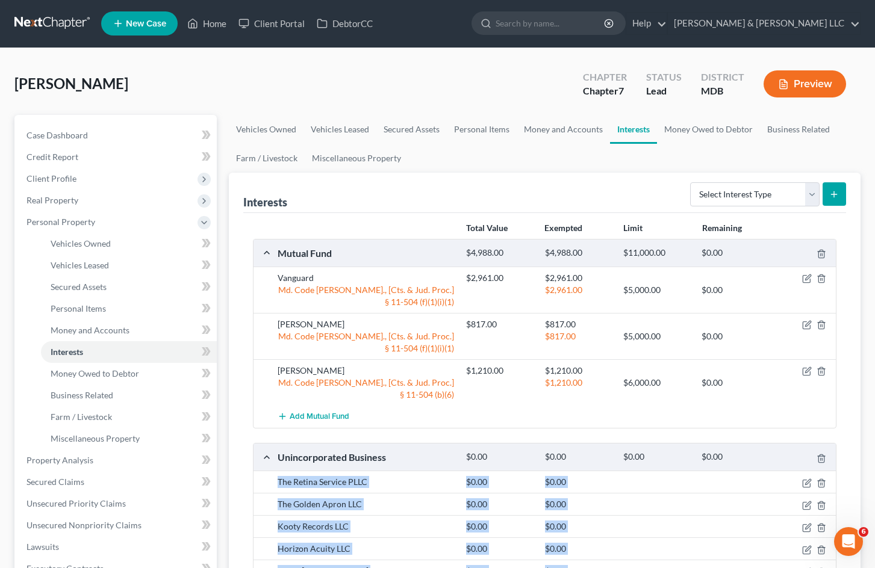
scroll to position [0, 0]
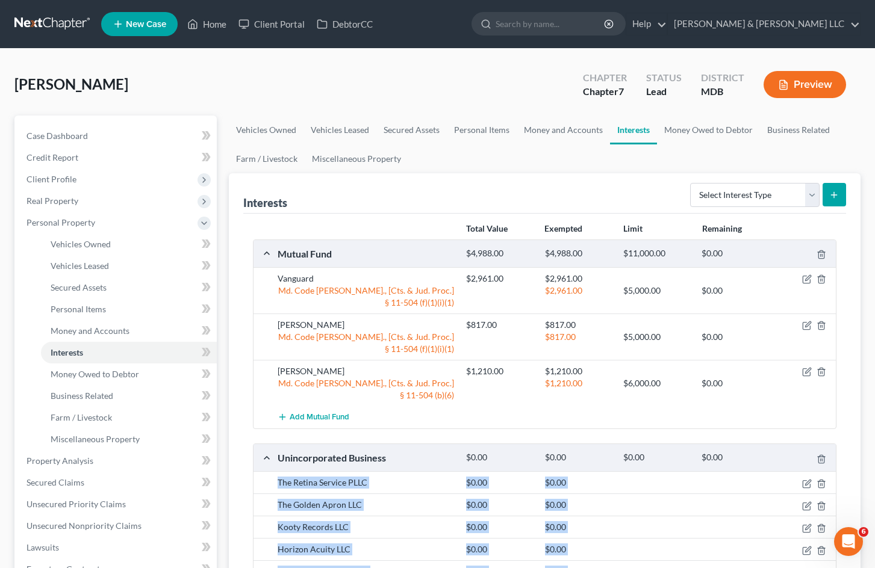
click at [807, 82] on button "Preview" at bounding box center [804, 84] width 82 height 27
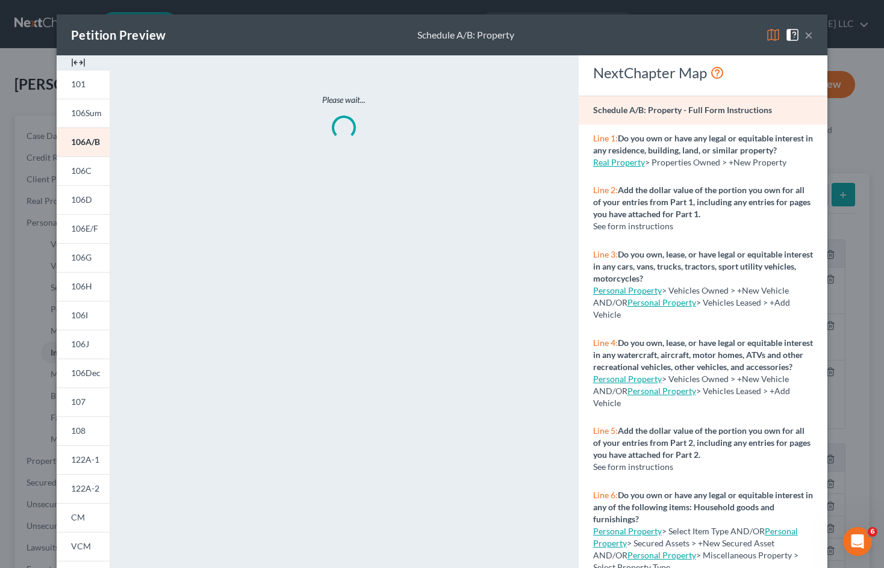
click at [806, 37] on button "×" at bounding box center [808, 35] width 8 height 14
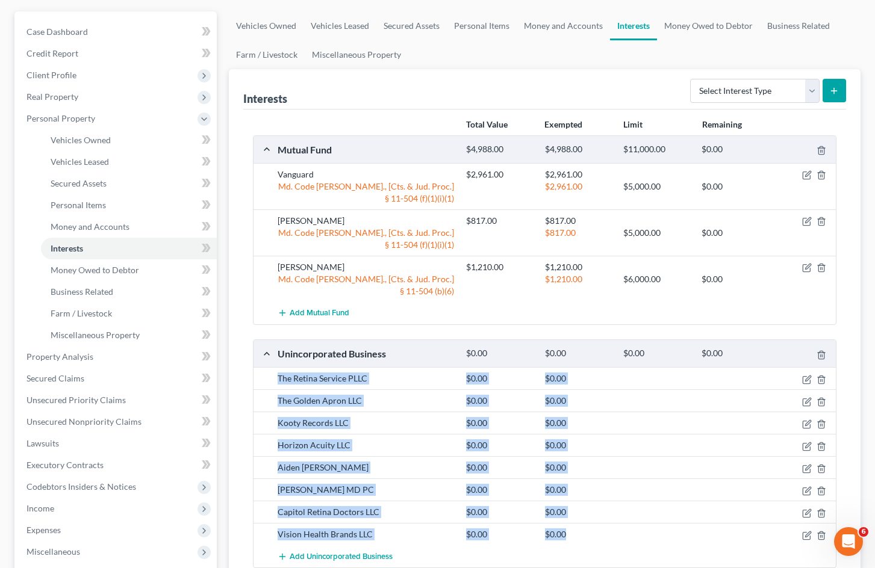
scroll to position [120, 0]
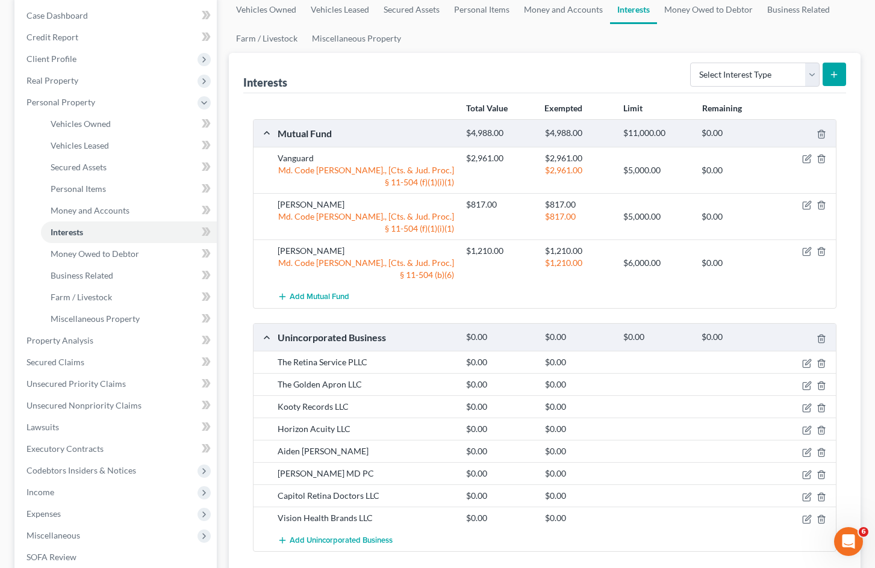
click at [672, 318] on div "Mutual Fund $4,988.00 $4,988.00 $11,000.00 $0.00 Vanguard $2,961.00 $2,961.00 M…" at bounding box center [544, 335] width 583 height 433
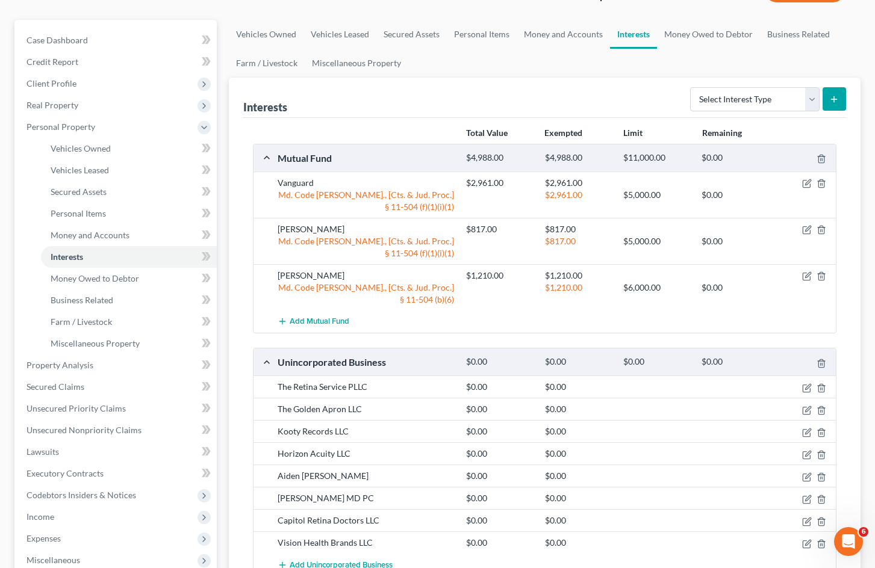
scroll to position [60, 0]
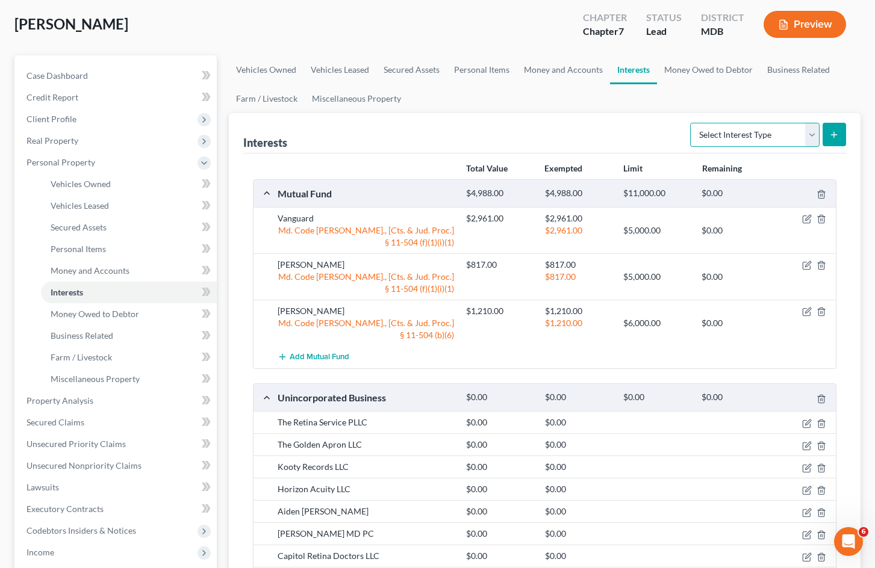
click at [794, 136] on select "Select Interest Type 401K Annuity Bond Education IRA Government Bond Government…" at bounding box center [754, 135] width 129 height 24
select select "incorporated_business"
click at [691, 123] on select "Select Interest Type 401K Annuity Bond Education IRA Government Bond Government…" at bounding box center [754, 135] width 129 height 24
click at [837, 135] on line "submit" at bounding box center [833, 135] width 5 height 0
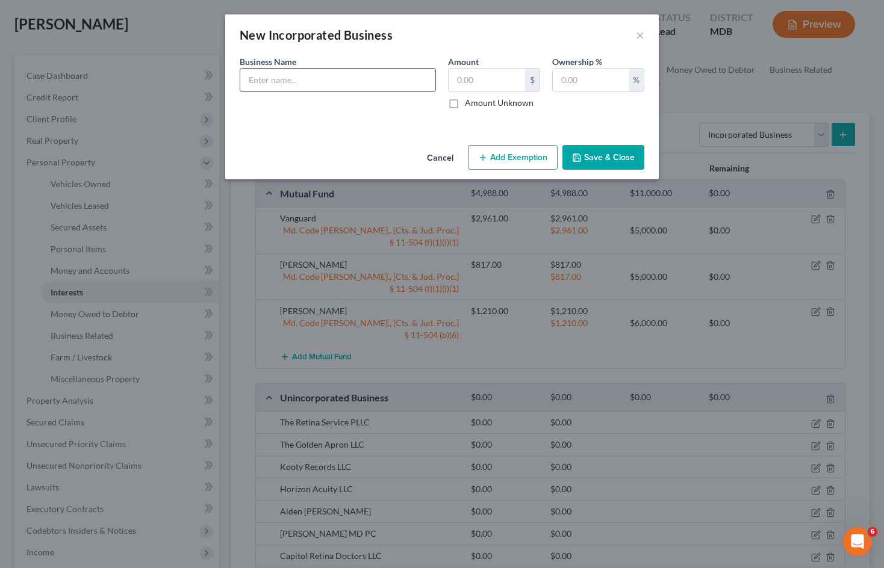
click at [326, 81] on input "text" at bounding box center [337, 80] width 195 height 23
type input "The Retina Service PLLC"
type input "0"
click at [597, 82] on input "text" at bounding box center [591, 80] width 76 height 23
type input "100"
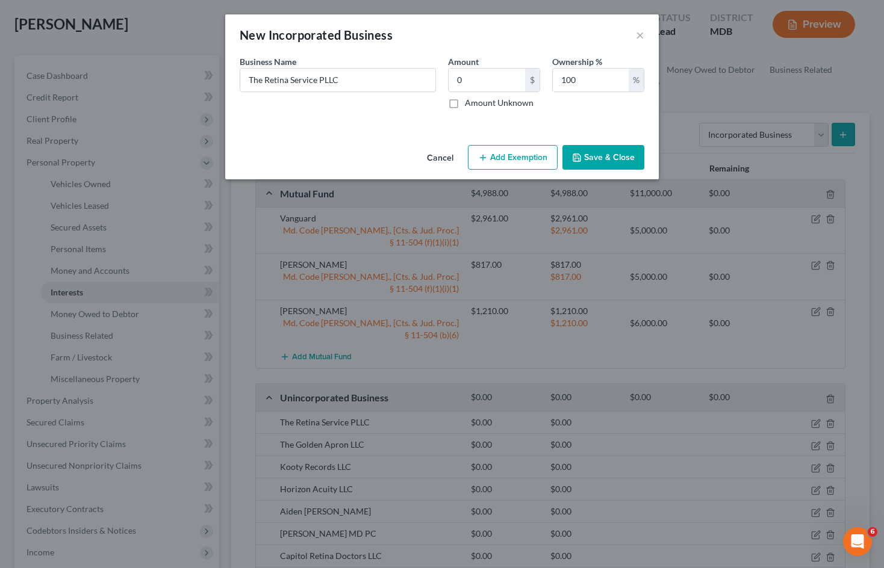
click at [601, 156] on button "Save & Close" at bounding box center [603, 157] width 82 height 25
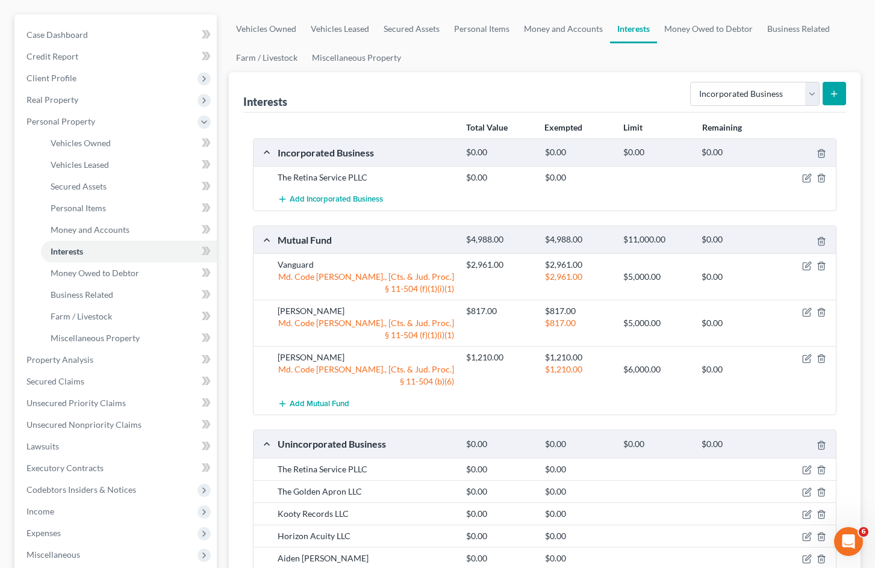
scroll to position [181, 0]
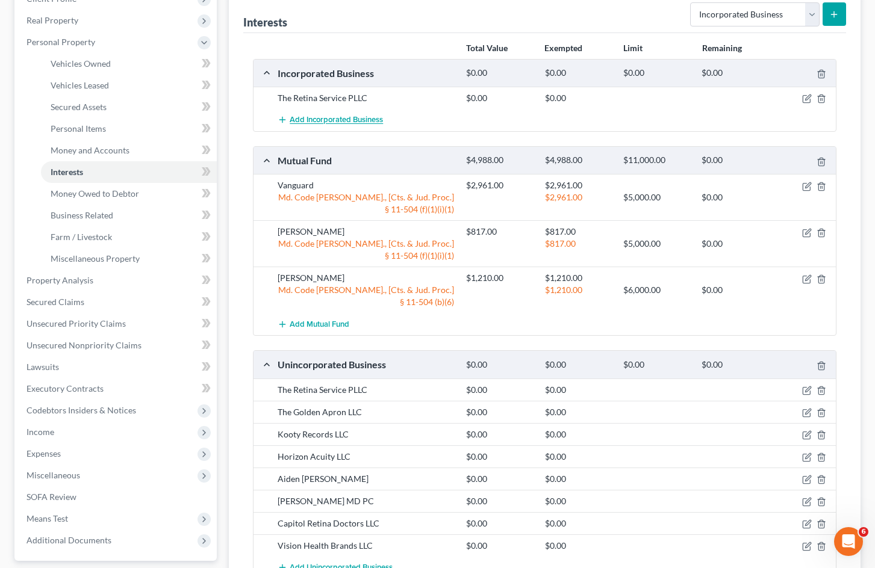
click at [342, 116] on span "Add Incorporated Business" at bounding box center [336, 121] width 93 height 10
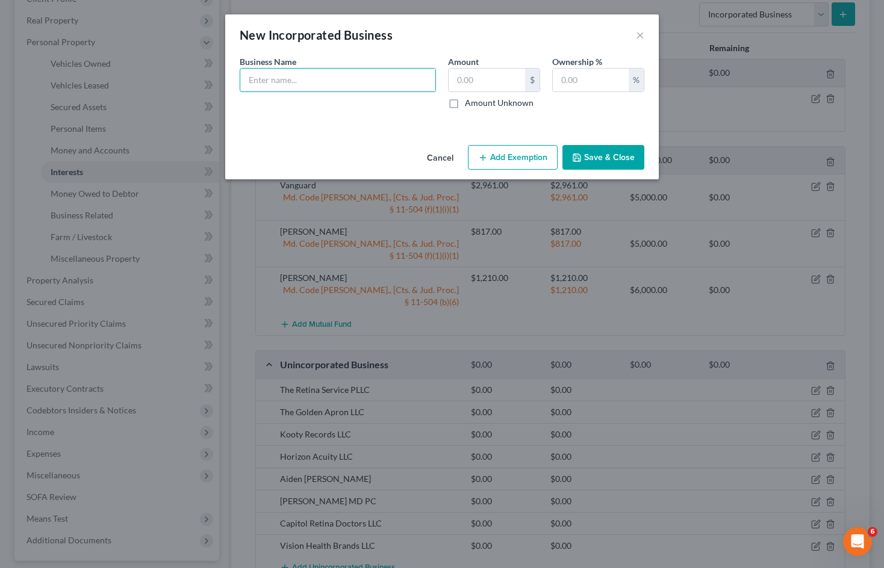
drag, startPoint x: 350, startPoint y: 71, endPoint x: 351, endPoint y: 54, distance: 16.9
click at [350, 71] on input "text" at bounding box center [337, 80] width 195 height 23
type input "The Golden Apron LLC"
type input "0"
click at [606, 71] on input "text" at bounding box center [591, 80] width 76 height 23
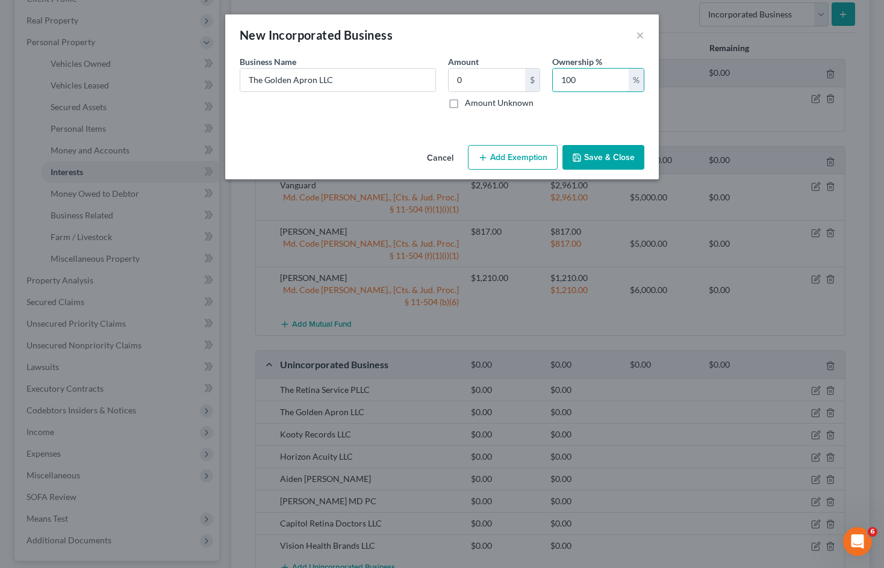
type input "100"
click at [599, 150] on button "Save & Close" at bounding box center [603, 157] width 82 height 25
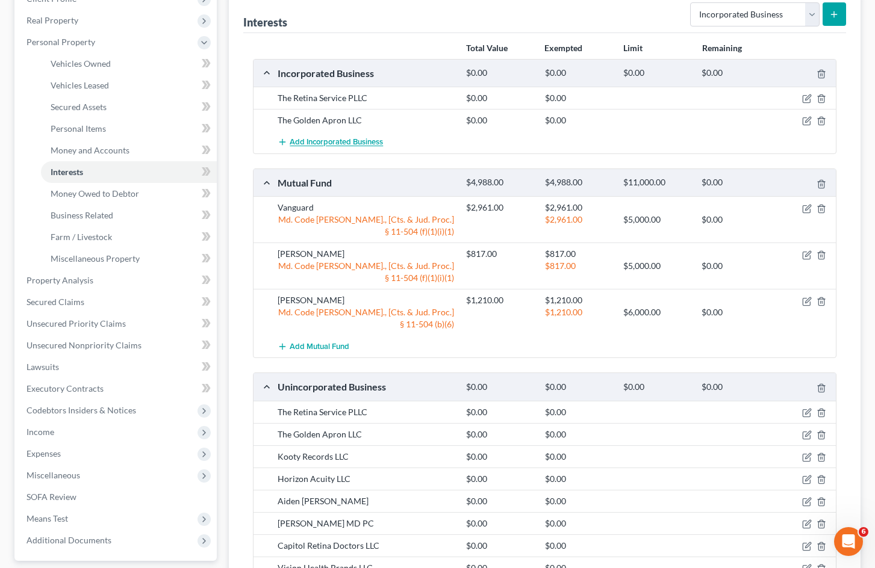
click at [347, 147] on span "Add Incorporated Business" at bounding box center [336, 143] width 93 height 10
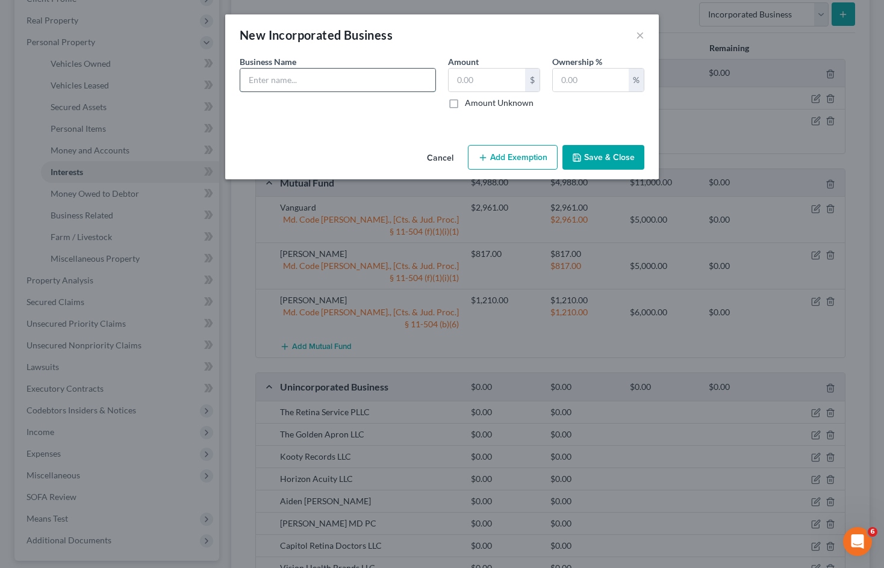
click at [405, 87] on input "text" at bounding box center [337, 80] width 195 height 23
type input "Kooty Records LLC"
type input "0"
click at [578, 75] on input "text" at bounding box center [591, 80] width 76 height 23
type input "100"
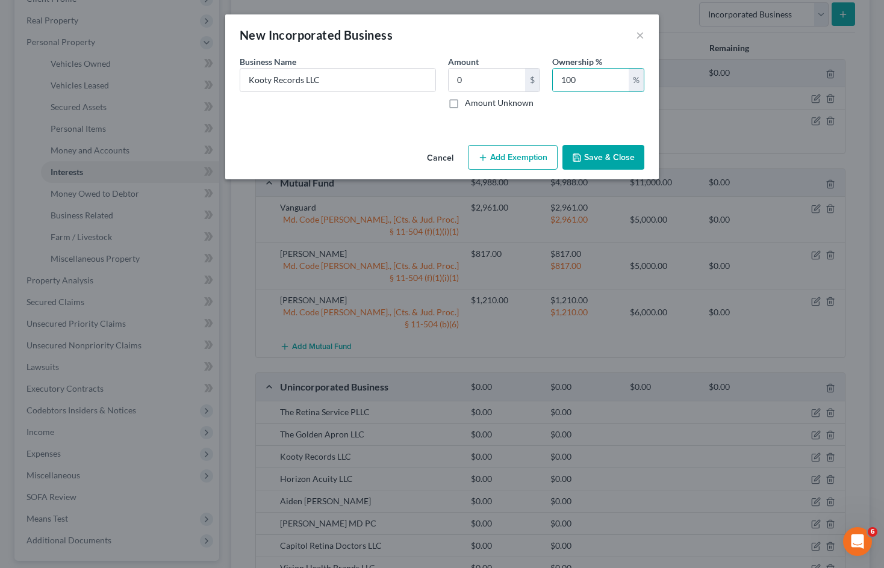
click at [616, 150] on button "Save & Close" at bounding box center [603, 157] width 82 height 25
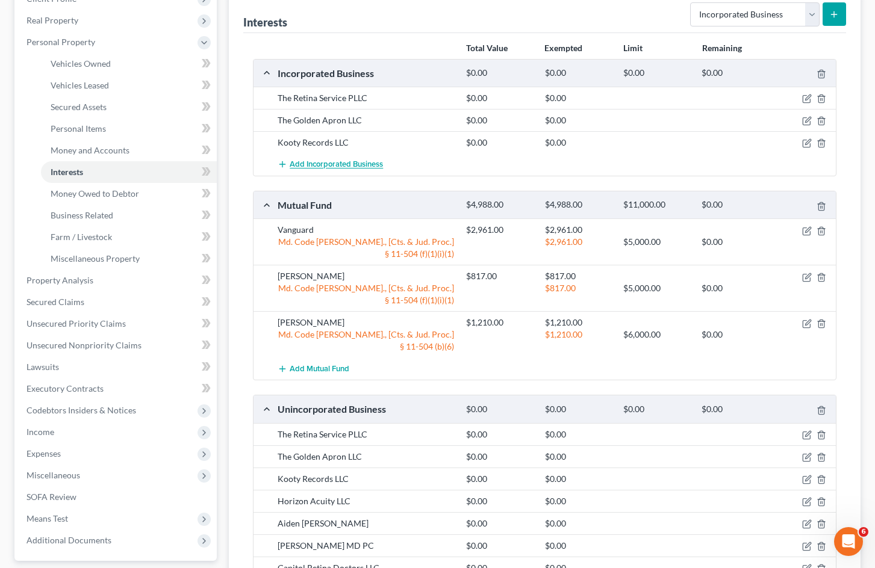
click at [338, 166] on span "Add Incorporated Business" at bounding box center [336, 165] width 93 height 10
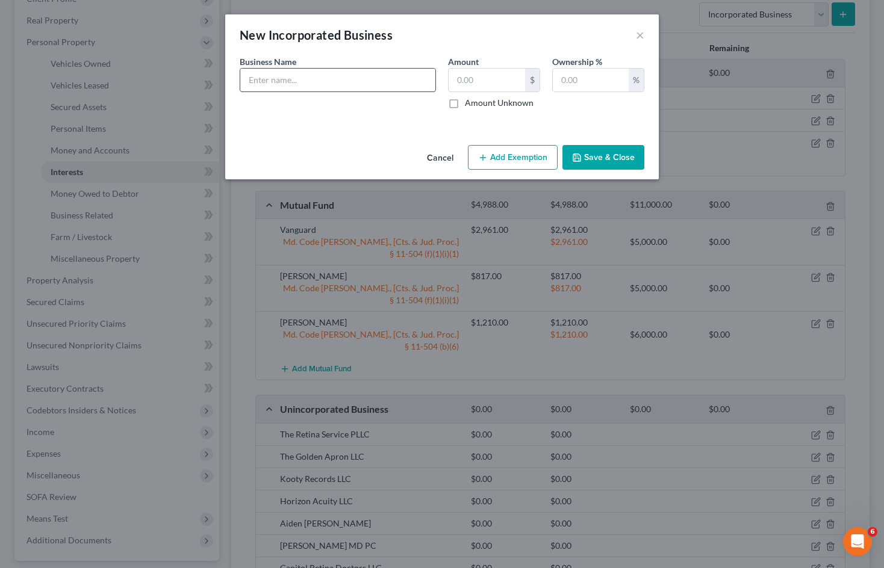
click at [358, 77] on input "text" at bounding box center [337, 80] width 195 height 23
type input "Horizon Acuity LLC"
type input "0"
type input "100"
click at [582, 151] on button "Save & Close" at bounding box center [603, 157] width 82 height 25
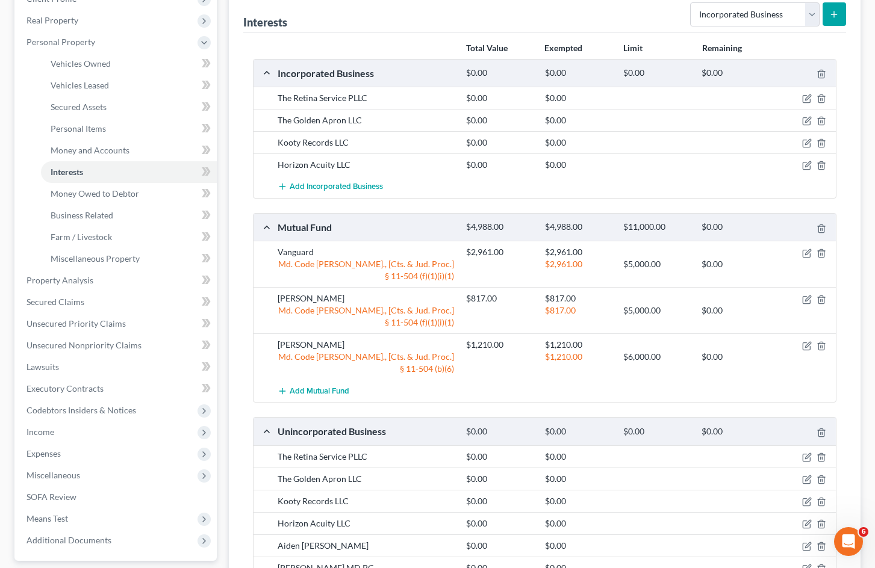
scroll to position [241, 0]
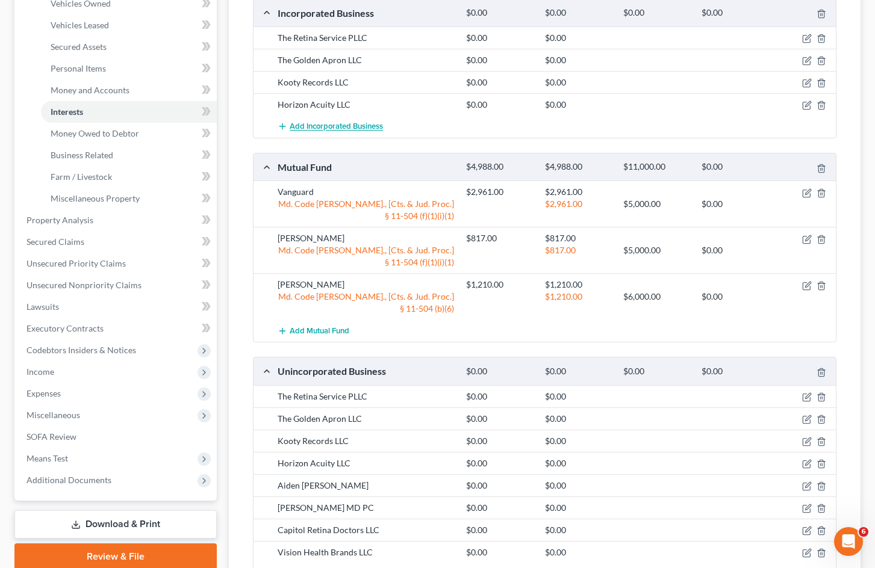
click at [354, 131] on span "Add Incorporated Business" at bounding box center [336, 127] width 93 height 10
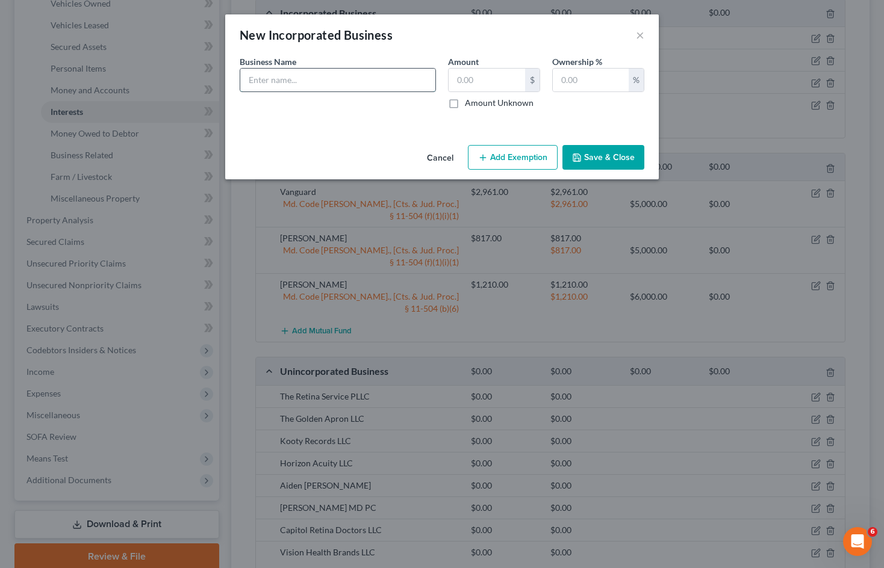
click at [363, 87] on input "text" at bounding box center [337, 80] width 195 height 23
type input "Aiden Books LLC"
type input "0"
type input "100"
click at [598, 157] on button "Save & Close" at bounding box center [603, 157] width 82 height 25
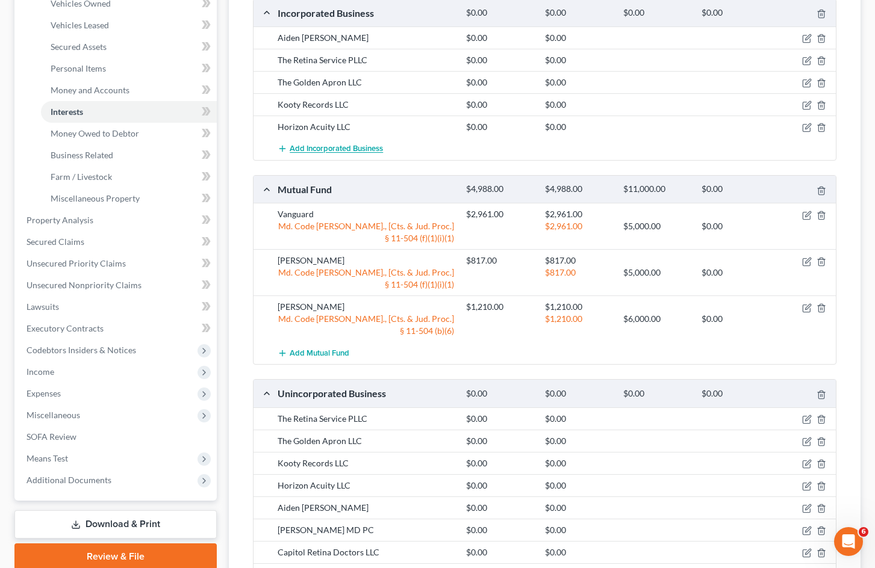
click at [373, 150] on span "Add Incorporated Business" at bounding box center [336, 149] width 93 height 10
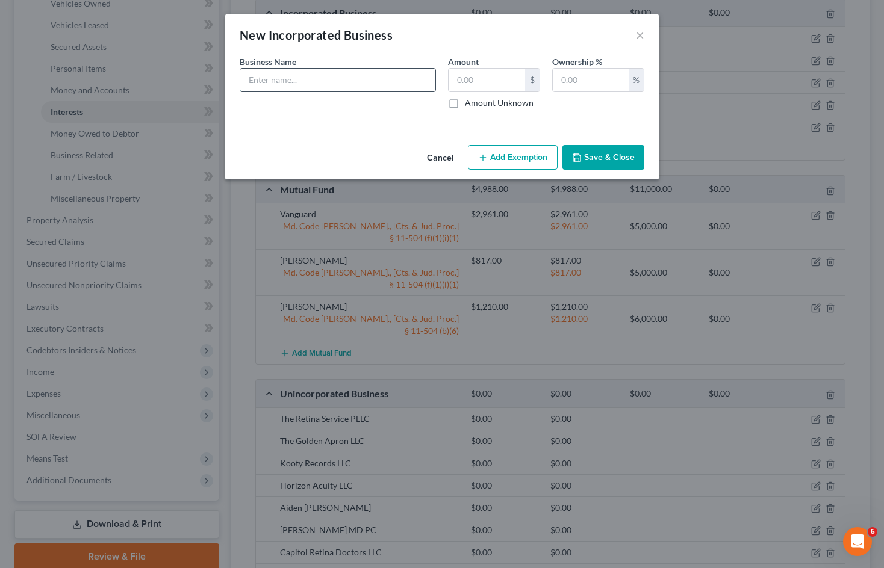
click at [364, 84] on input "text" at bounding box center [337, 80] width 195 height 23
type input "Neal Adams MD PC"
type input "0"
type input "100"
click at [614, 154] on button "Save & Close" at bounding box center [603, 157] width 82 height 25
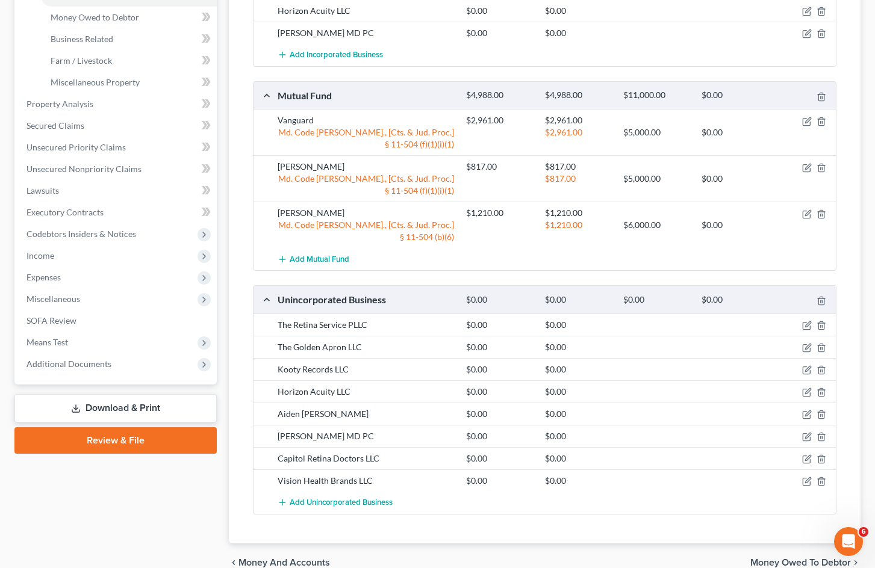
scroll to position [356, 0]
click at [355, 54] on span "Add Incorporated Business" at bounding box center [336, 56] width 93 height 10
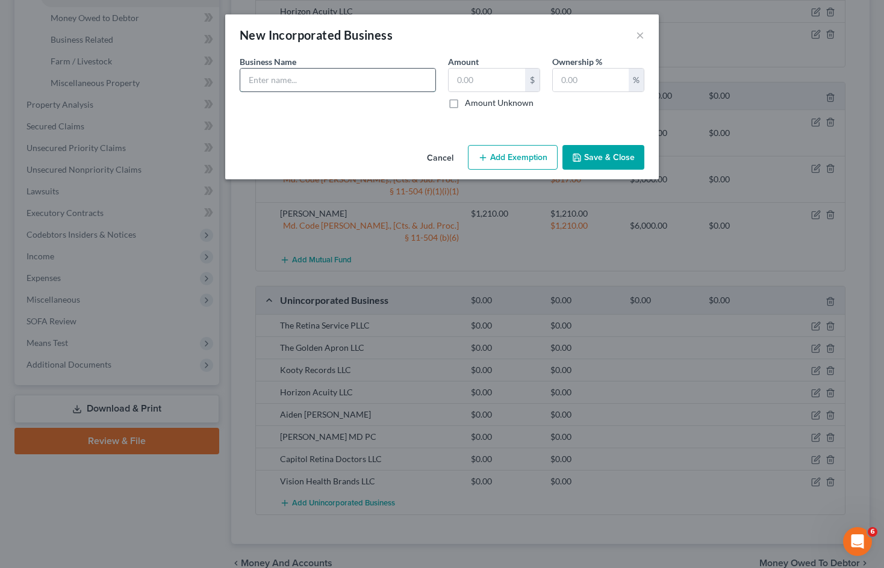
drag, startPoint x: 328, startPoint y: 86, endPoint x: 335, endPoint y: 85, distance: 6.6
click at [328, 86] on input "text" at bounding box center [337, 80] width 195 height 23
type input "Capitol Retina Doctors LLC"
type input "0"
type input "100"
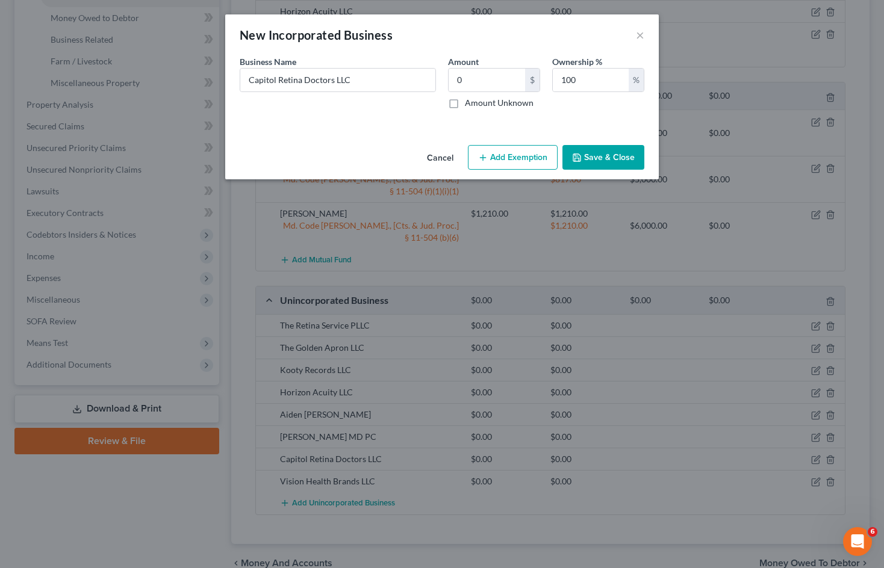
drag, startPoint x: 630, startPoint y: 158, endPoint x: 496, endPoint y: 87, distance: 151.4
click at [630, 158] on button "Save & Close" at bounding box center [603, 157] width 82 height 25
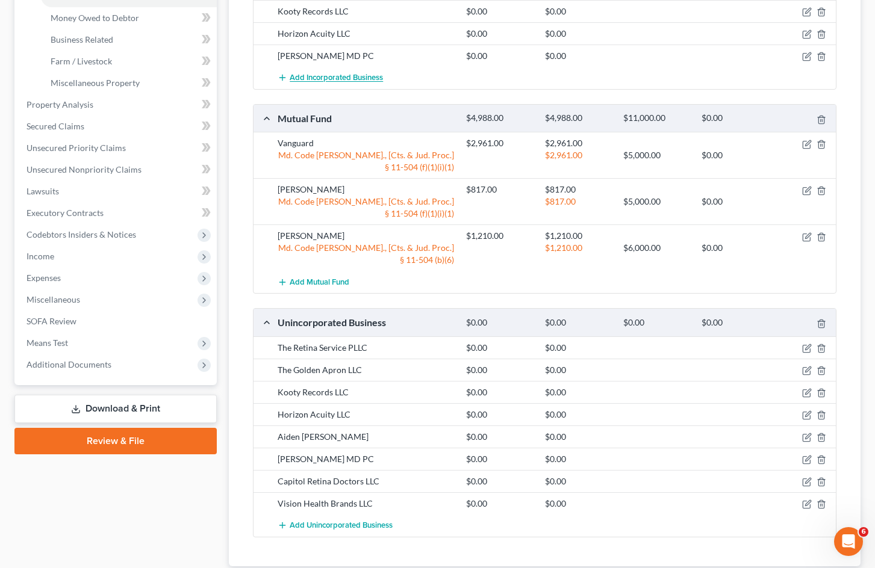
click at [371, 75] on span "Add Incorporated Business" at bounding box center [336, 78] width 93 height 10
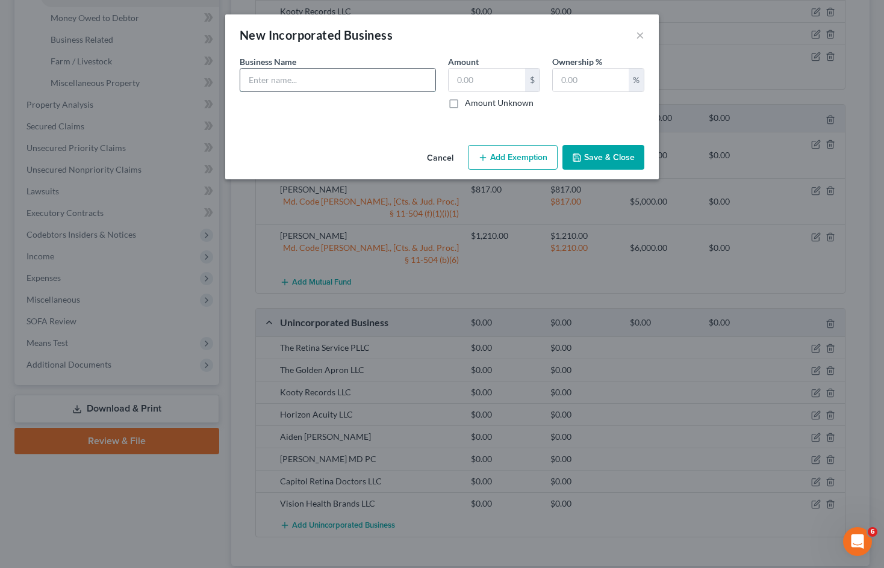
click at [366, 81] on input "text" at bounding box center [337, 80] width 195 height 23
type input "Vision Health Brands LLC"
type input "0"
type input "100"
click at [606, 167] on button "Save & Close" at bounding box center [603, 157] width 82 height 25
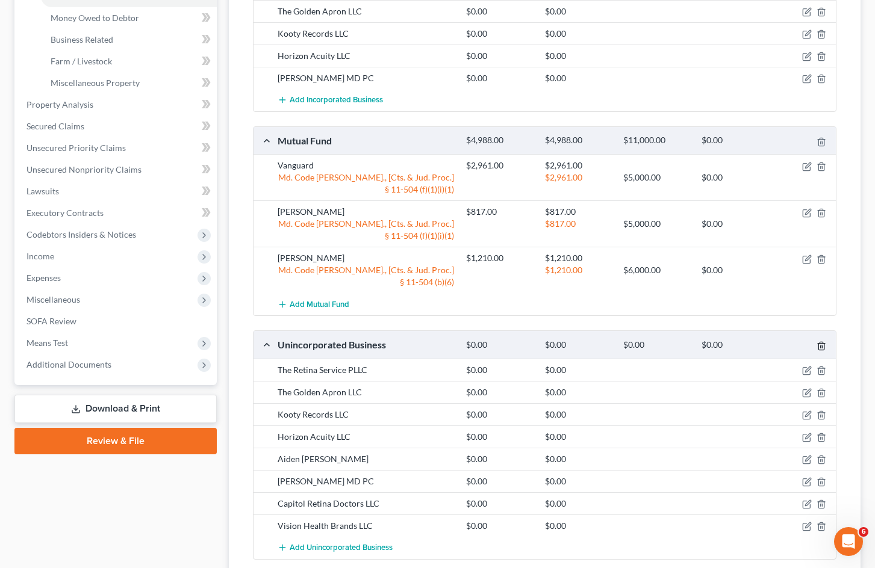
click at [821, 347] on line "button" at bounding box center [821, 347] width 0 height 2
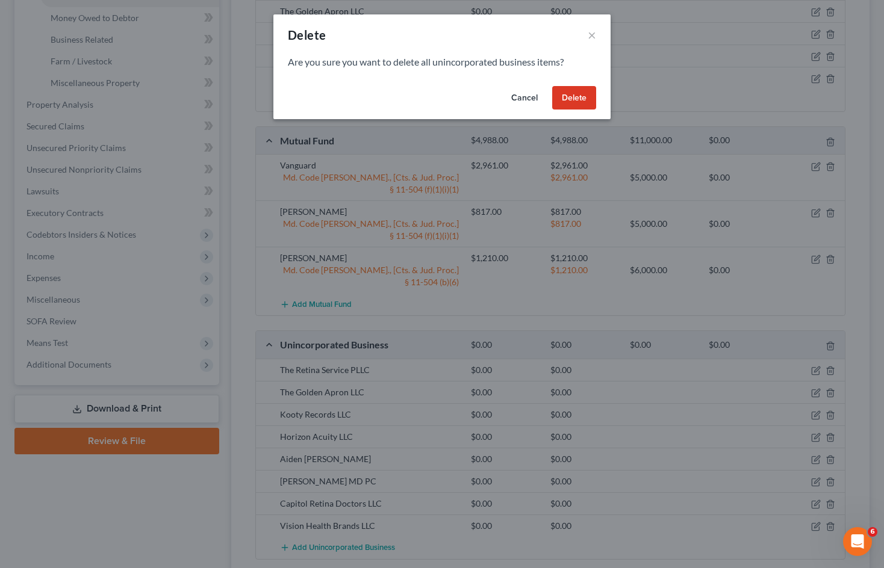
click at [576, 98] on button "Delete" at bounding box center [574, 98] width 44 height 24
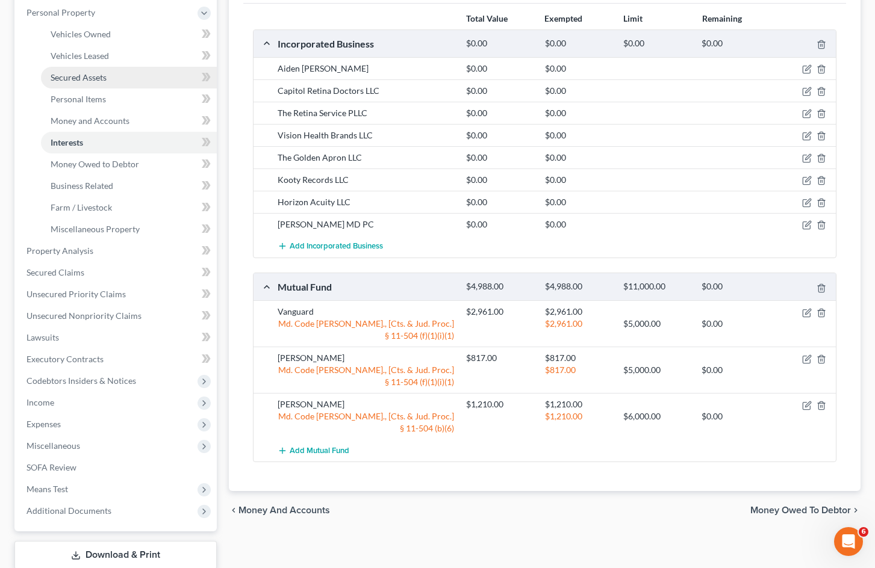
scroll to position [48, 0]
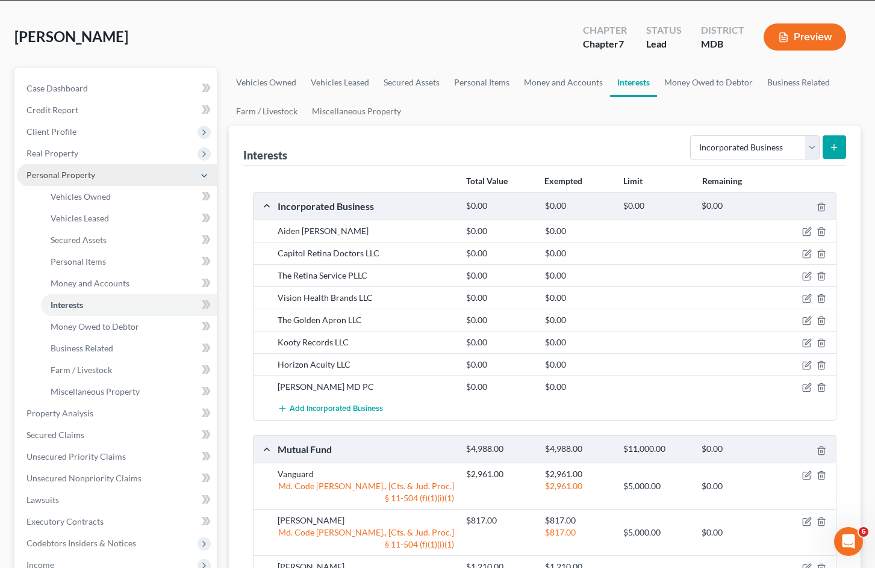
click at [120, 181] on span "Personal Property" at bounding box center [117, 175] width 200 height 22
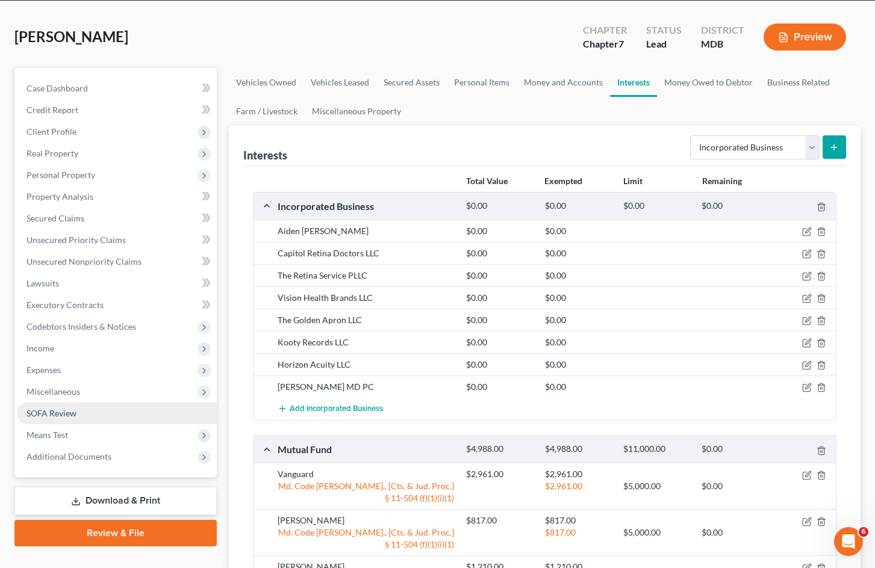
click at [104, 408] on link "SOFA Review" at bounding box center [117, 414] width 200 height 22
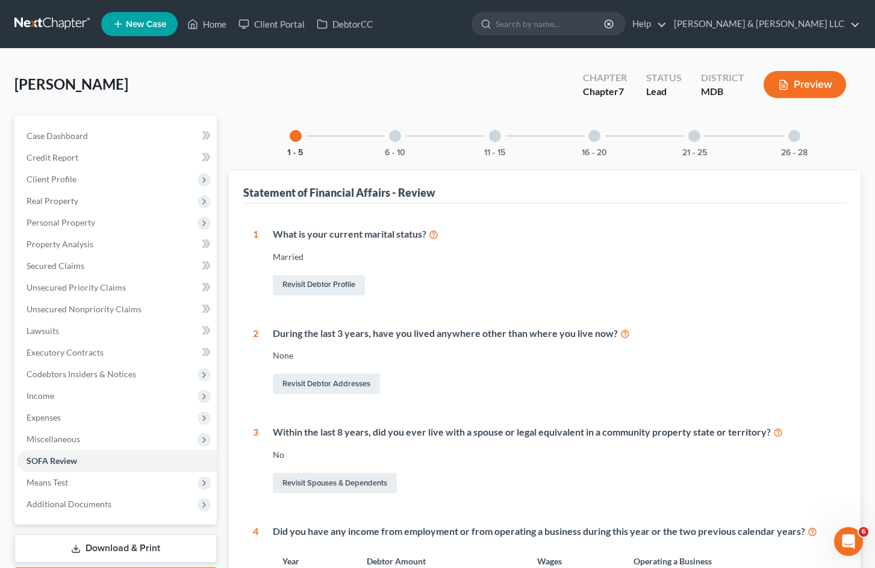
click at [790, 139] on div at bounding box center [794, 136] width 12 height 12
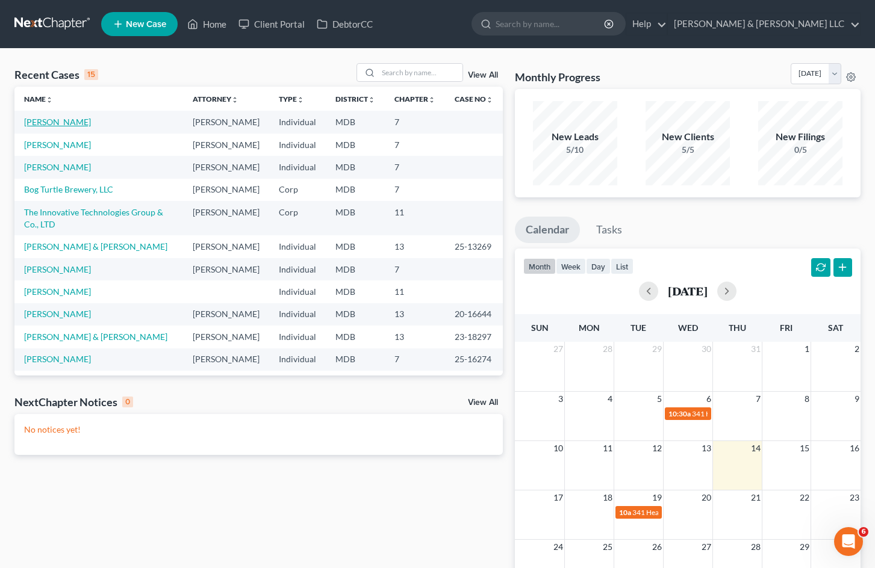
click at [53, 125] on link "[PERSON_NAME]" at bounding box center [57, 122] width 67 height 10
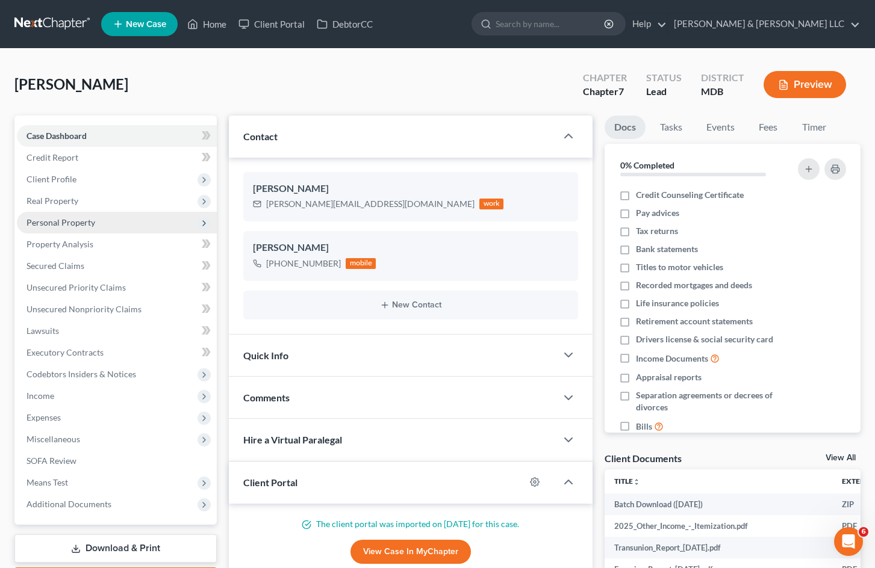
click at [101, 219] on span "Personal Property" at bounding box center [117, 223] width 200 height 22
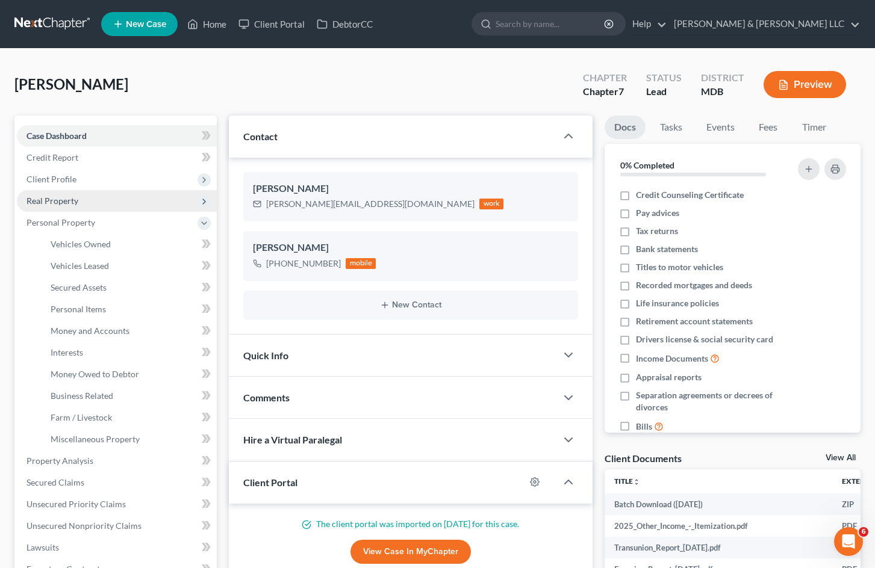
click at [104, 205] on span "Real Property" at bounding box center [117, 201] width 200 height 22
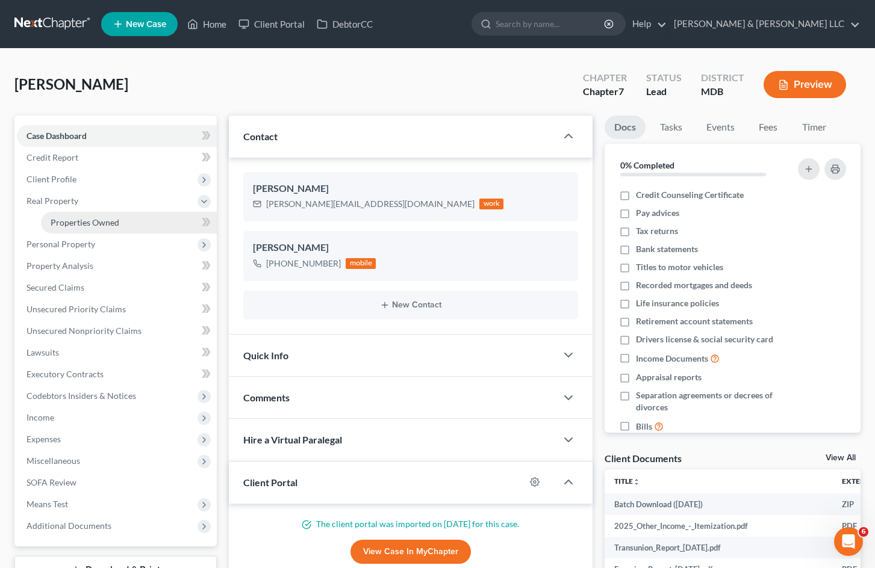
click at [113, 223] on span "Properties Owned" at bounding box center [85, 222] width 69 height 10
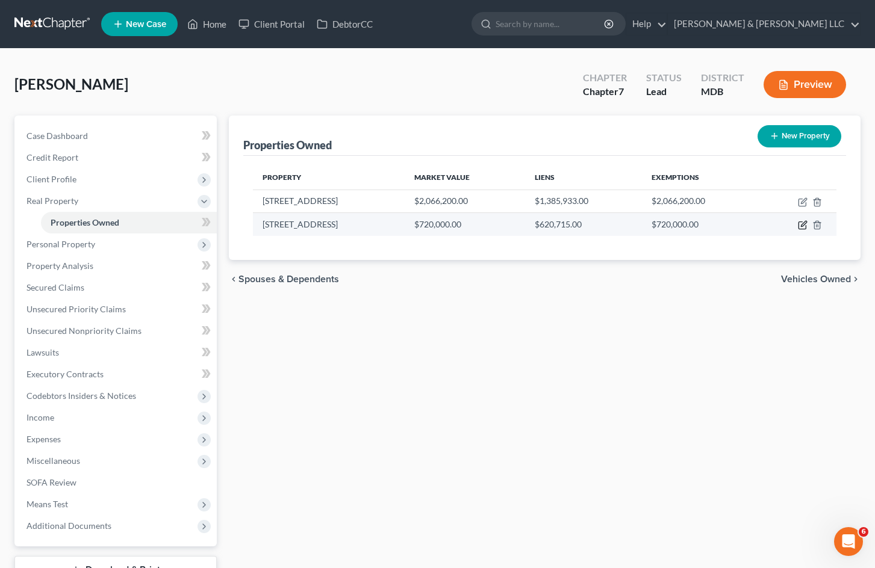
click at [798, 226] on icon "button" at bounding box center [801, 225] width 7 height 7
select select "21"
select select "2"
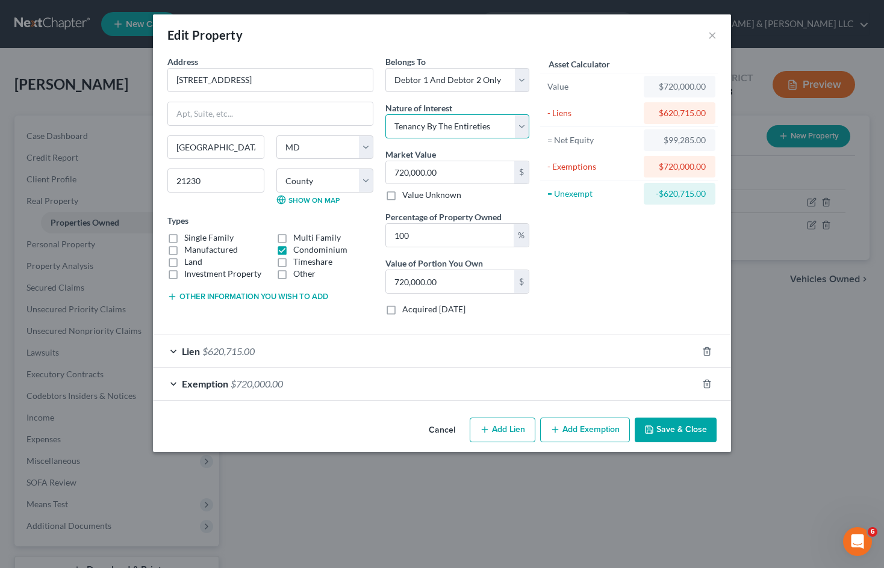
click at [467, 123] on select "Select Fee Simple Joint Tenant Life Estate Equitable Interest Future Interest T…" at bounding box center [457, 126] width 144 height 24
select select "0"
click at [385, 114] on select "Select Fee Simple Joint Tenant Life Estate Equitable Interest Future Interest T…" at bounding box center [457, 126] width 144 height 24
click at [461, 85] on select "Select Debtor 1 Only Debtor 2 Only Debtor 1 And Debtor 2 Only At Least One Of T…" at bounding box center [457, 80] width 144 height 24
click at [385, 68] on select "Select Debtor 1 Only Debtor 2 Only Debtor 1 And Debtor 2 Only At Least One Of T…" at bounding box center [457, 80] width 144 height 24
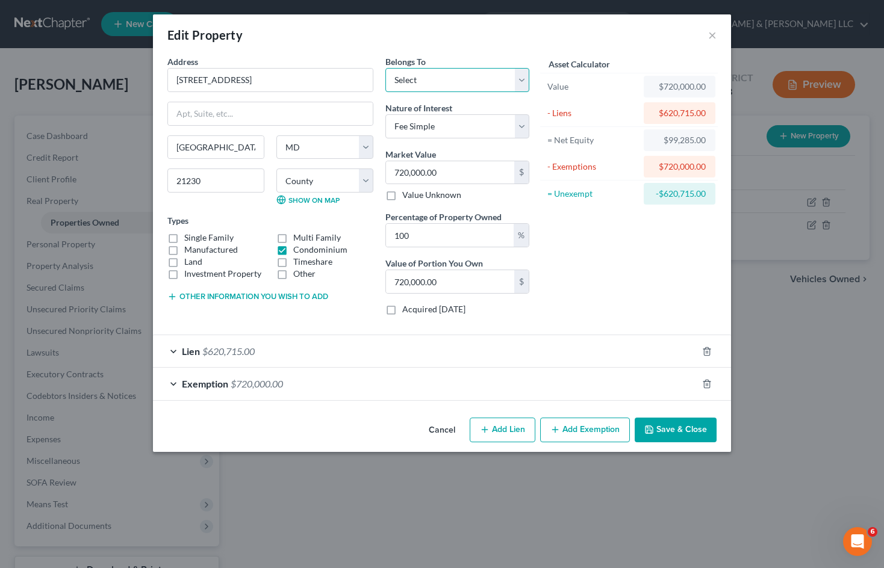
click at [464, 85] on select "Select Debtor 1 Only Debtor 2 Only Debtor 1 And Debtor 2 Only At Least One Of T…" at bounding box center [457, 80] width 144 height 24
select select "0"
click at [385, 68] on select "Select Debtor 1 Only Debtor 2 Only Debtor 1 And Debtor 2 Only At Least One Of T…" at bounding box center [457, 80] width 144 height 24
click at [709, 382] on icon "button" at bounding box center [706, 384] width 5 height 8
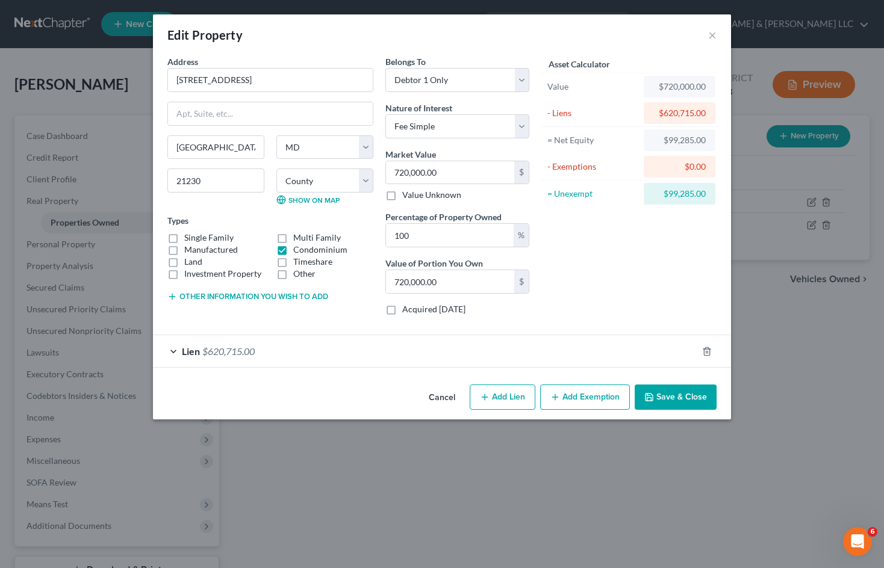
click at [690, 399] on button "Save & Close" at bounding box center [676, 397] width 82 height 25
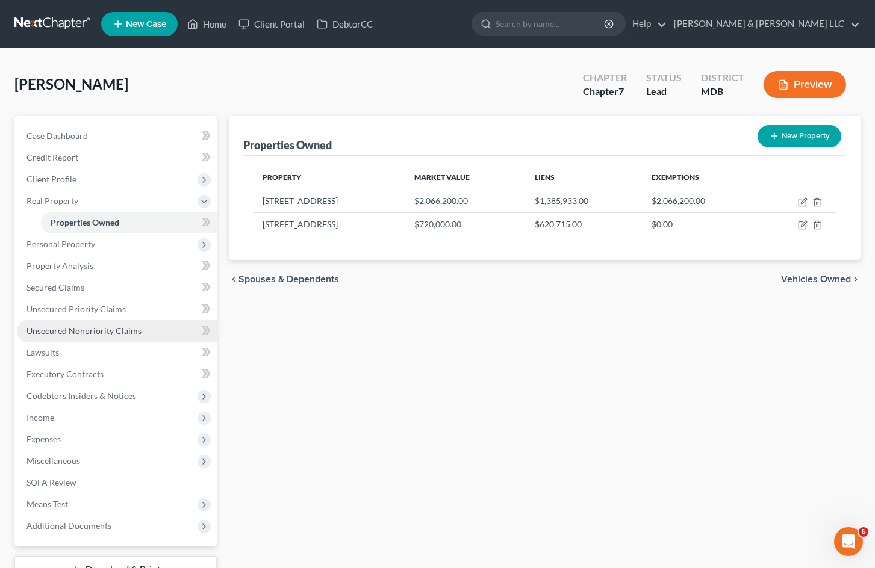
click at [108, 329] on span "Unsecured Nonpriority Claims" at bounding box center [83, 331] width 115 height 10
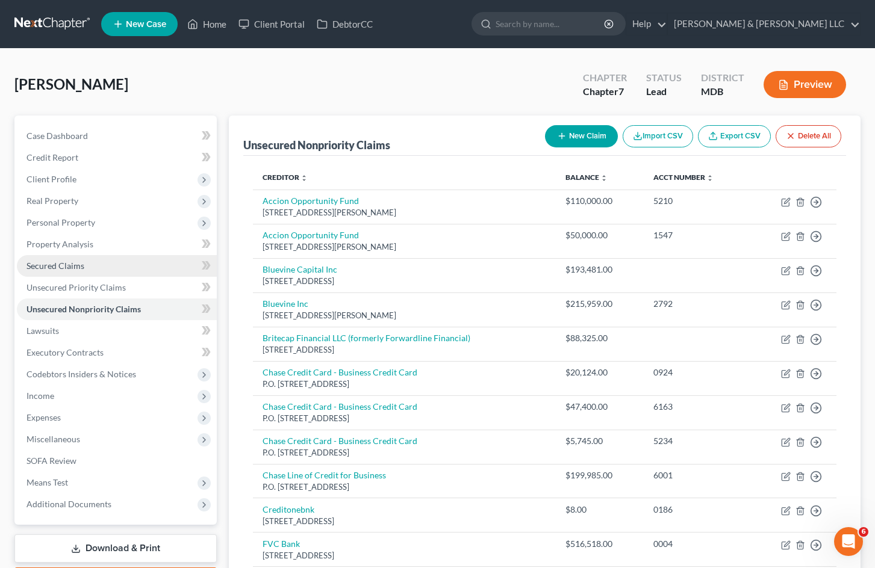
click at [70, 272] on link "Secured Claims" at bounding box center [117, 266] width 200 height 22
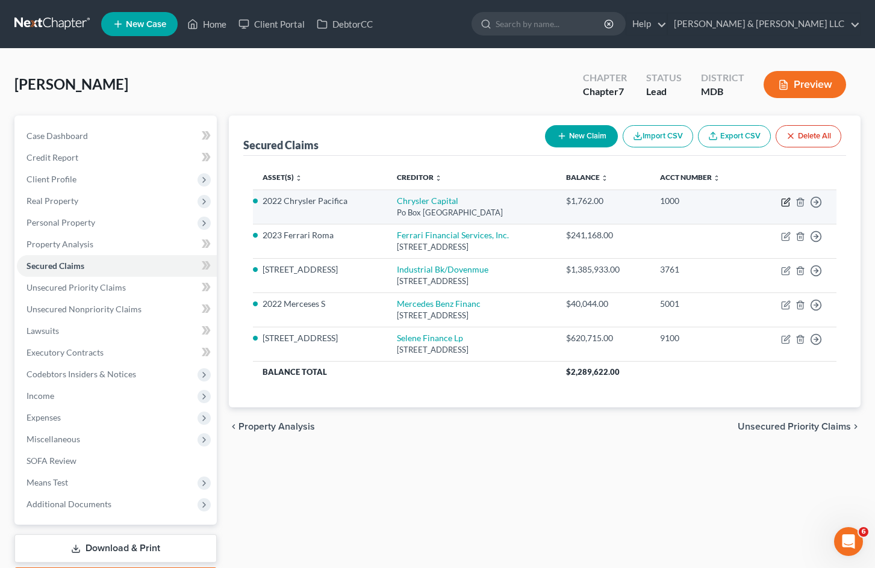
click at [783, 200] on icon "button" at bounding box center [786, 202] width 10 height 10
select select "45"
select select "2"
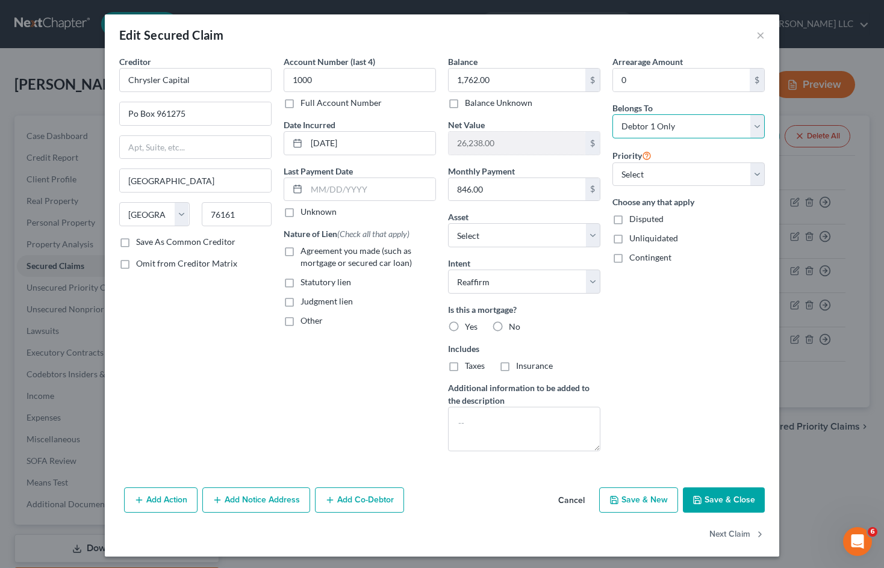
click at [653, 122] on select "Select Debtor 1 Only Debtor 2 Only Debtor 1 And Debtor 2 Only At Least One Of T…" at bounding box center [688, 126] width 152 height 24
select select "2"
click at [612, 114] on select "Select Debtor 1 Only Debtor 2 Only Debtor 1 And Debtor 2 Only At Least One Of T…" at bounding box center [688, 126] width 152 height 24
click at [727, 491] on button "Save & Close" at bounding box center [724, 500] width 82 height 25
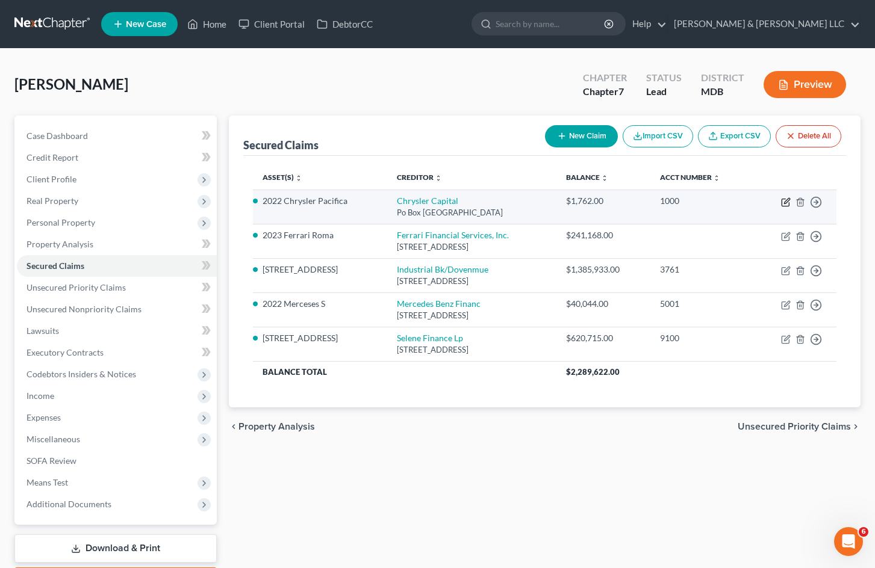
click at [786, 202] on icon "button" at bounding box center [786, 202] width 10 height 10
select select "45"
select select "2"
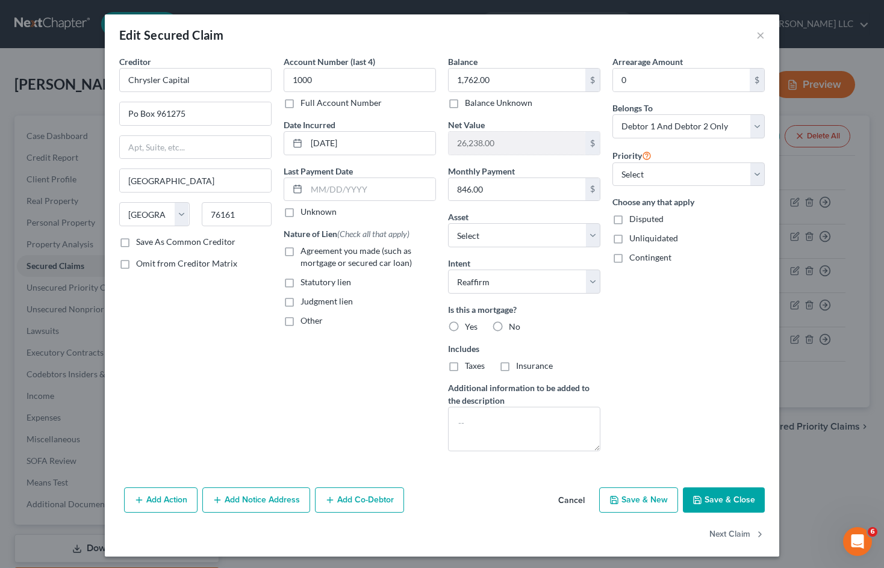
click at [568, 507] on button "Cancel" at bounding box center [571, 501] width 46 height 24
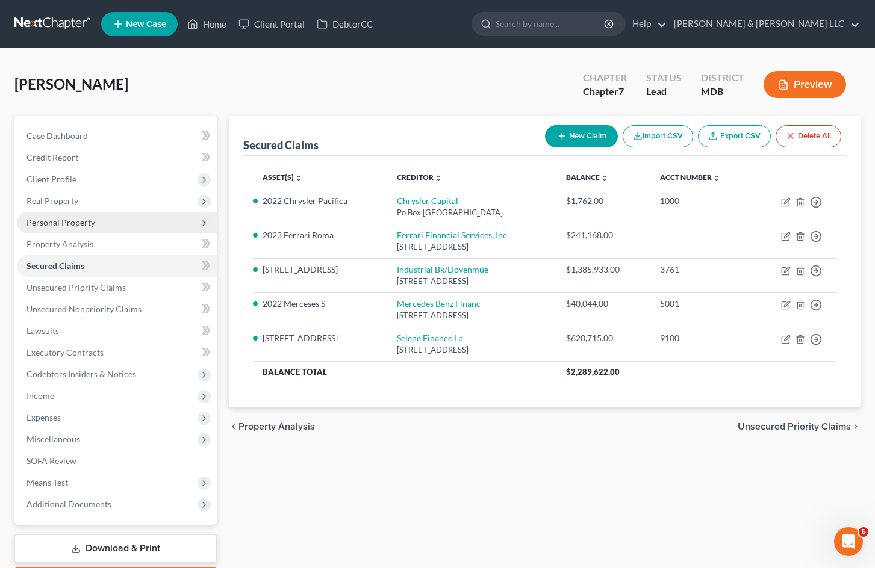
click at [95, 223] on span "Personal Property" at bounding box center [117, 223] width 200 height 22
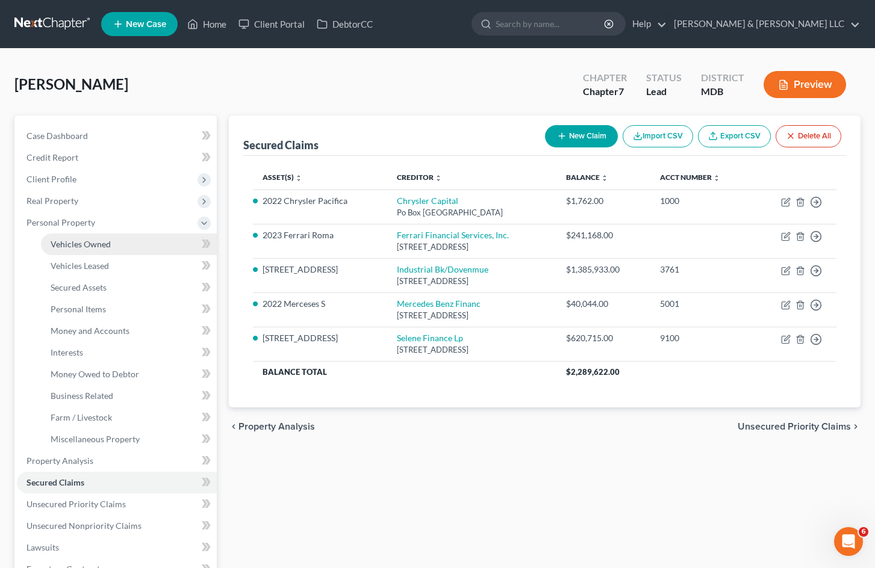
click at [113, 244] on link "Vehicles Owned" at bounding box center [129, 245] width 176 height 22
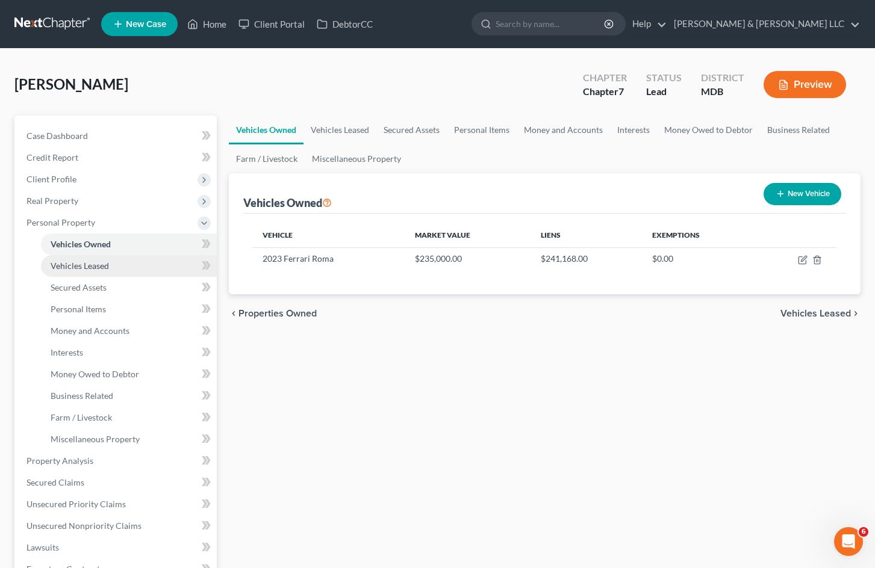
click at [118, 269] on link "Vehicles Leased" at bounding box center [129, 266] width 176 height 22
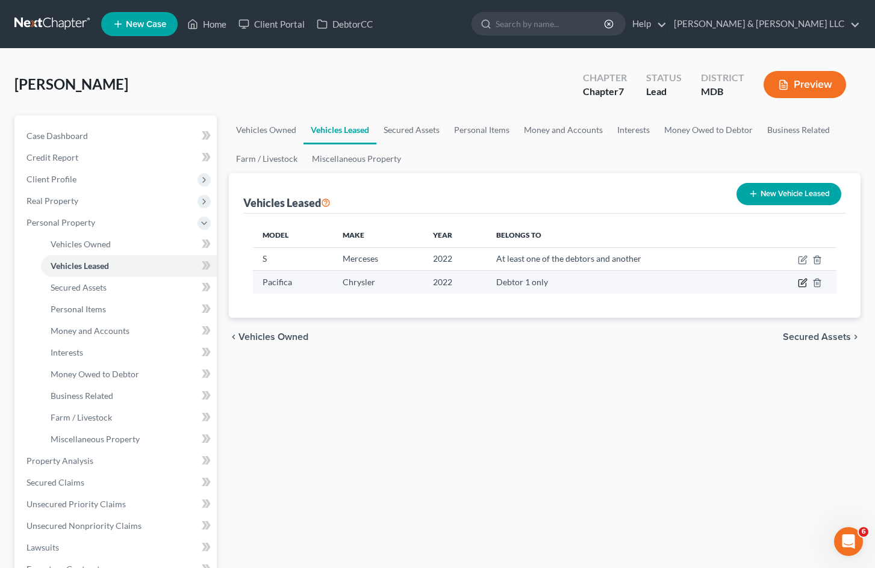
click at [801, 284] on icon "button" at bounding box center [803, 281] width 5 height 5
select select "0"
select select "4"
select select "0"
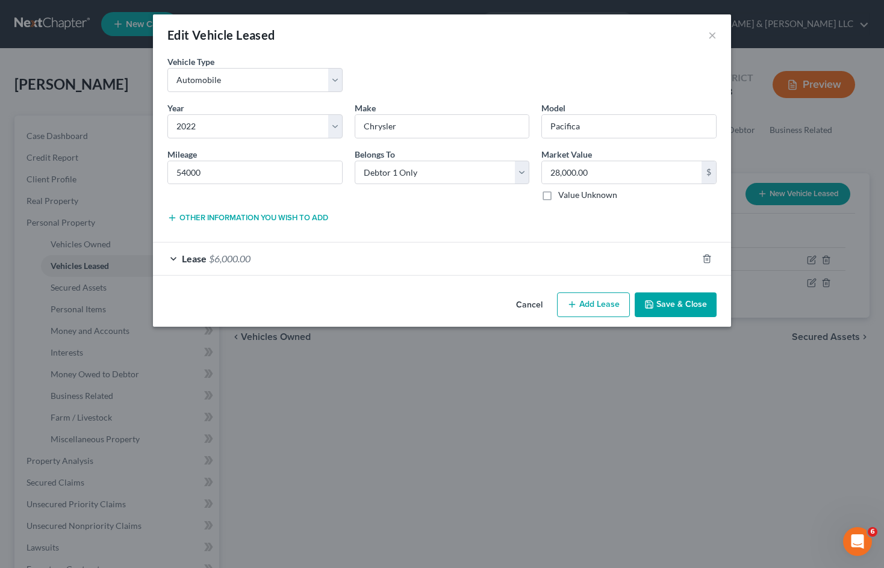
click at [532, 302] on button "Cancel" at bounding box center [529, 306] width 46 height 24
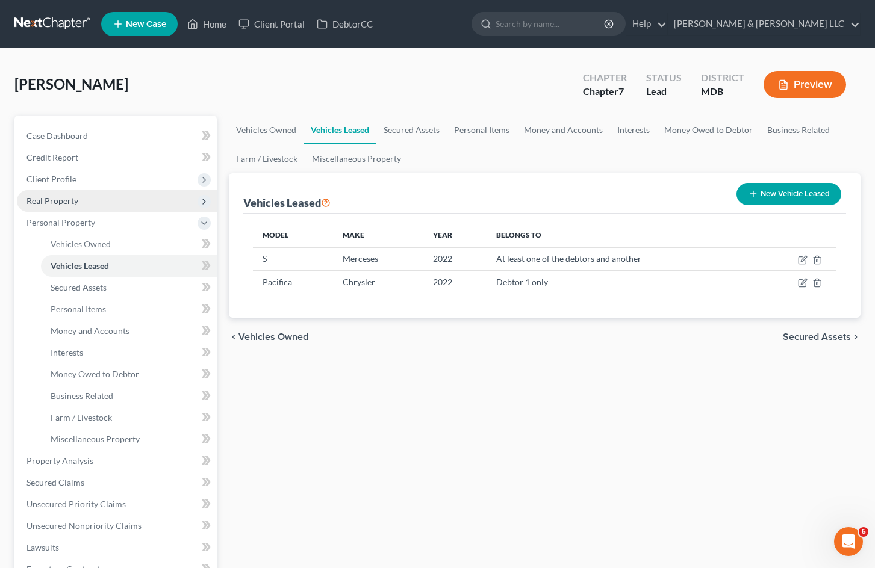
click at [110, 207] on span "Real Property" at bounding box center [117, 201] width 200 height 22
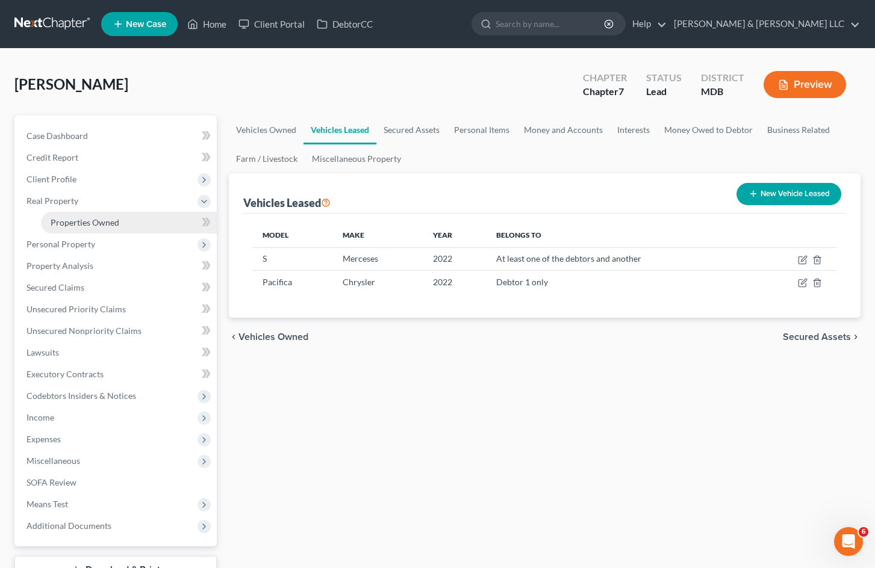
click at [125, 225] on link "Properties Owned" at bounding box center [129, 223] width 176 height 22
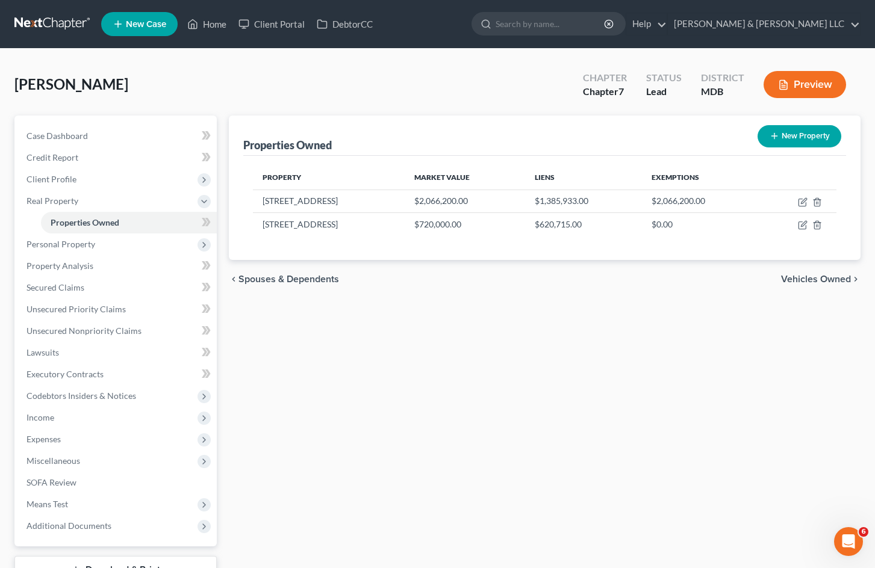
drag, startPoint x: 462, startPoint y: 407, endPoint x: 464, endPoint y: 427, distance: 20.5
click at [380, 380] on div "Properties Owned New Property Property Market Value Liens Exemptions 6204 Wedge…" at bounding box center [545, 366] width 644 height 500
click at [179, 205] on span "Real Property" at bounding box center [117, 201] width 200 height 22
